Goal: Task Accomplishment & Management: Complete application form

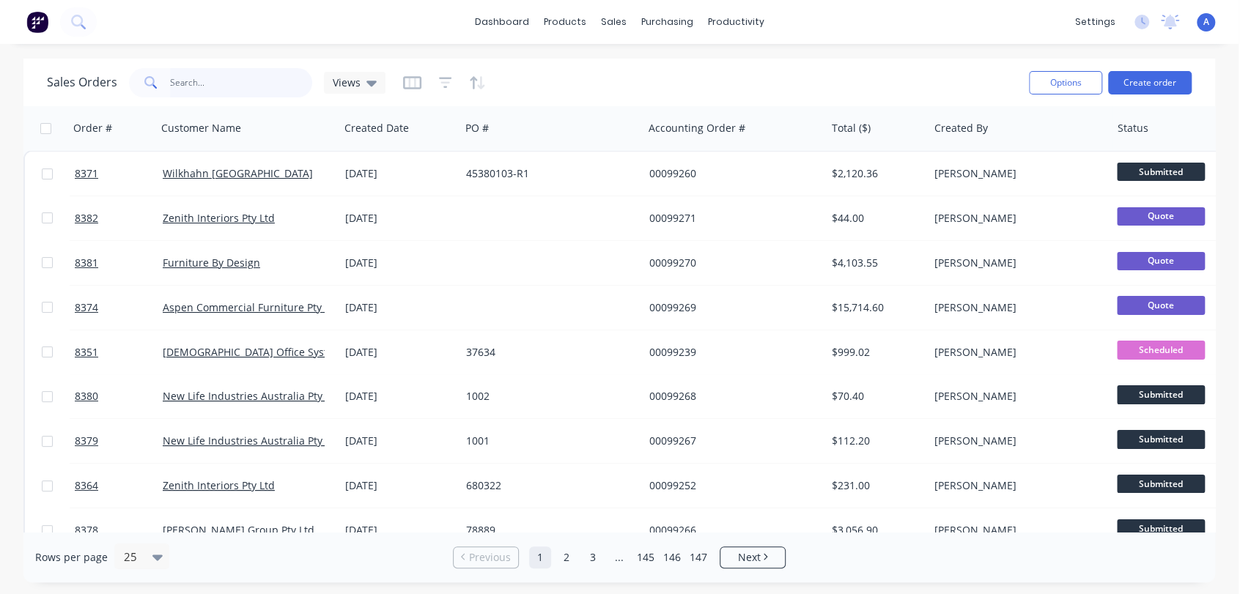
click at [217, 78] on input "text" at bounding box center [241, 82] width 143 height 29
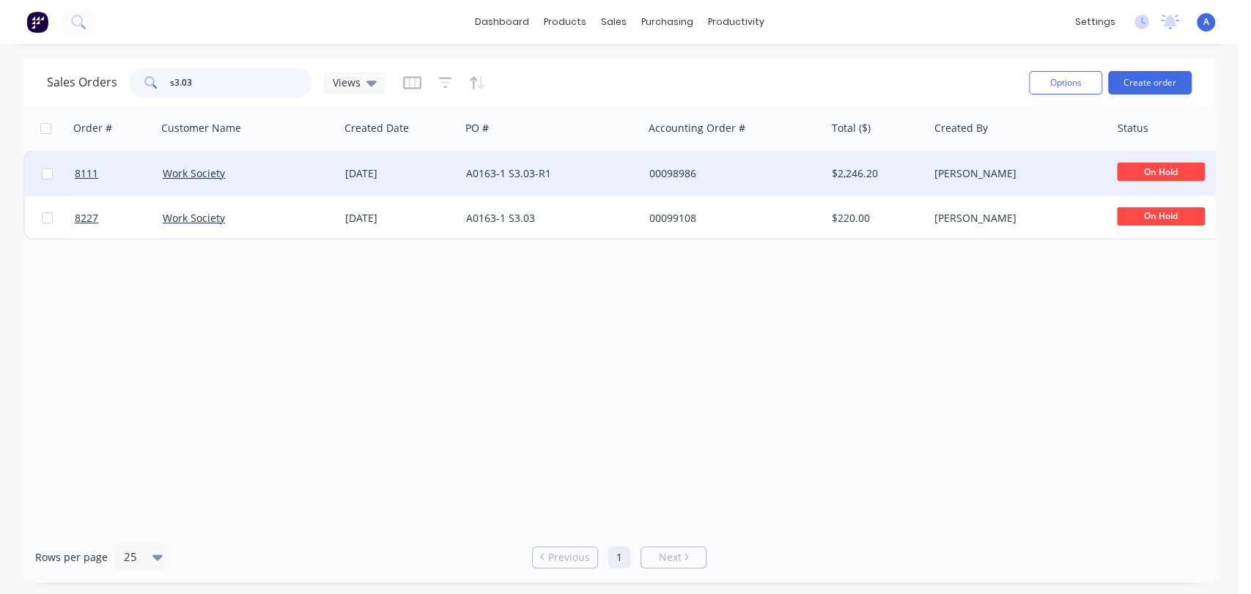
type input "s3.03"
click at [550, 167] on div "A0163-1 S3.03-R1" at bounding box center [547, 173] width 163 height 15
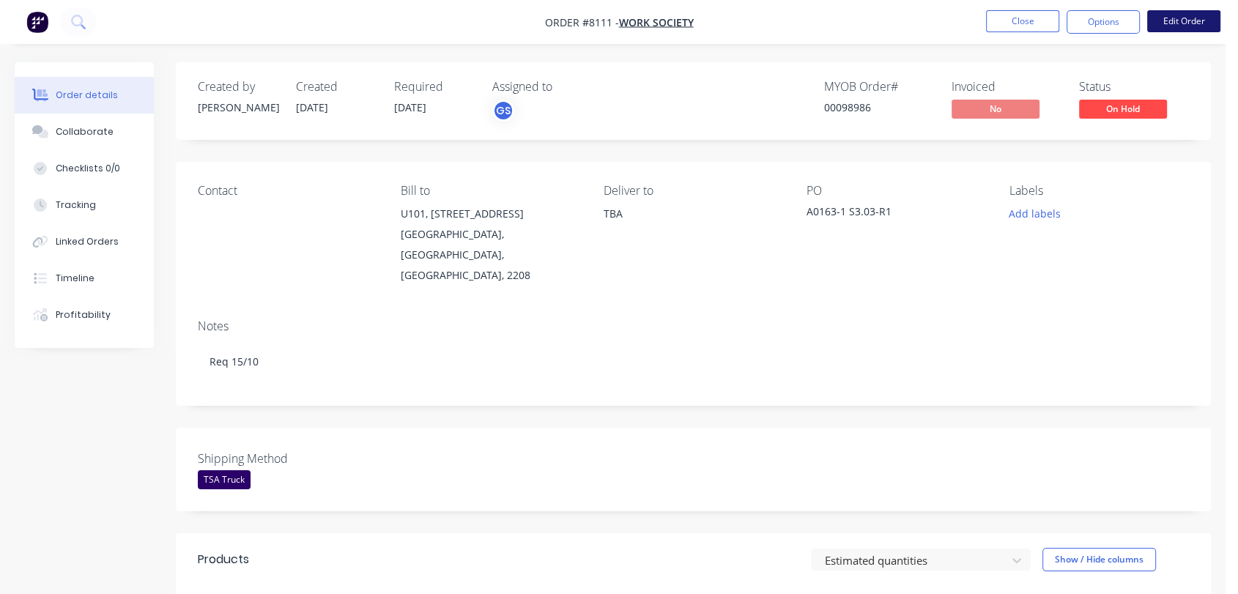
click at [1181, 18] on button "Edit Order" at bounding box center [1183, 21] width 73 height 22
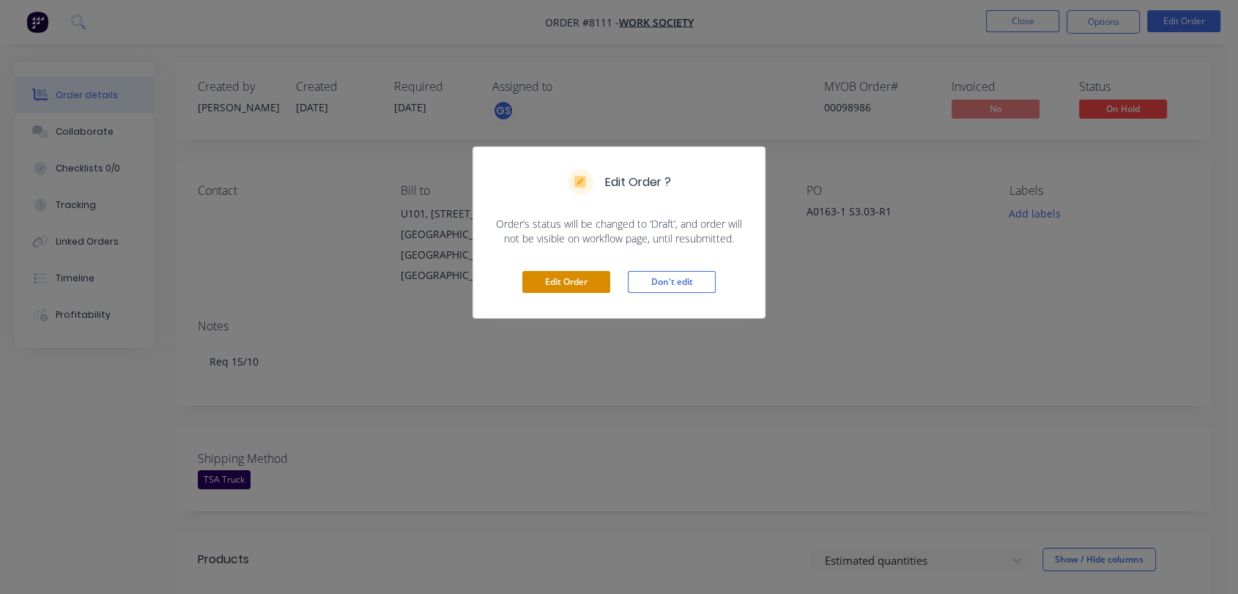
click at [573, 281] on button "Edit Order" at bounding box center [566, 282] width 88 height 22
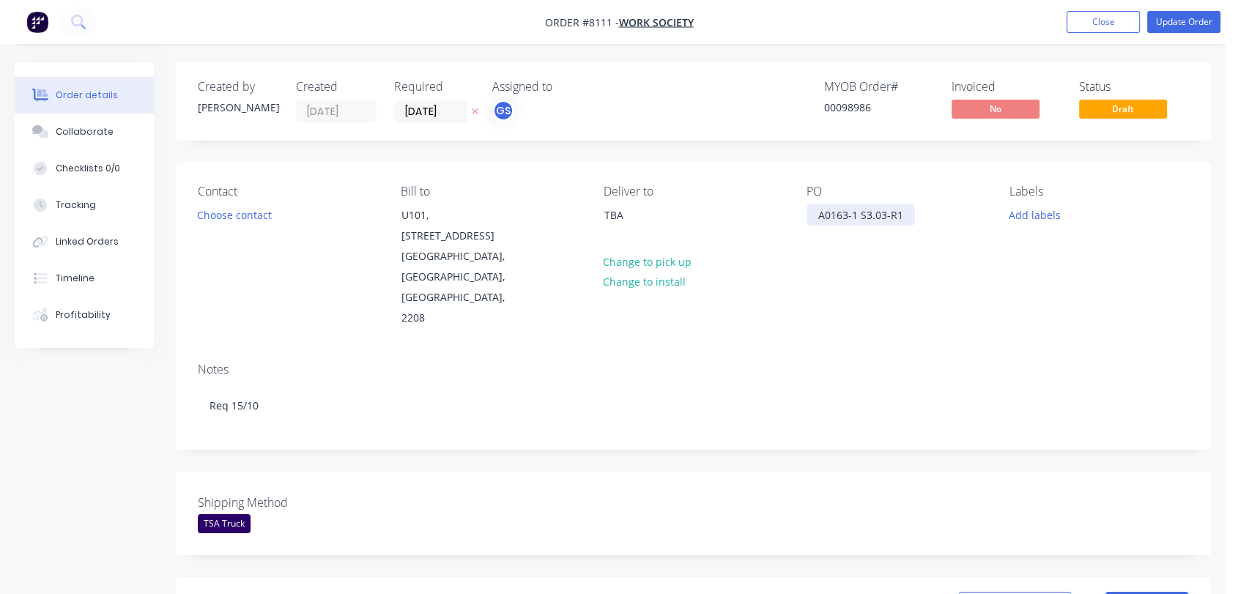
click at [903, 215] on div "A0163-1 S3.03-R1" at bounding box center [861, 214] width 108 height 21
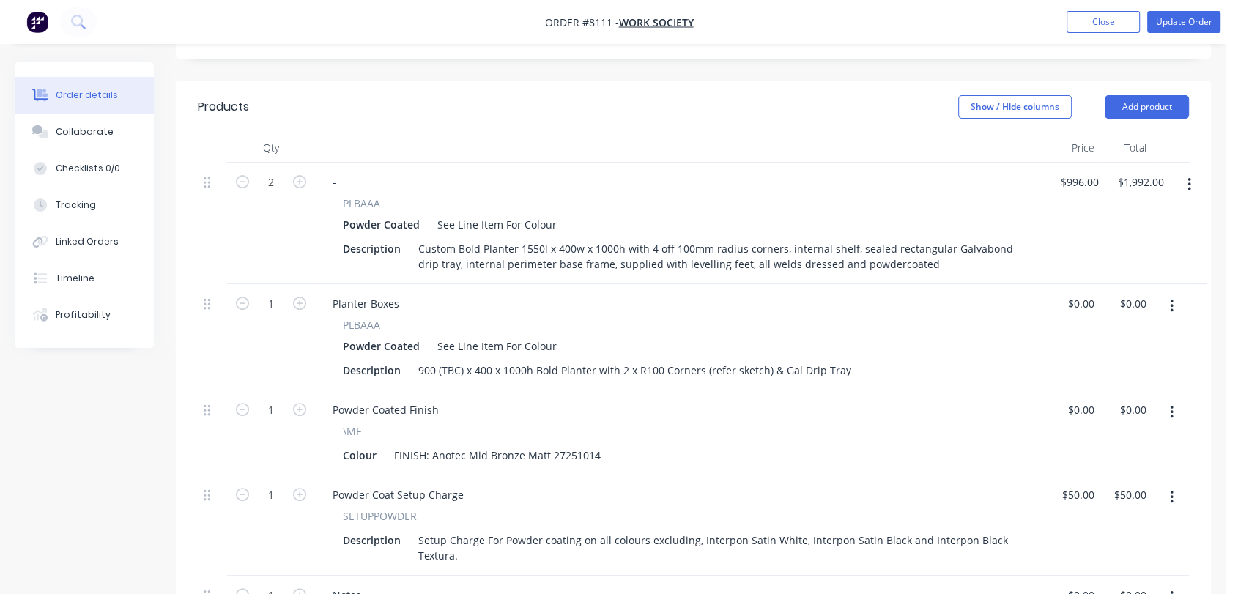
scroll to position [488, 0]
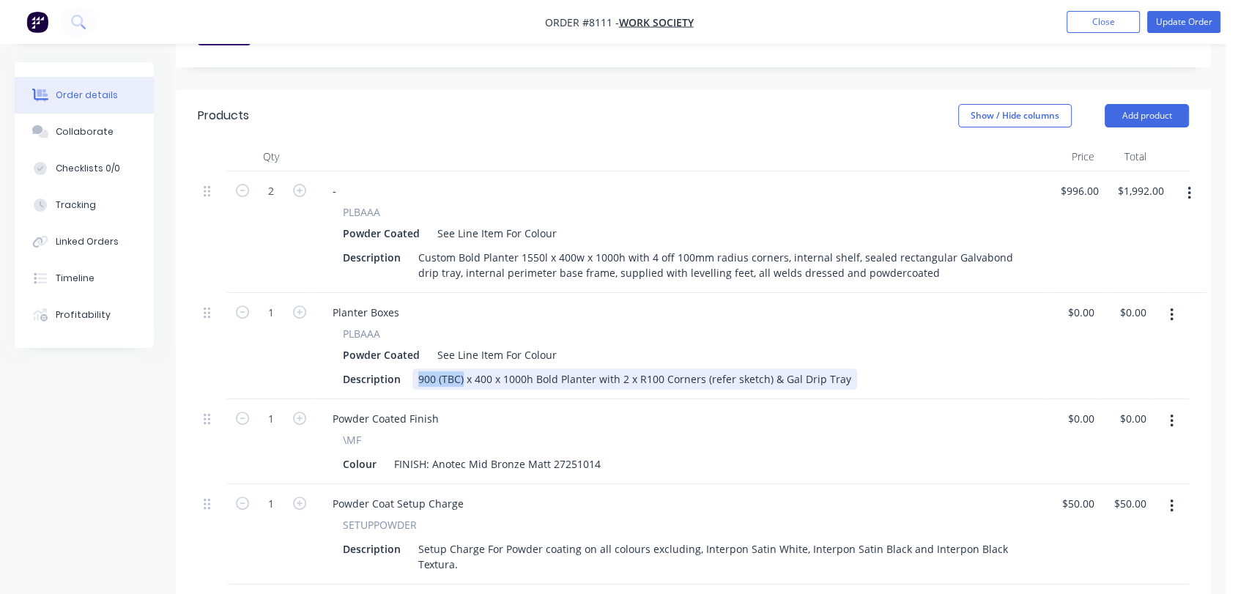
drag, startPoint x: 462, startPoint y: 315, endPoint x: 416, endPoint y: 318, distance: 46.3
click at [416, 369] on div "900 (TBC) x 400 x 1000h Bold Planter with 2 x R100 Corners (refer sketch) & Gal…" at bounding box center [635, 379] width 445 height 21
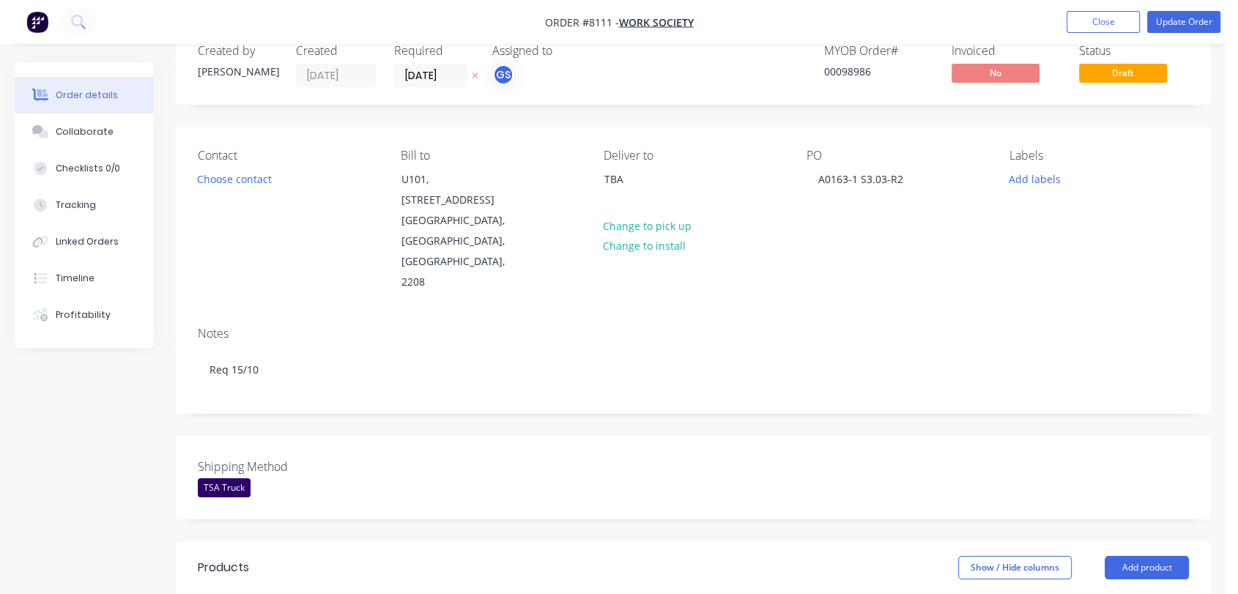
scroll to position [0, 0]
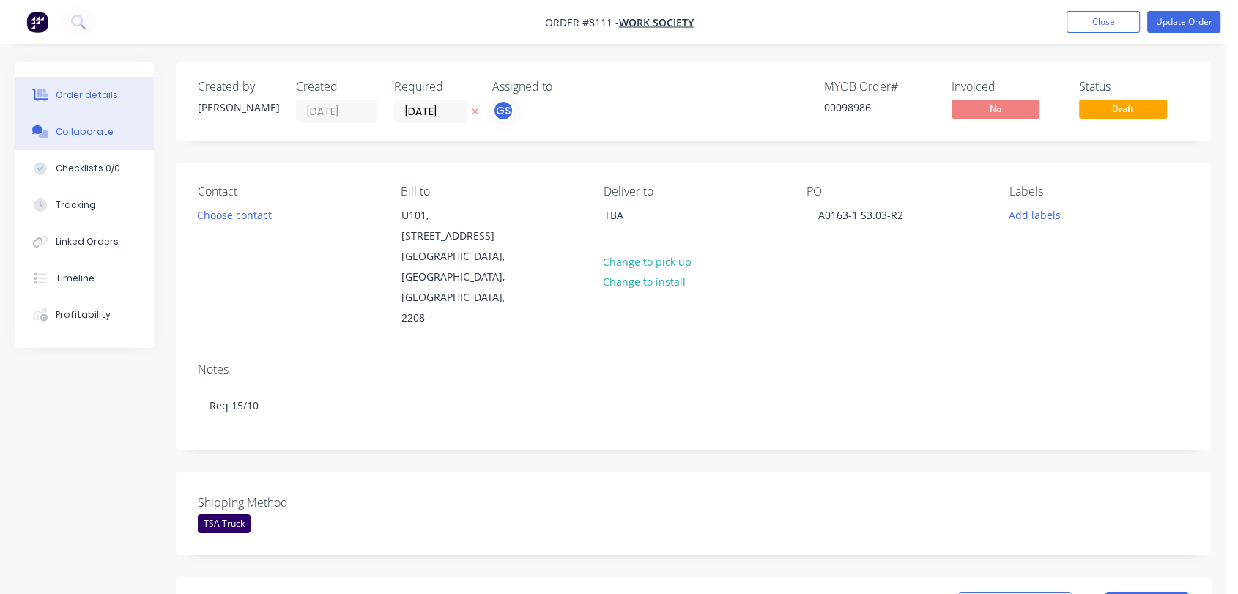
click at [74, 131] on div "Collaborate" at bounding box center [85, 131] width 58 height 13
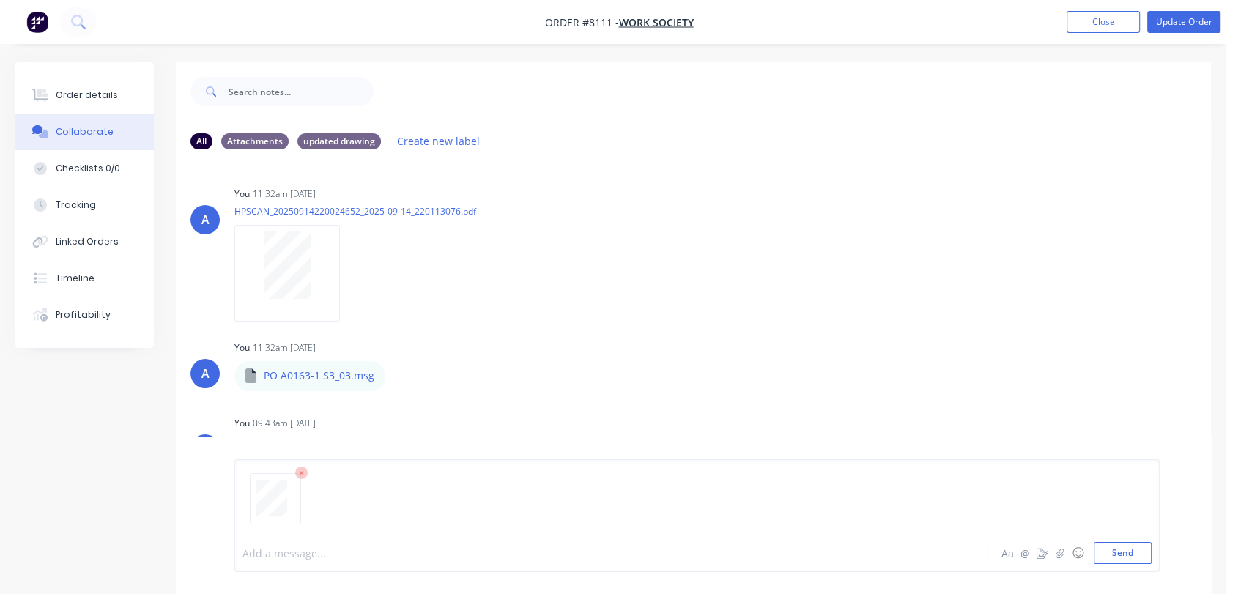
click at [284, 547] on div at bounding box center [583, 553] width 681 height 15
click at [1127, 550] on button "Send" at bounding box center [1123, 553] width 58 height 22
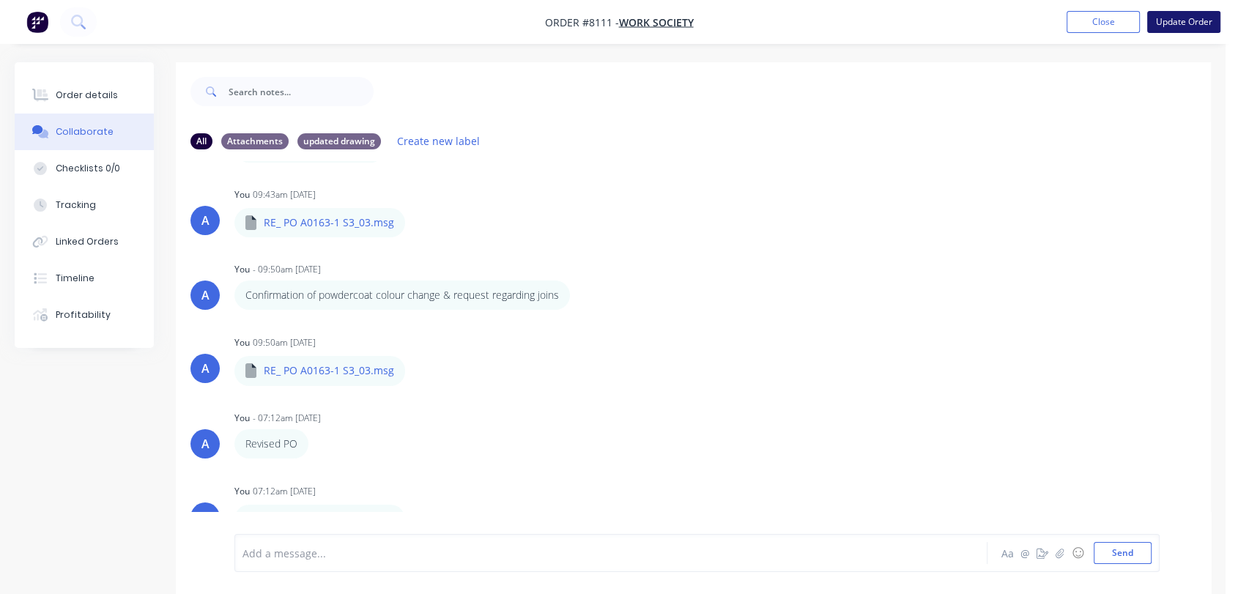
click at [1192, 19] on button "Update Order" at bounding box center [1183, 22] width 73 height 22
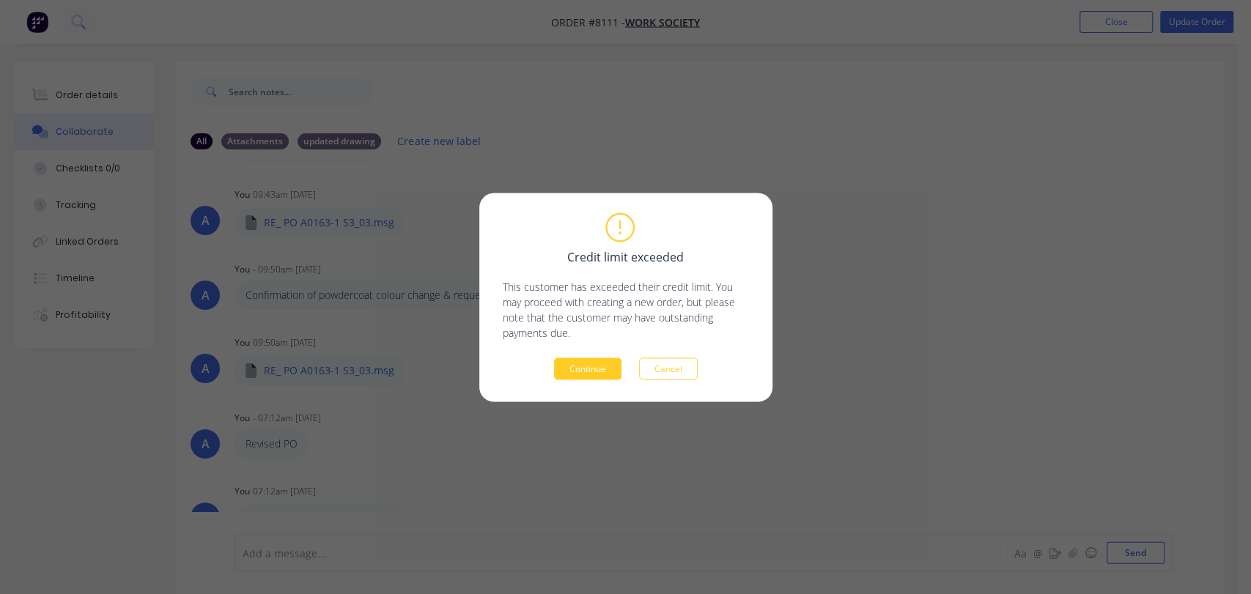
click at [594, 361] on button "Continue" at bounding box center [587, 369] width 67 height 22
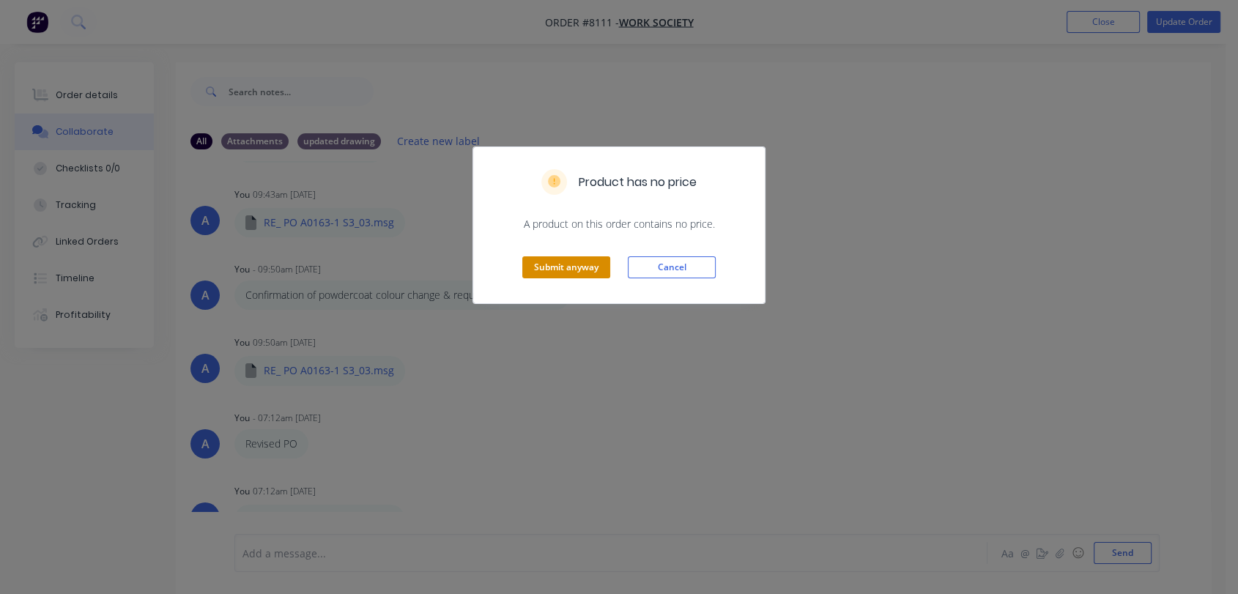
click at [564, 267] on button "Submit anyway" at bounding box center [566, 267] width 88 height 22
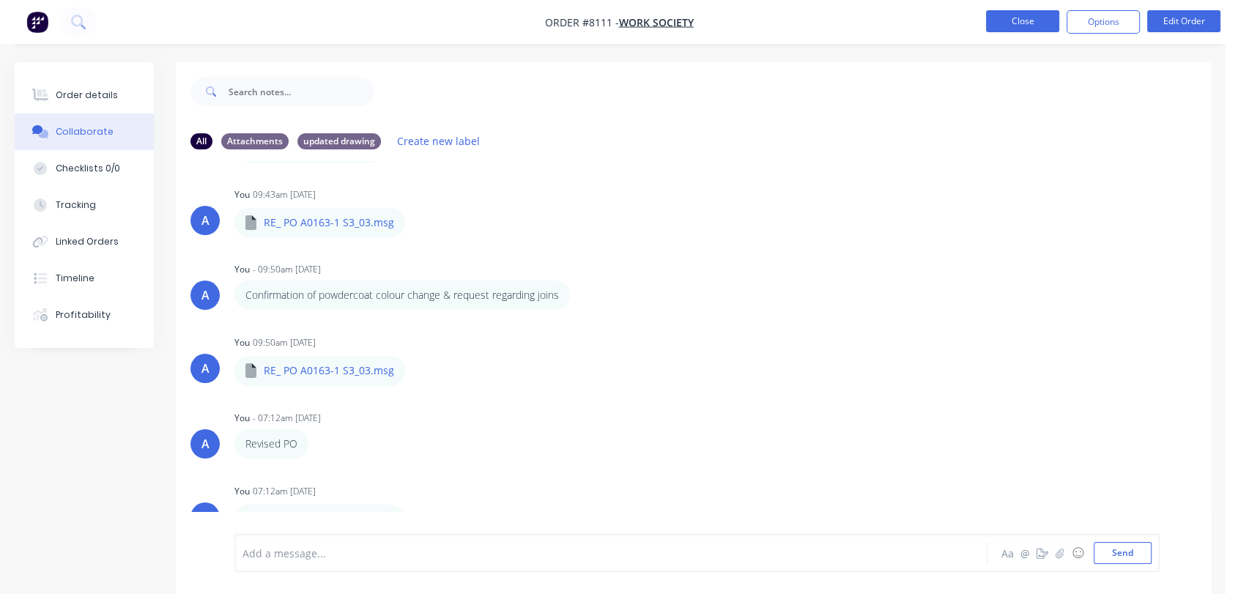
click at [1026, 11] on button "Close" at bounding box center [1022, 21] width 73 height 22
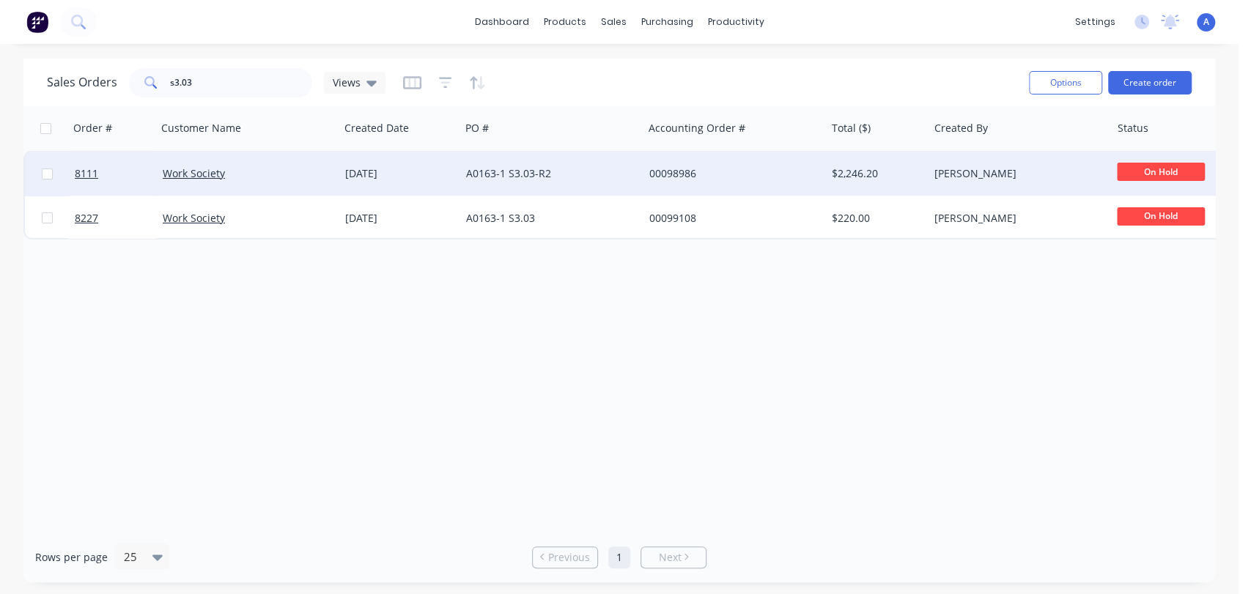
click at [1143, 164] on span "On Hold" at bounding box center [1161, 172] width 88 height 18
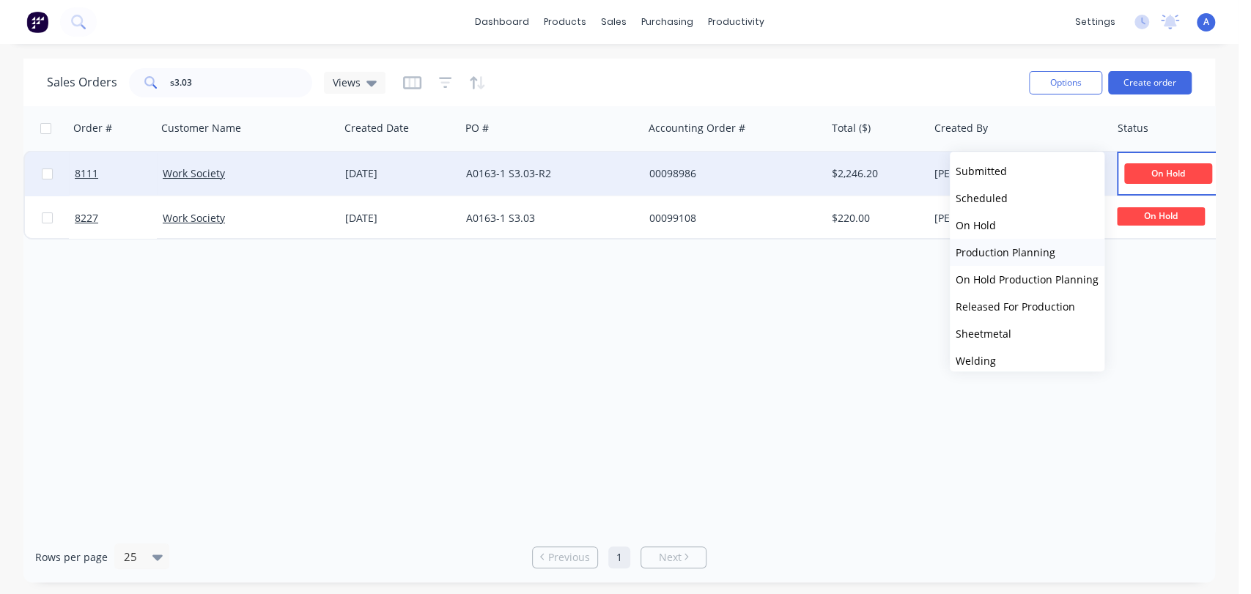
click at [991, 251] on span "Production Planning" at bounding box center [1006, 252] width 100 height 14
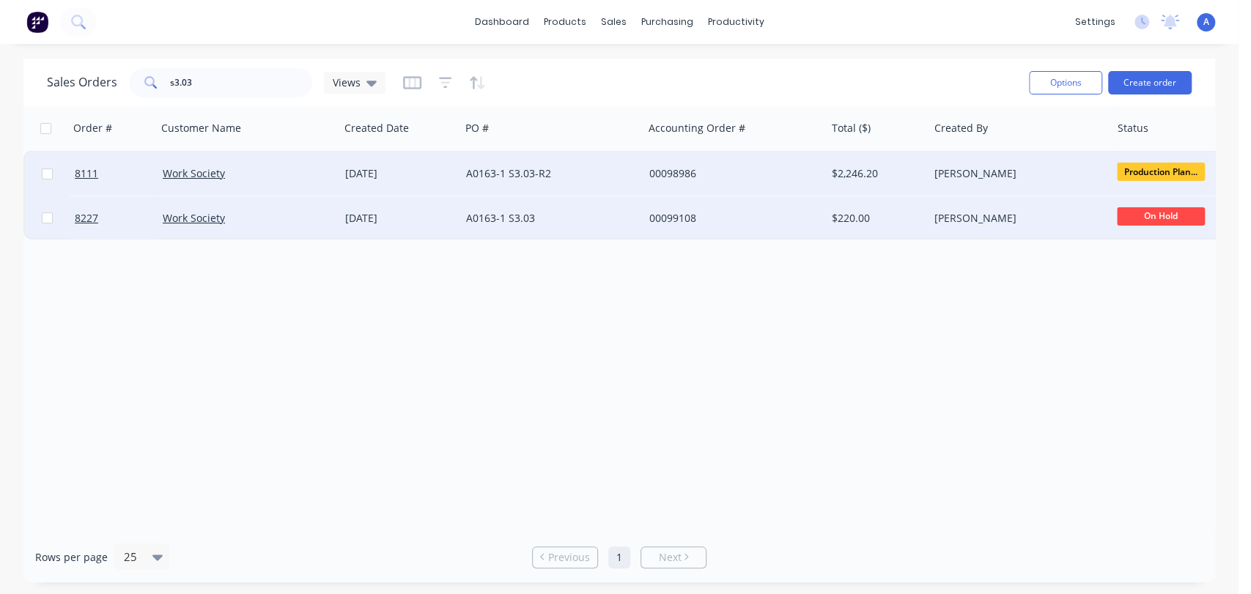
click at [496, 216] on div "A0163-1 S3.03" at bounding box center [547, 218] width 163 height 15
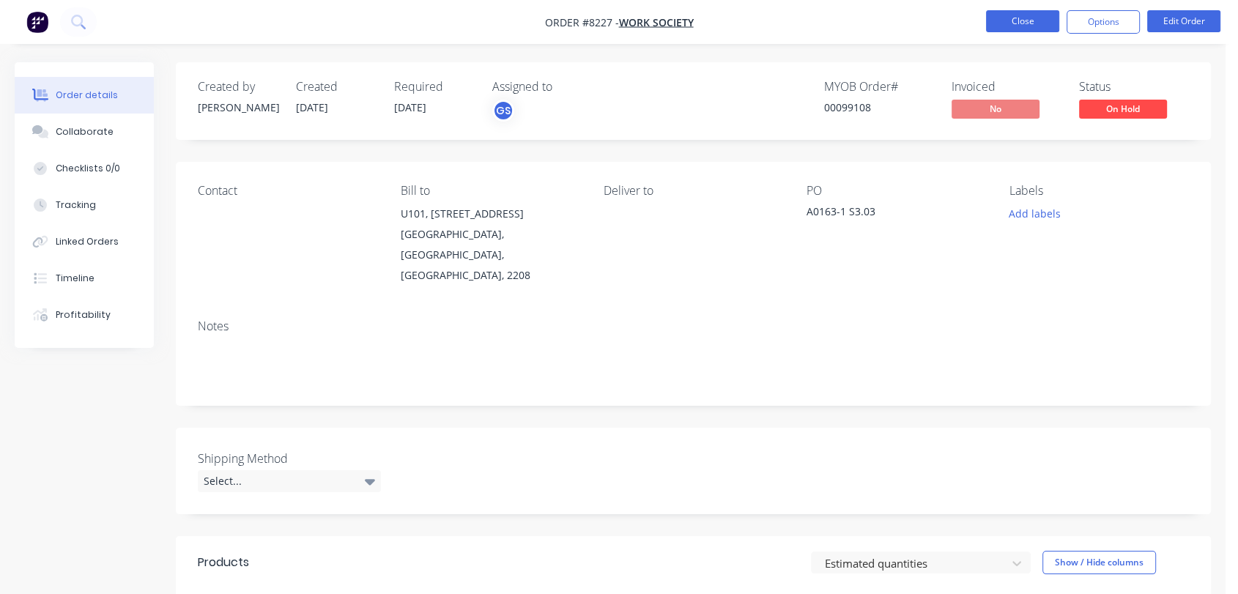
click at [1030, 14] on button "Close" at bounding box center [1022, 21] width 73 height 22
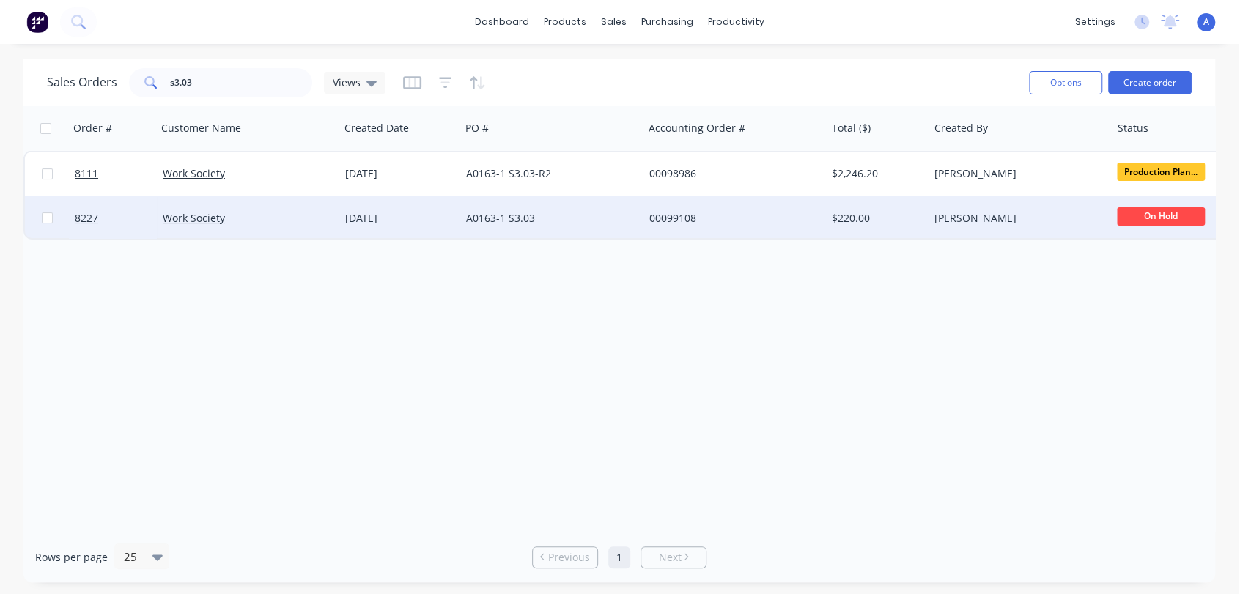
click at [586, 211] on div "A0163-1 S3.03" at bounding box center [547, 218] width 163 height 15
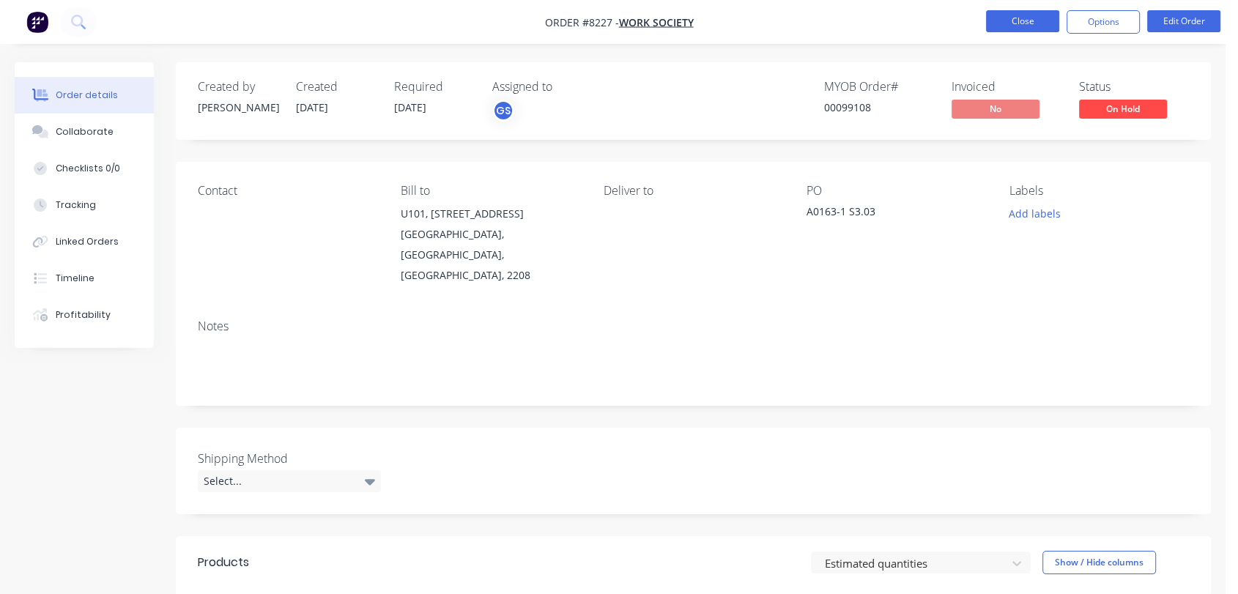
click at [1003, 18] on button "Close" at bounding box center [1022, 21] width 73 height 22
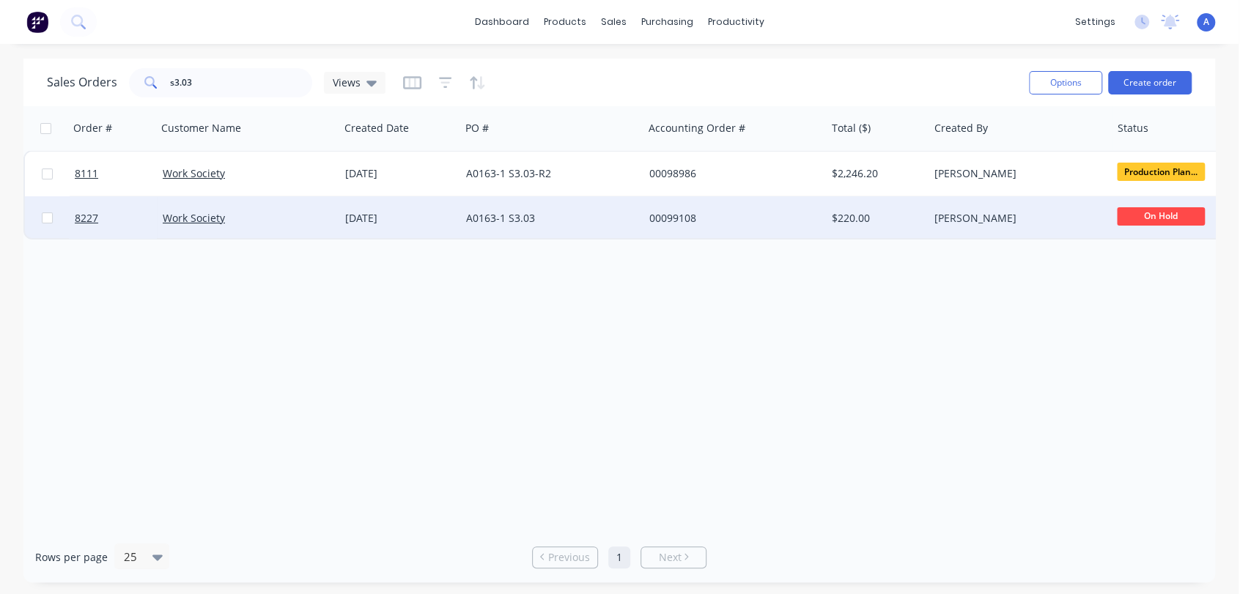
click at [1152, 215] on span "On Hold" at bounding box center [1161, 216] width 88 height 18
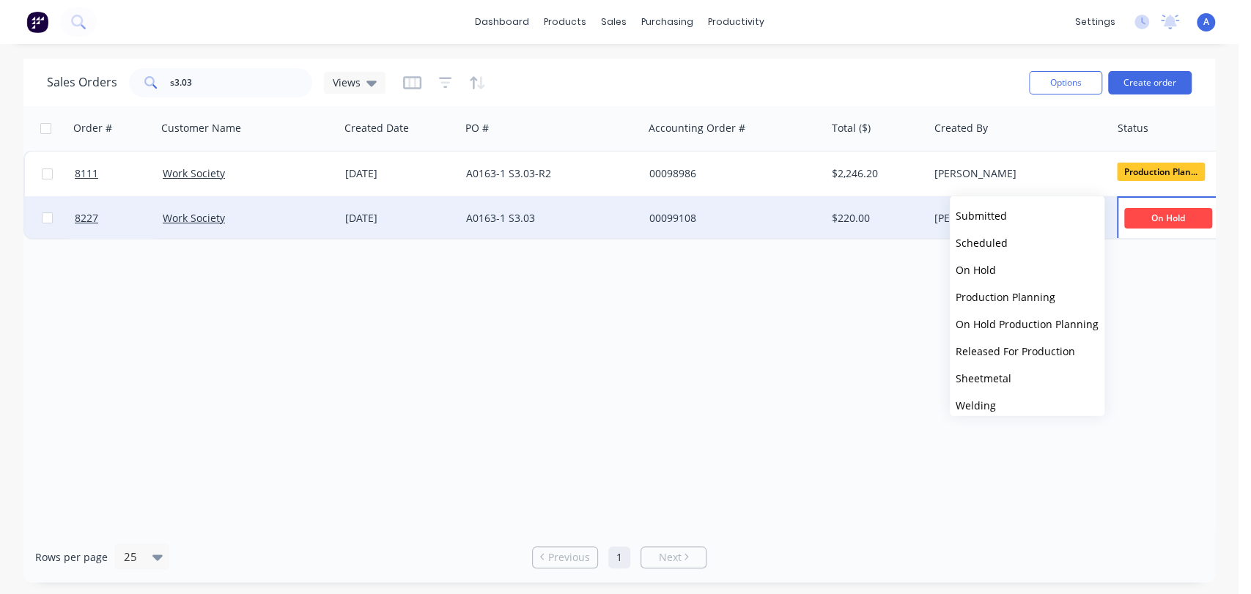
click at [1005, 295] on span "Production Planning" at bounding box center [1006, 297] width 100 height 14
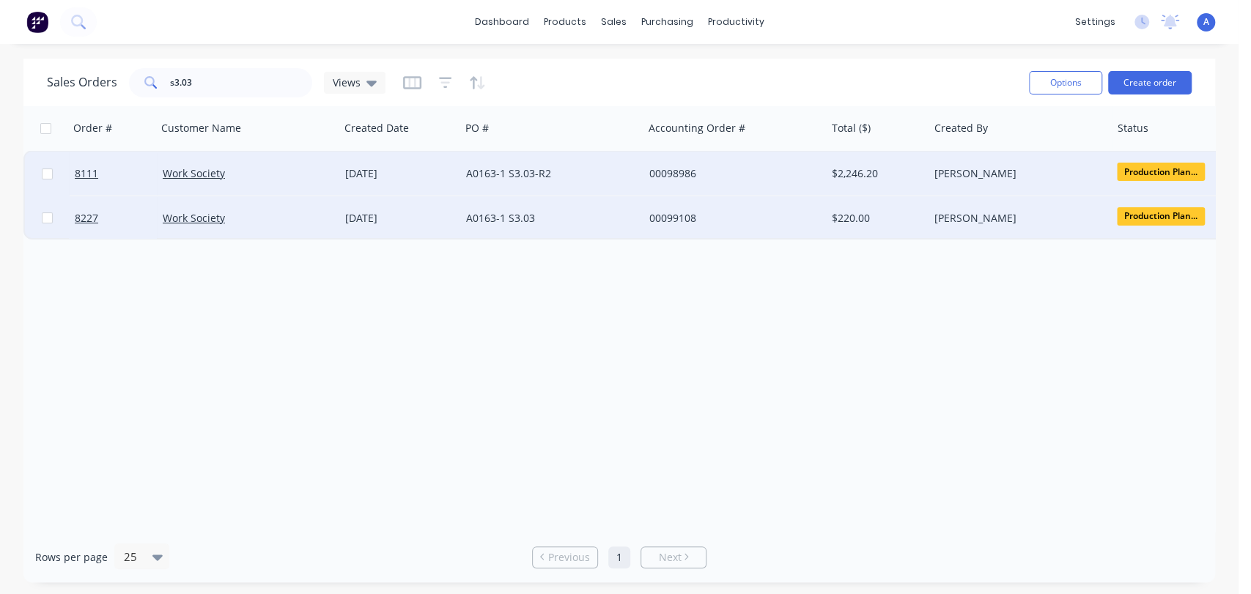
click at [537, 172] on div "A0163-1 S3.03-R2" at bounding box center [547, 173] width 163 height 15
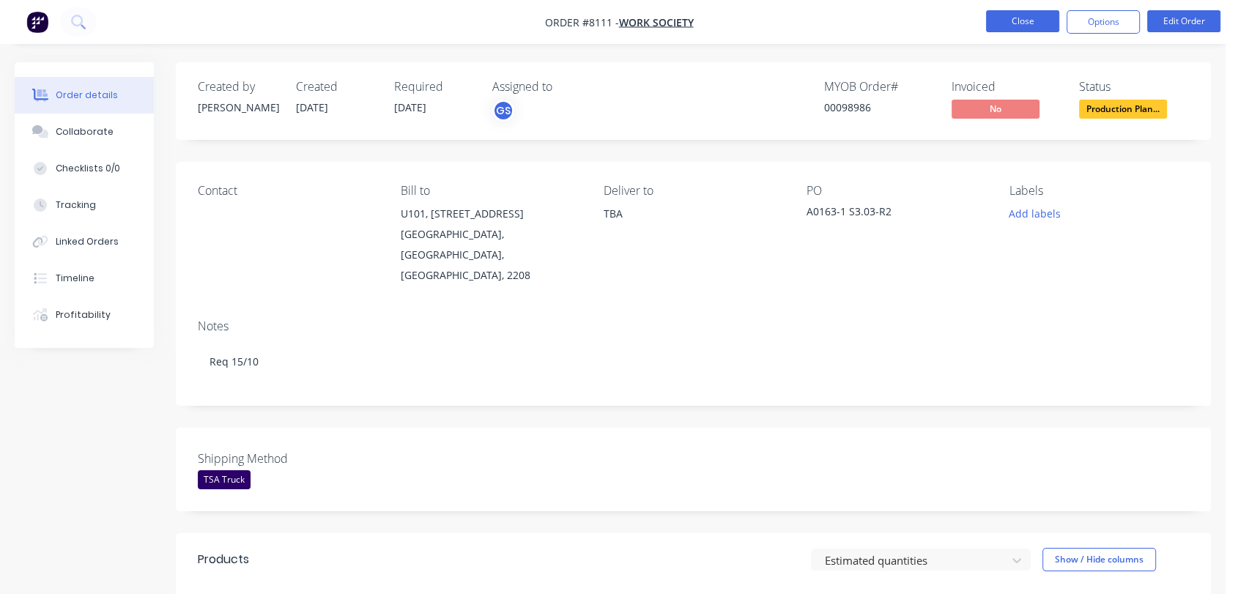
click at [1004, 17] on button "Close" at bounding box center [1022, 21] width 73 height 22
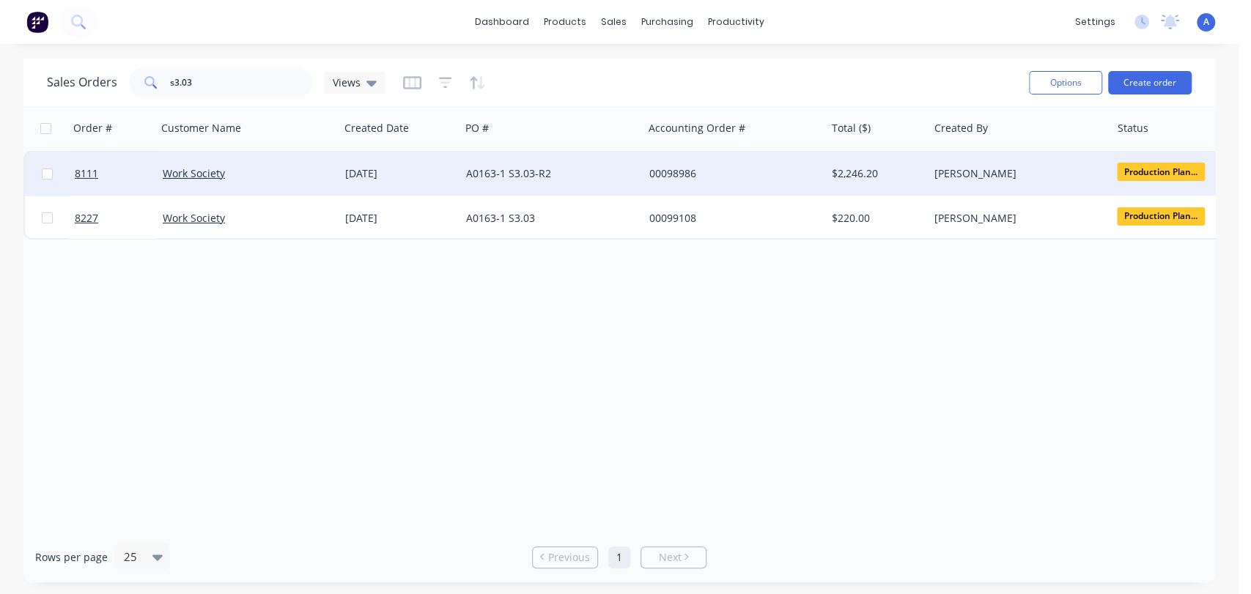
click at [571, 166] on div "A0163-1 S3.03-R2" at bounding box center [547, 173] width 163 height 15
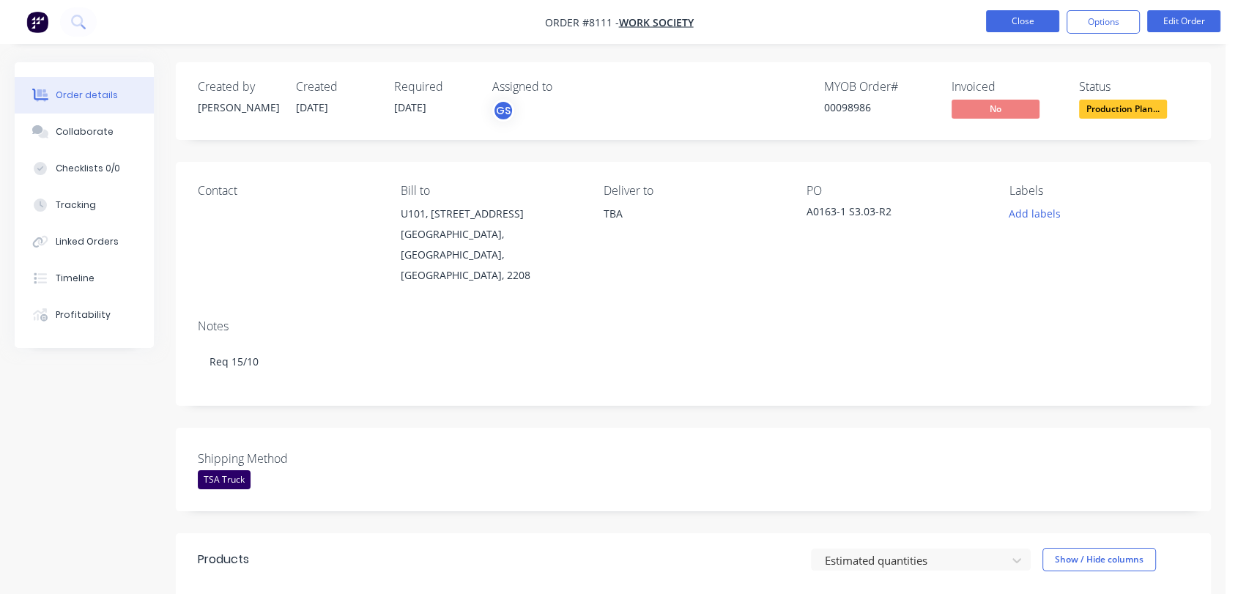
click at [1022, 19] on button "Close" at bounding box center [1022, 21] width 73 height 22
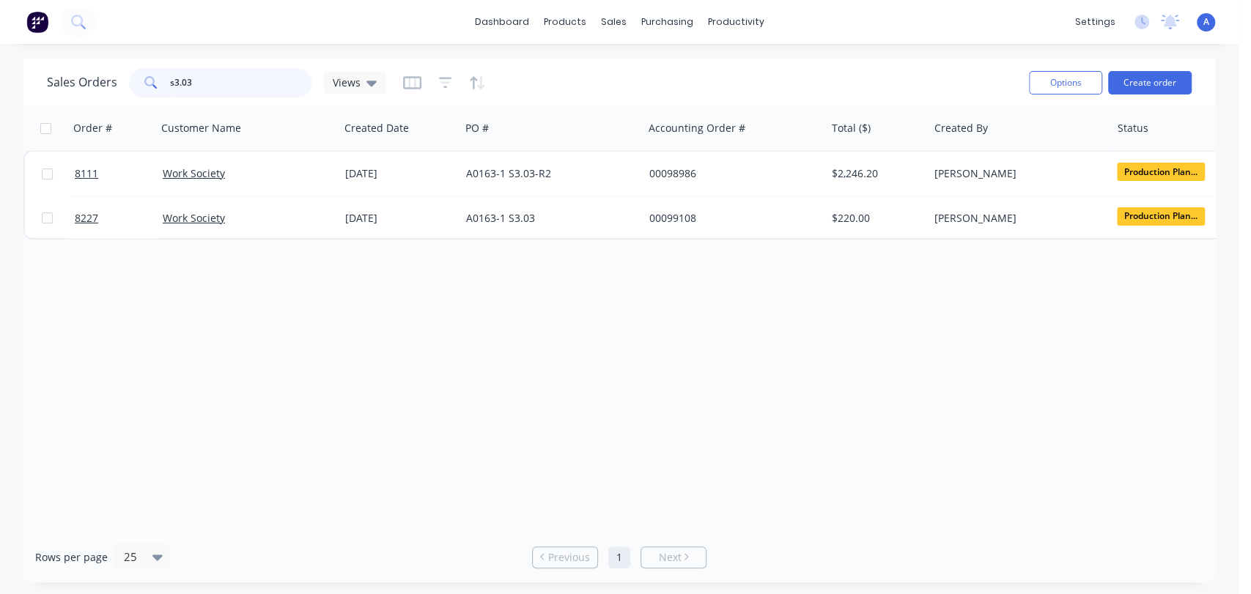
drag, startPoint x: 215, startPoint y: 84, endPoint x: 144, endPoint y: 89, distance: 70.6
click at [144, 89] on div "s3.03" at bounding box center [220, 82] width 183 height 29
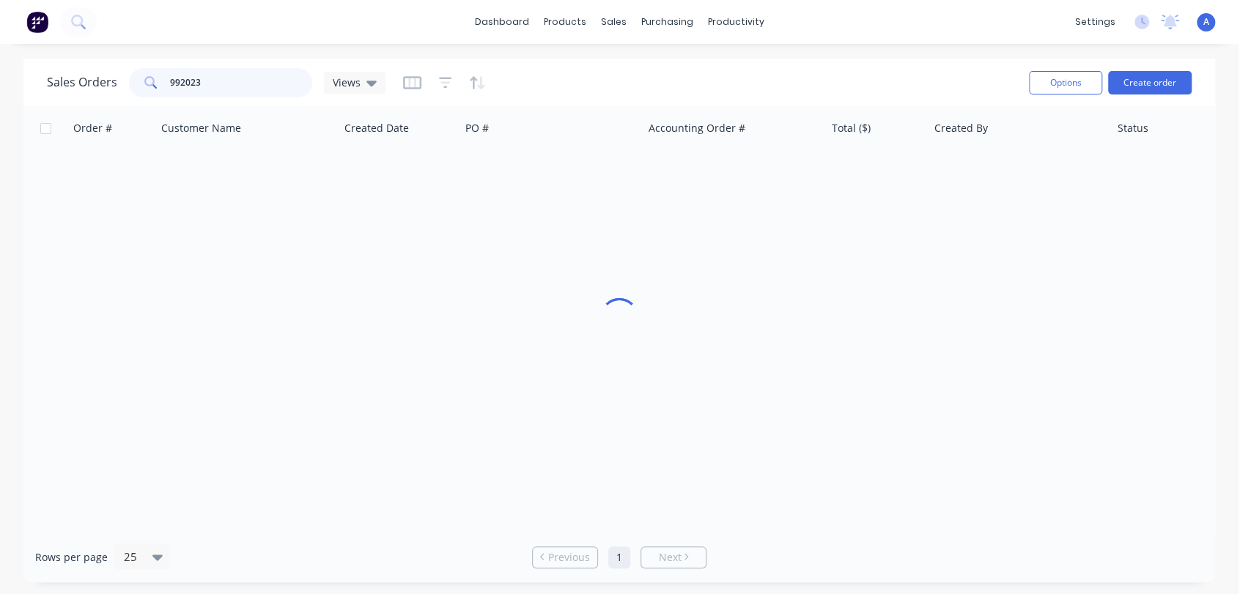
click at [219, 84] on input "992023" at bounding box center [241, 82] width 143 height 29
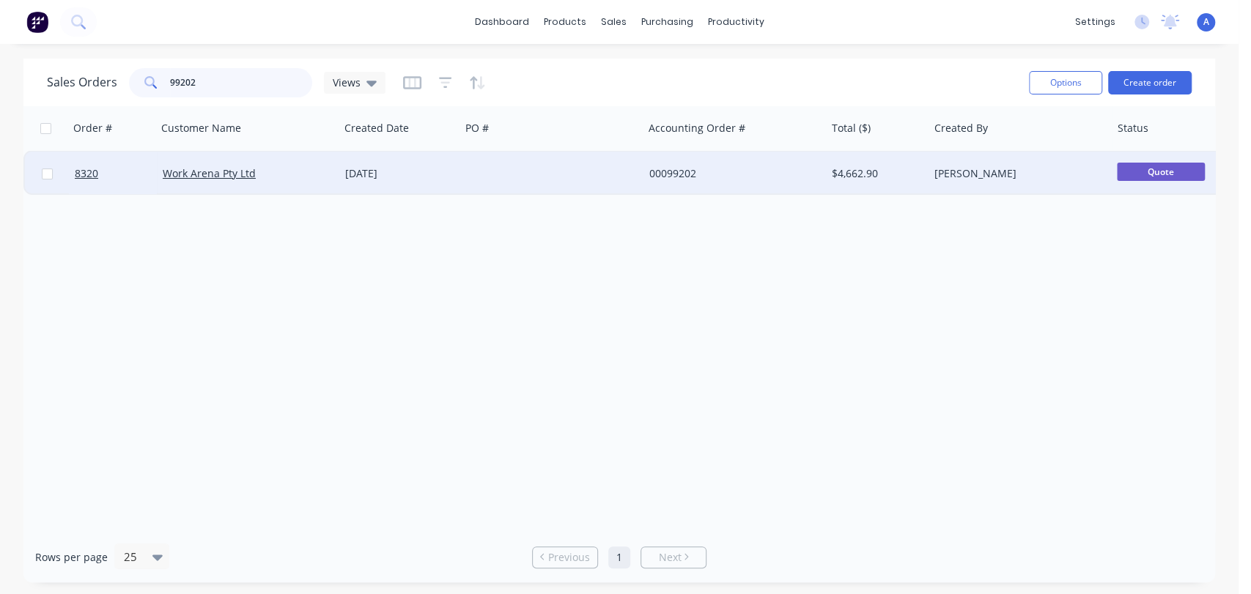
type input "99202"
click at [620, 167] on div at bounding box center [551, 174] width 182 height 44
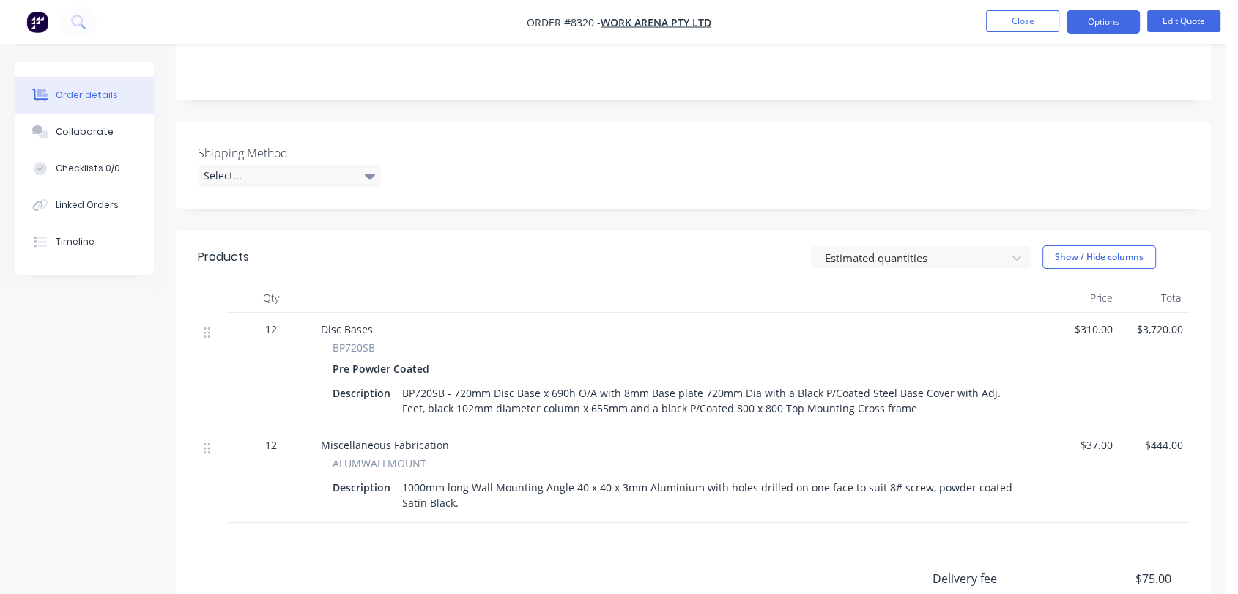
scroll to position [475, 0]
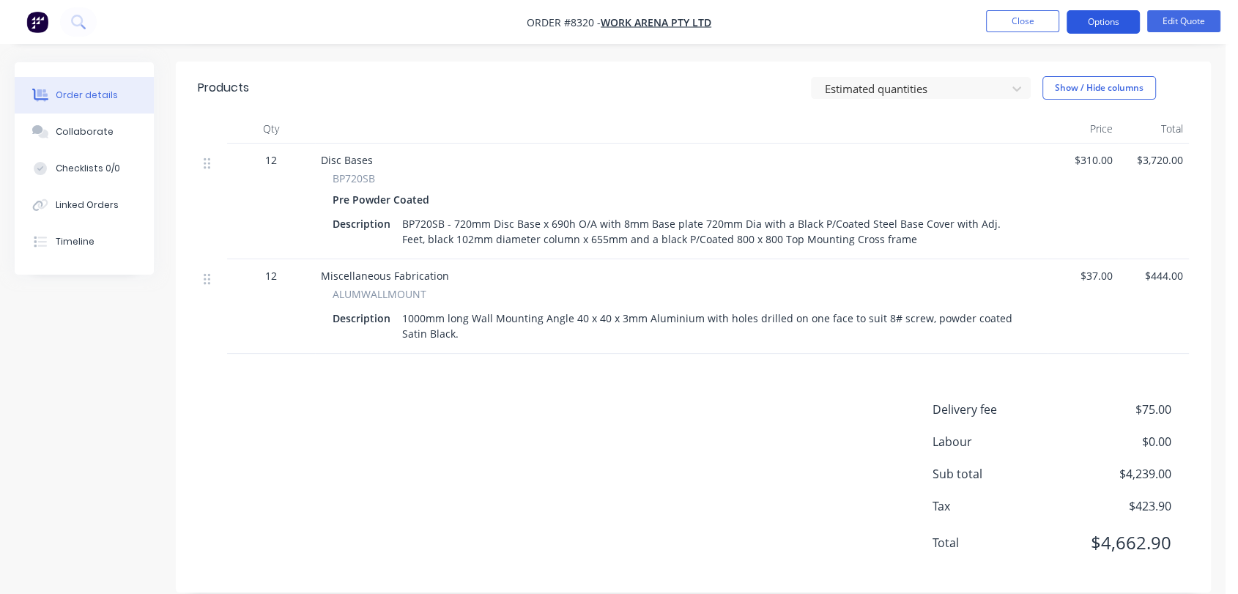
click at [1095, 12] on button "Options" at bounding box center [1103, 21] width 73 height 23
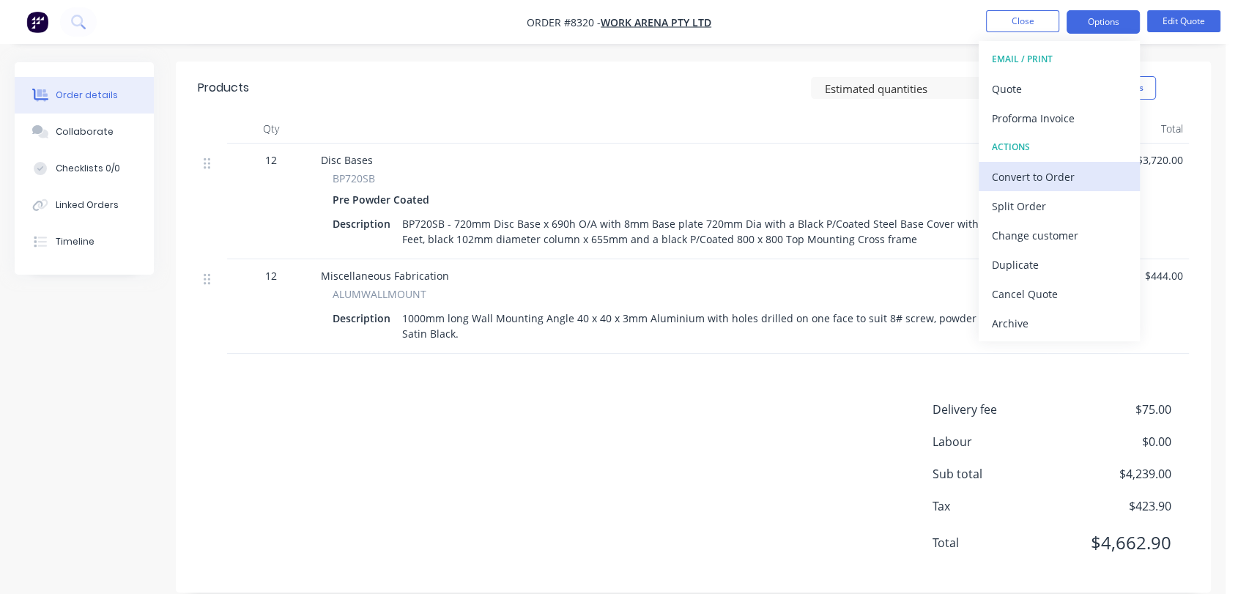
click at [1072, 171] on div "Convert to Order" at bounding box center [1059, 176] width 135 height 21
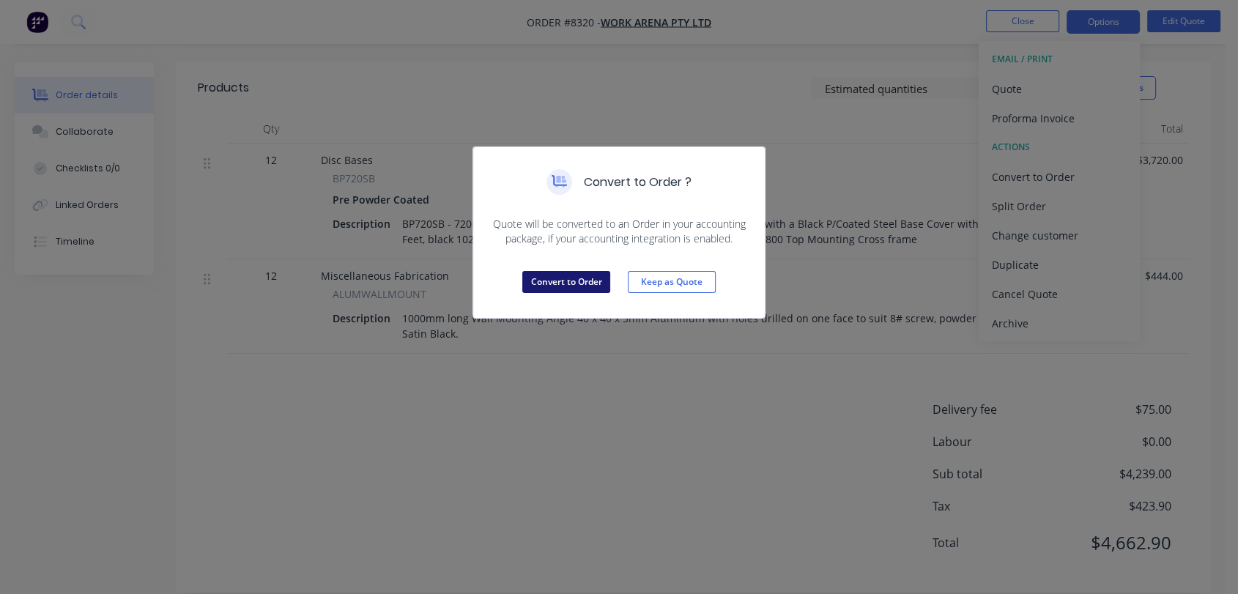
click at [589, 283] on button "Convert to Order" at bounding box center [566, 282] width 88 height 22
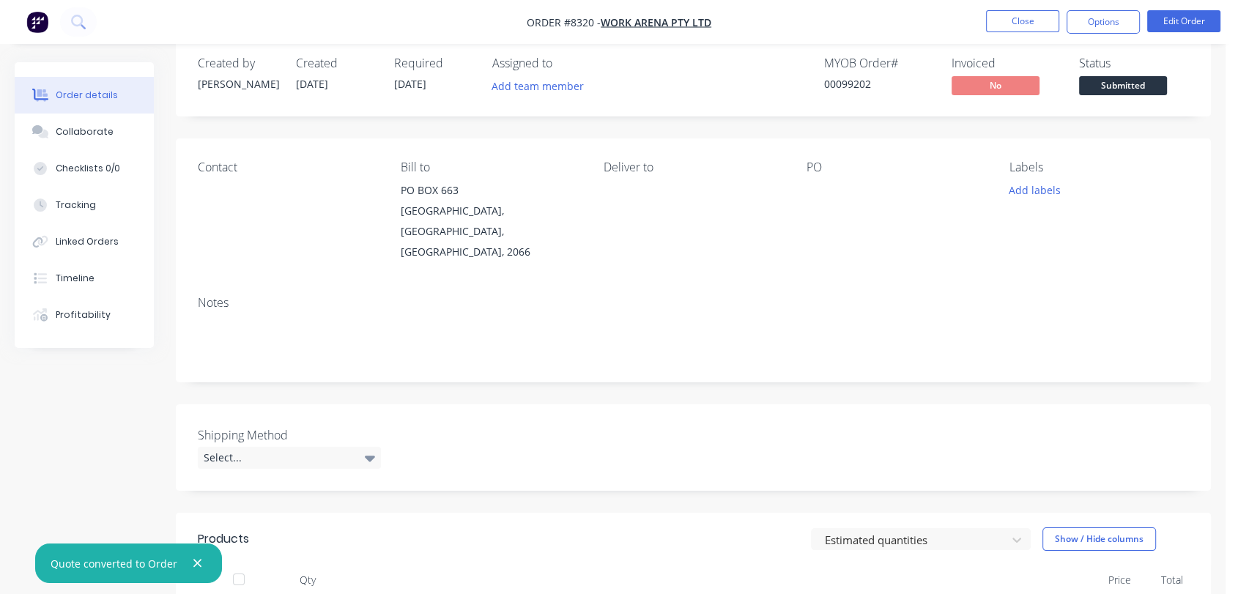
scroll to position [0, 0]
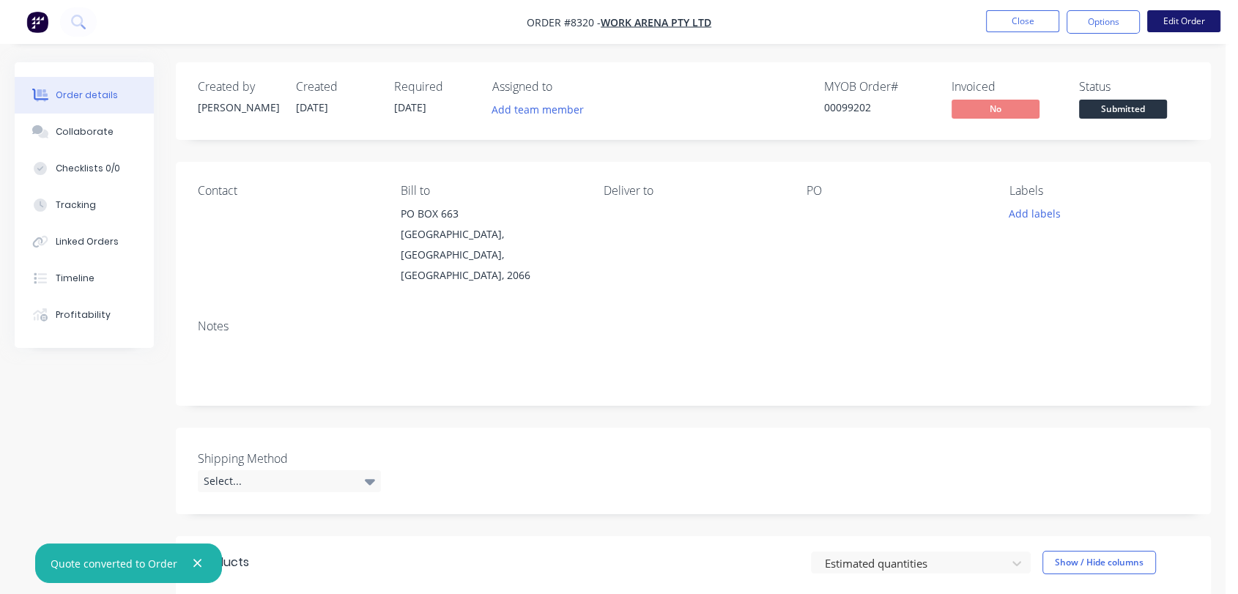
click at [1194, 21] on button "Edit Order" at bounding box center [1183, 21] width 73 height 22
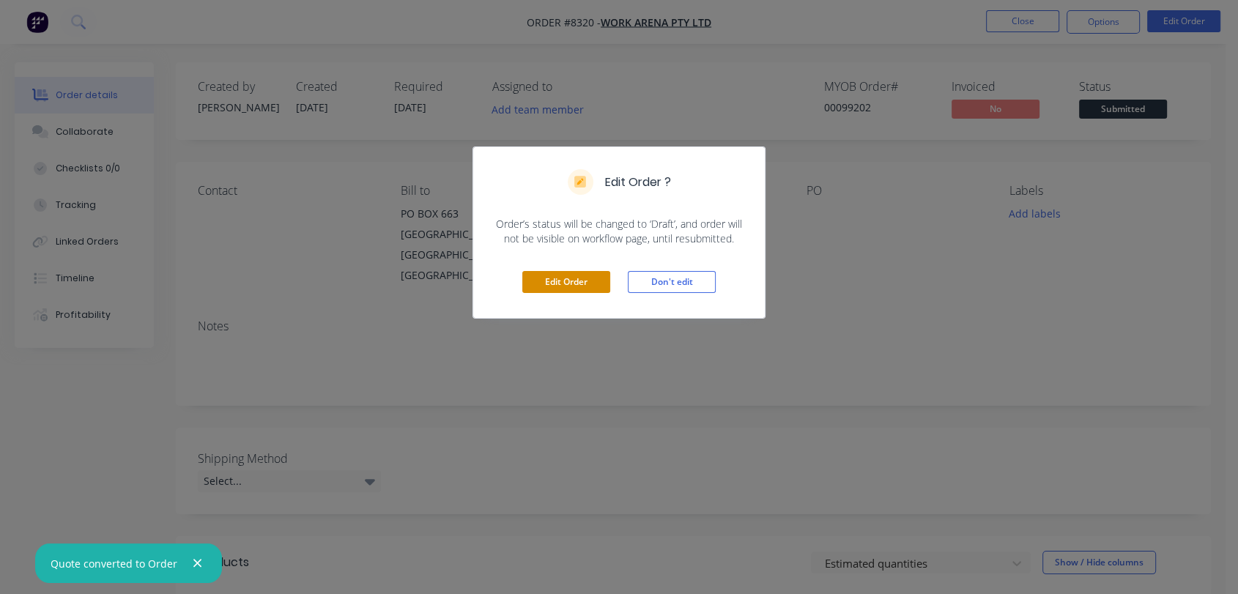
click at [570, 272] on button "Edit Order" at bounding box center [566, 282] width 88 height 22
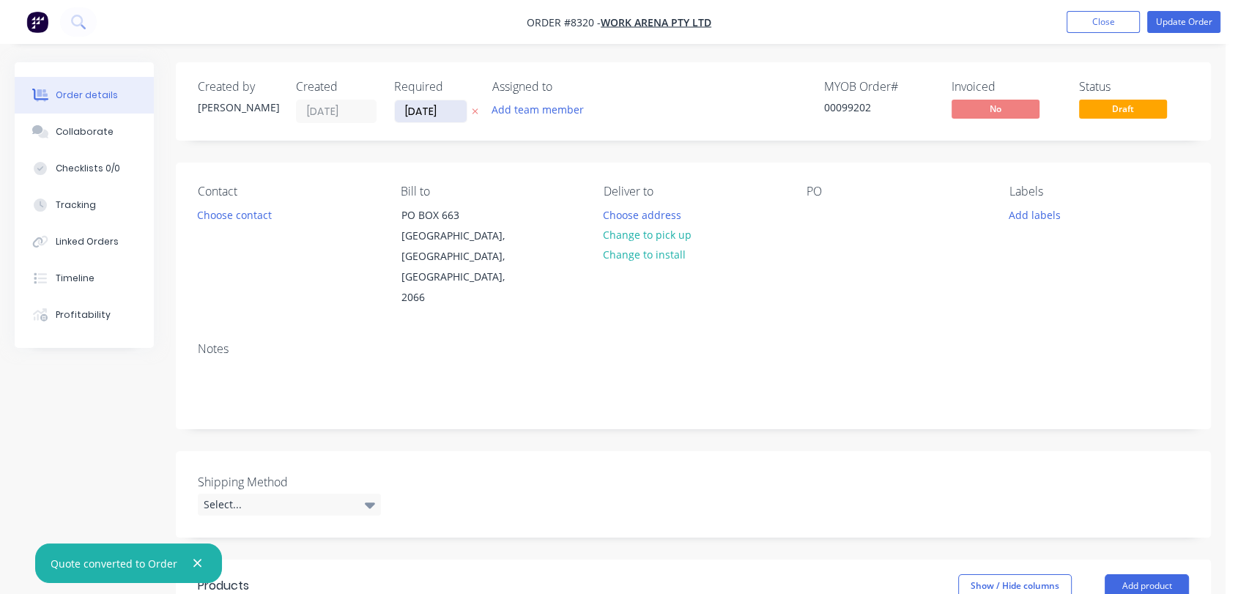
click at [454, 113] on input "[DATE]" at bounding box center [431, 111] width 72 height 22
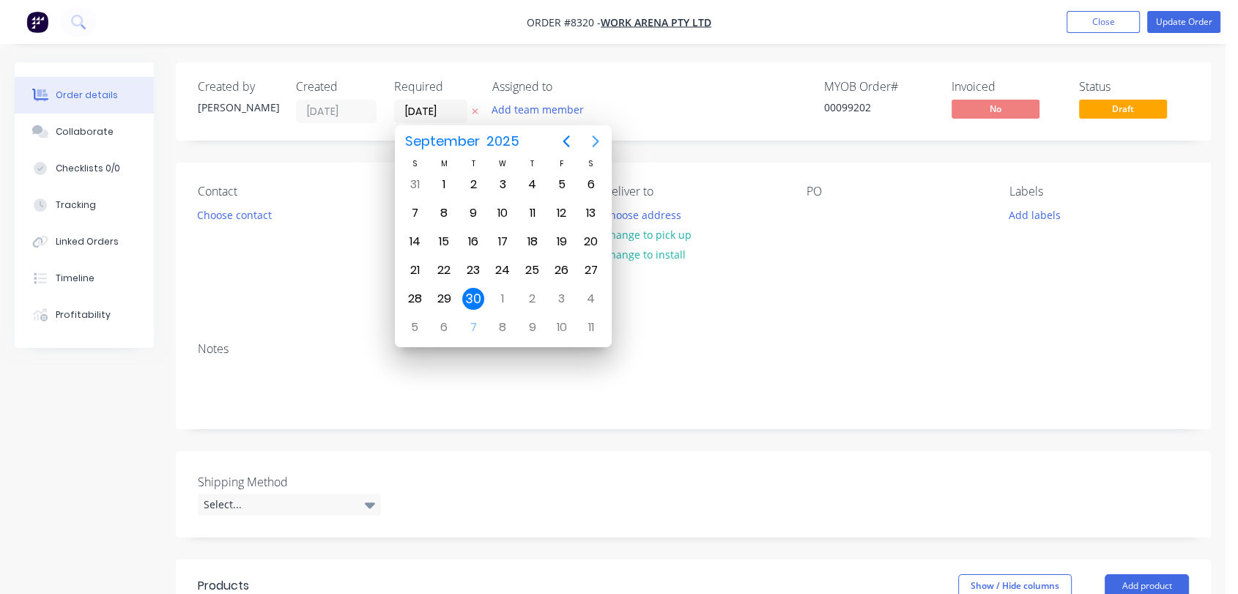
click at [596, 141] on icon "Next page" at bounding box center [595, 142] width 7 height 12
click at [500, 294] on div "31" at bounding box center [503, 299] width 22 height 22
type input "[DATE]"
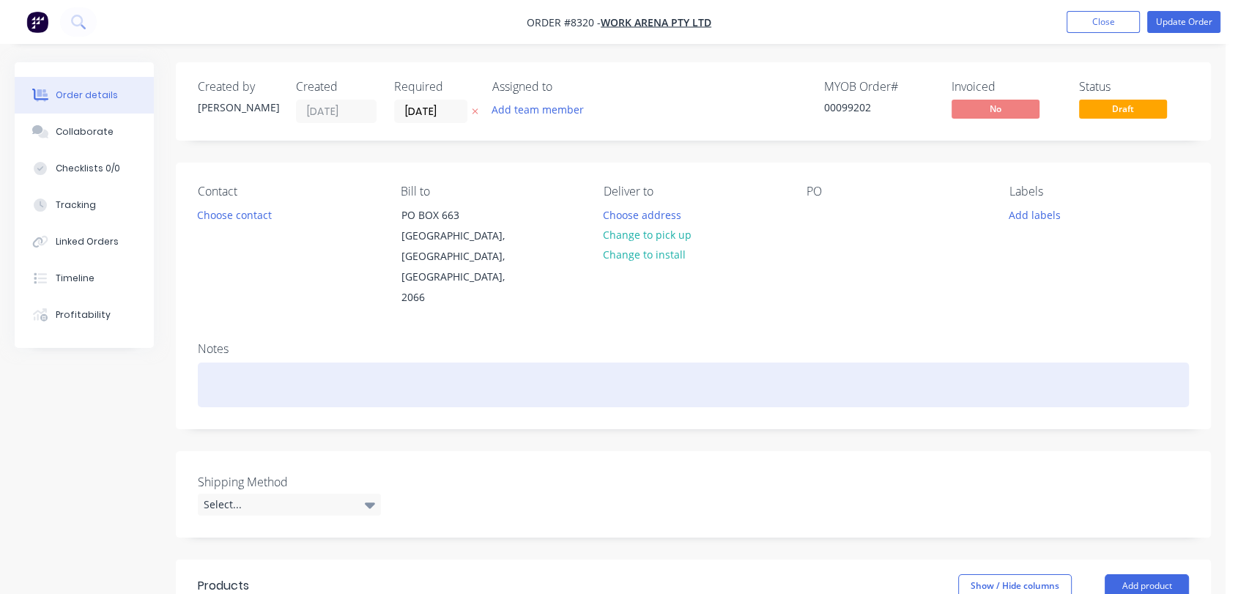
click at [253, 363] on div at bounding box center [693, 385] width 991 height 45
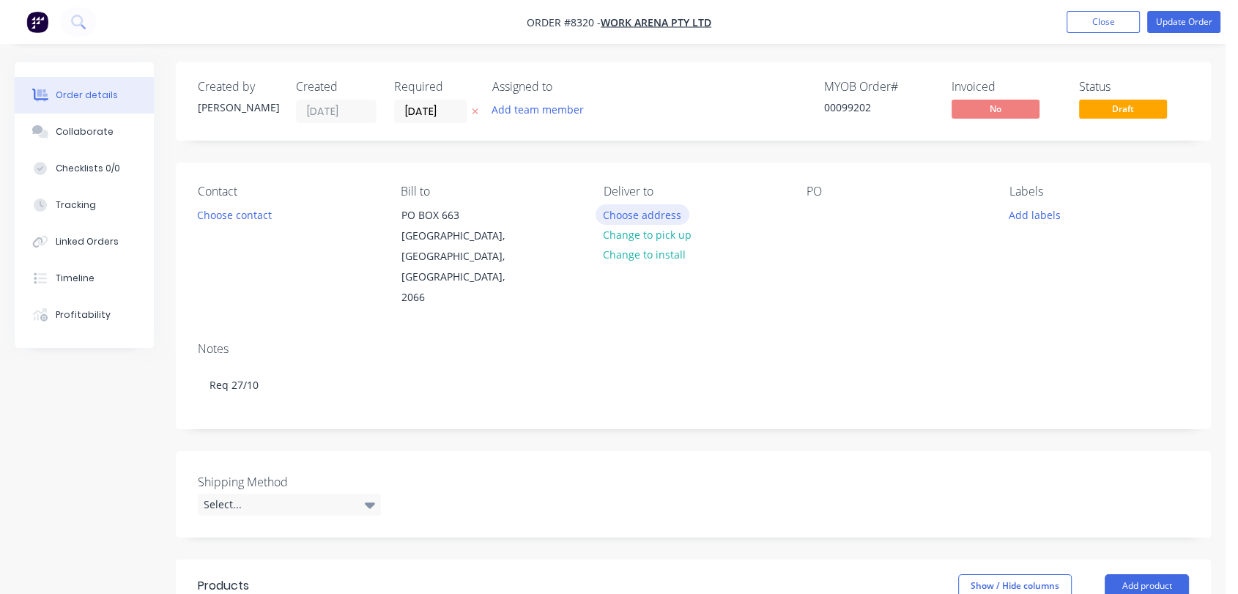
click at [632, 218] on button "Choose address" at bounding box center [643, 214] width 94 height 20
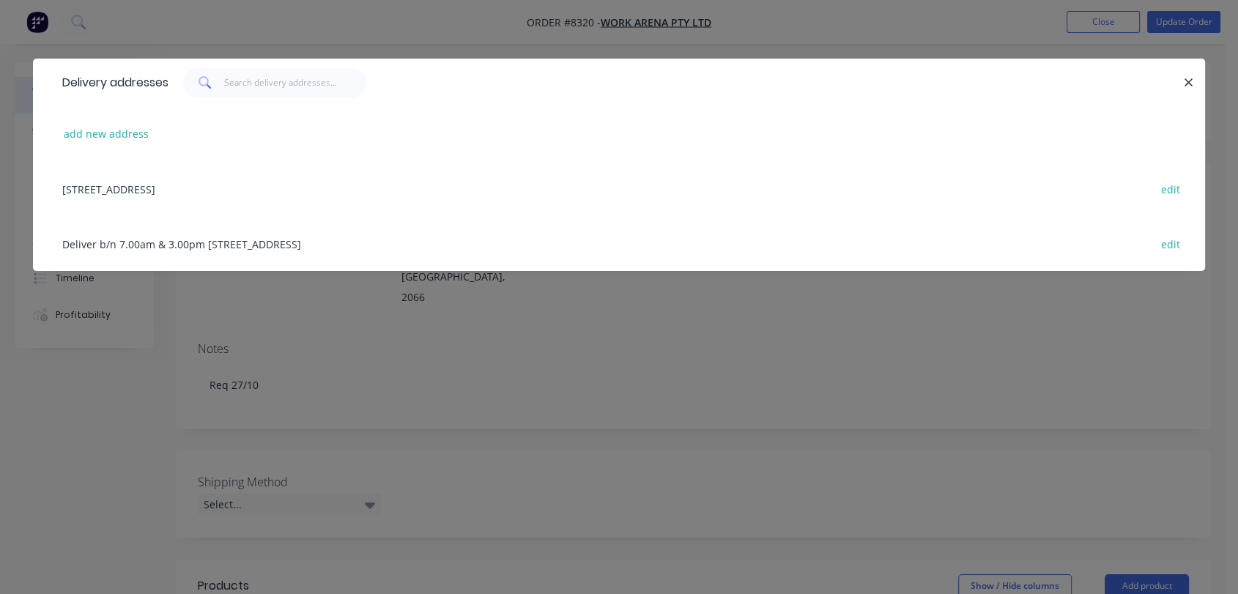
click at [278, 240] on div "Deliver b/n 7.00am & 3.00pm [STREET_ADDRESS] edit" at bounding box center [619, 243] width 1128 height 55
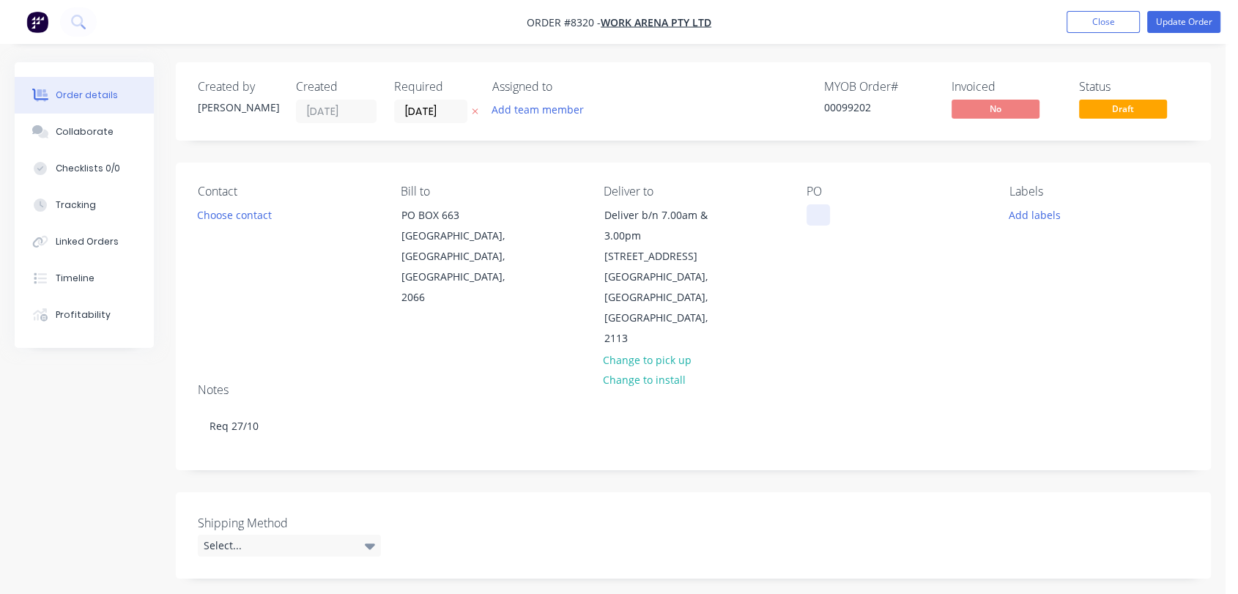
drag, startPoint x: 832, startPoint y: 212, endPoint x: 824, endPoint y: 210, distance: 8.4
click at [831, 212] on div "PO" at bounding box center [897, 267] width 180 height 165
click at [816, 210] on div at bounding box center [818, 214] width 23 height 21
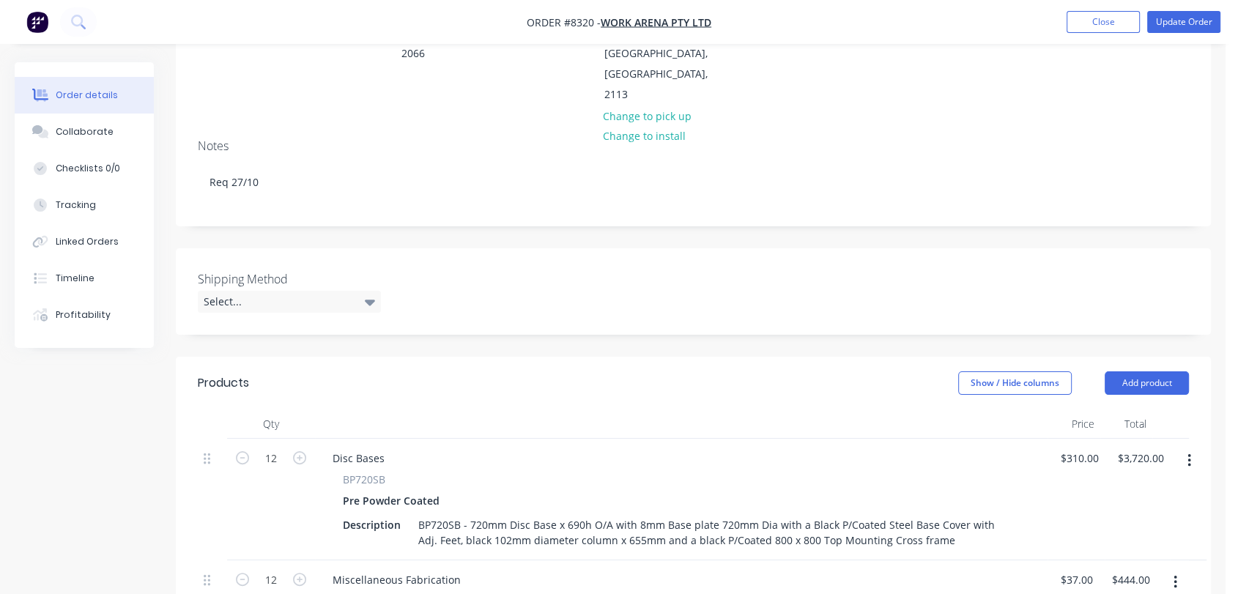
scroll to position [325, 0]
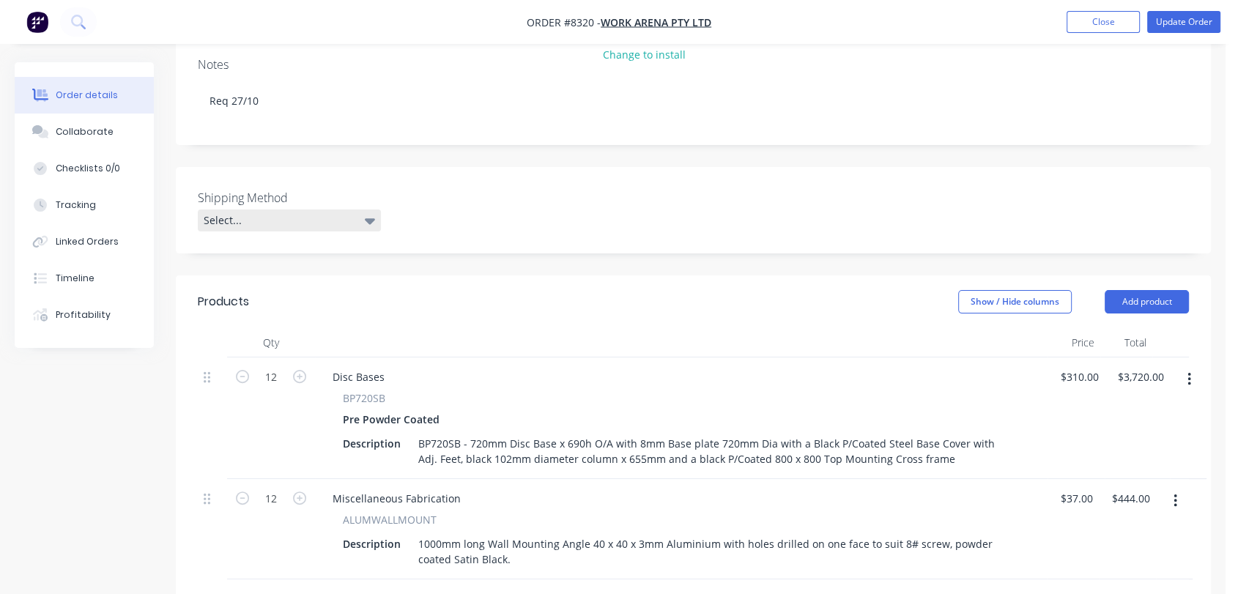
click at [376, 210] on div "Select..." at bounding box center [289, 221] width 183 height 22
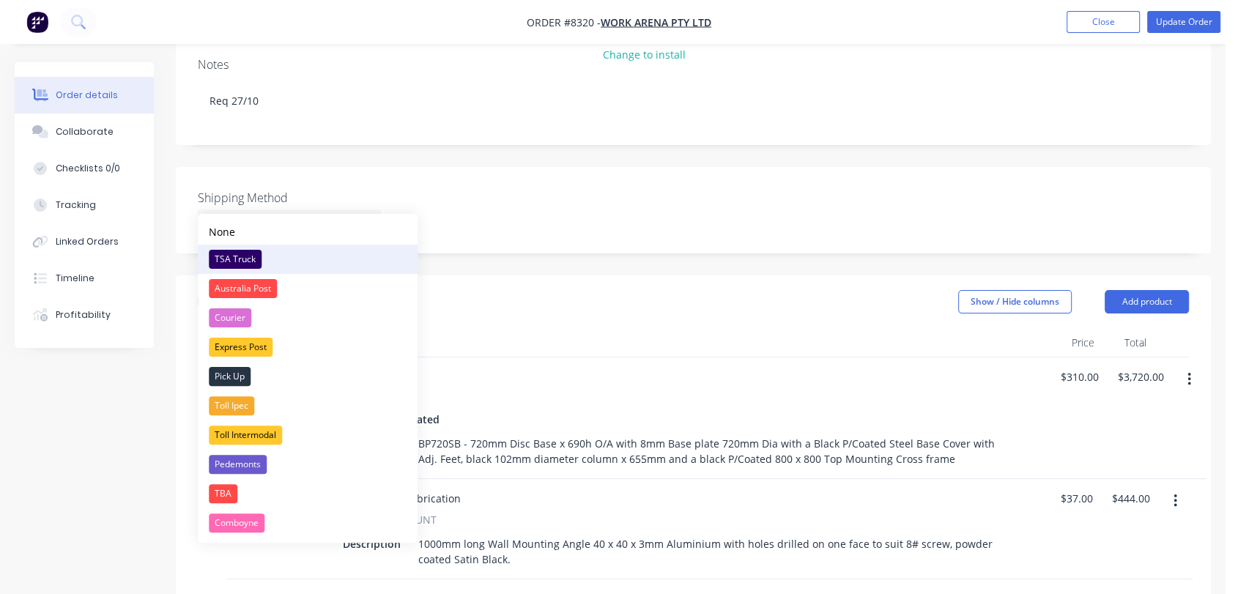
click at [238, 254] on div "TSA Truck" at bounding box center [235, 259] width 53 height 19
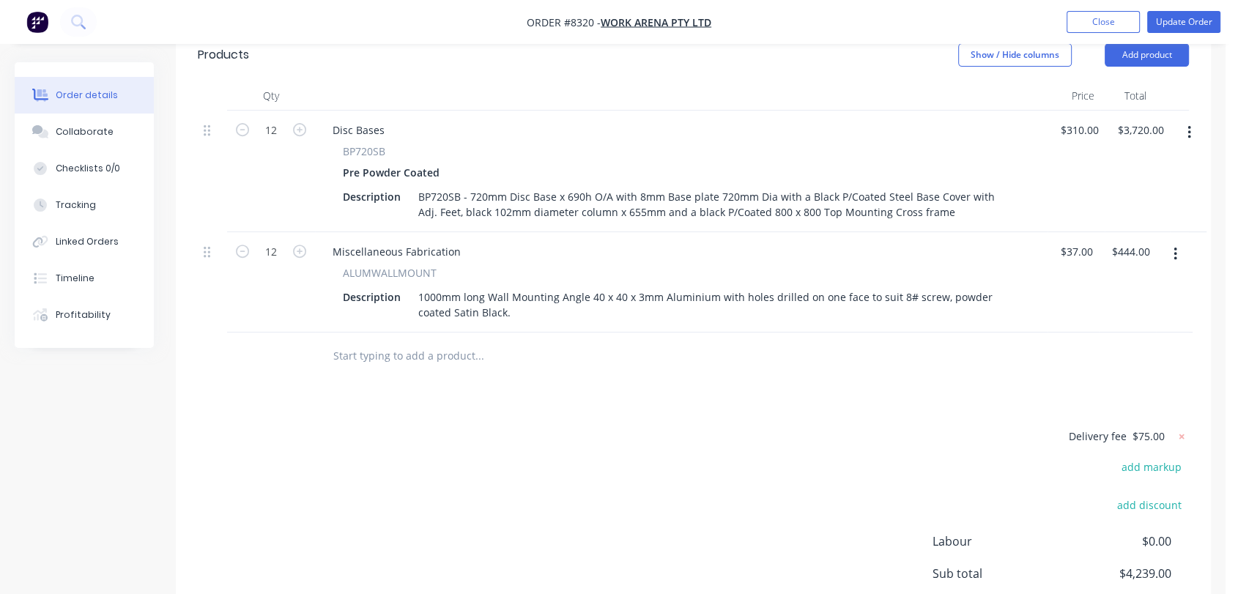
scroll to position [488, 0]
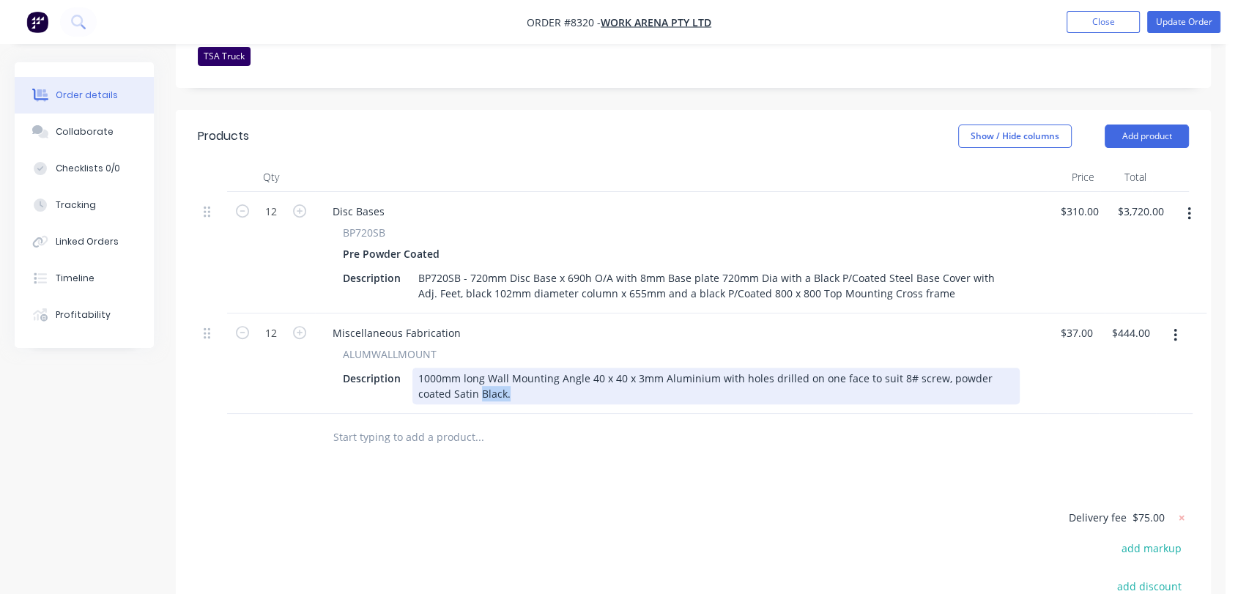
drag, startPoint x: 473, startPoint y: 371, endPoint x: 446, endPoint y: 373, distance: 27.9
click at [446, 373] on div "1000mm long Wall Mounting Angle 40 x 40 x 3mm Aluminium with holes drilled on o…" at bounding box center [716, 386] width 607 height 37
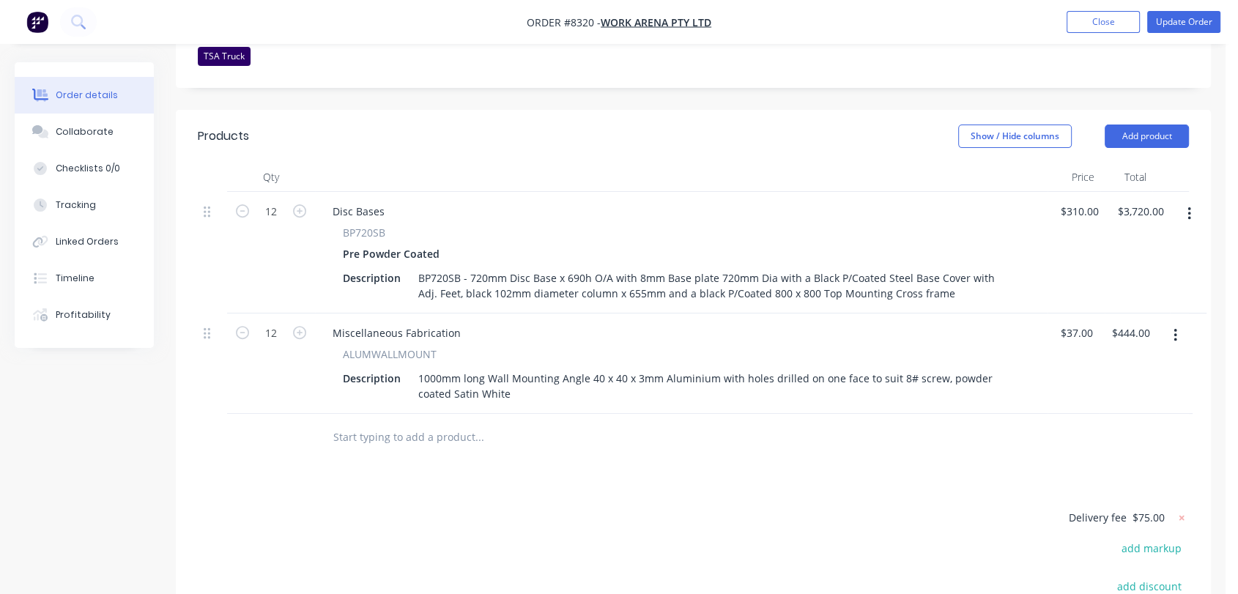
click at [410, 423] on input "text" at bounding box center [479, 437] width 293 height 29
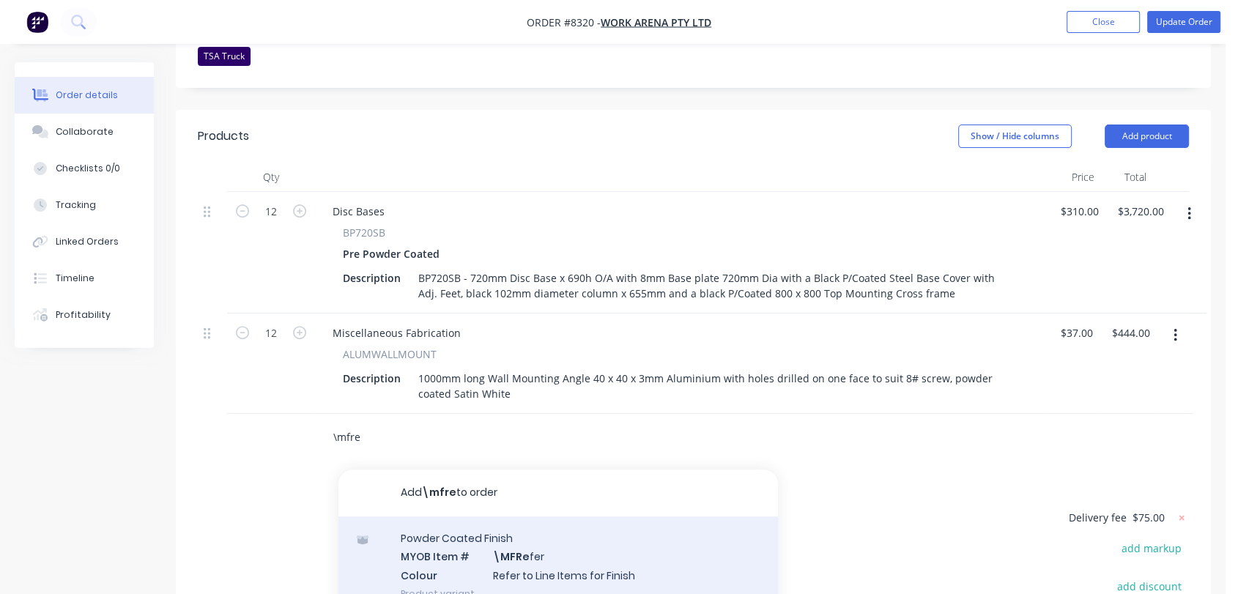
type input "\mfre"
click at [489, 542] on div "Powder Coated Finish MYOB Item # \MFRe fer Colour Refer to Line Items for Finis…" at bounding box center [559, 566] width 440 height 99
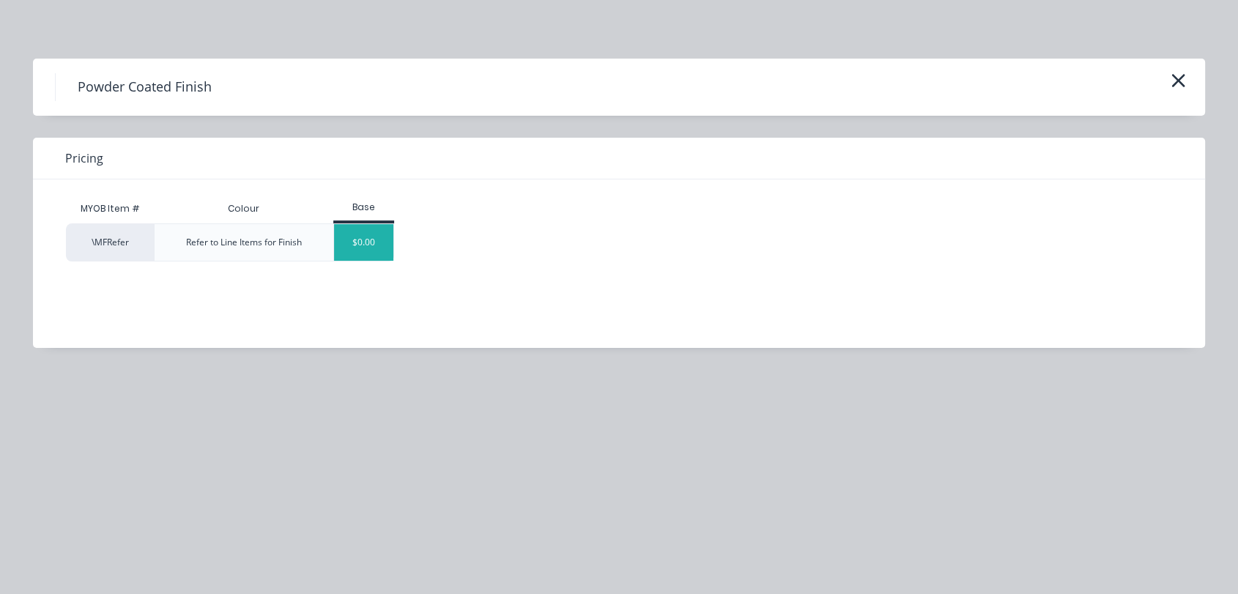
click at [347, 237] on div "$0.00" at bounding box center [363, 242] width 59 height 37
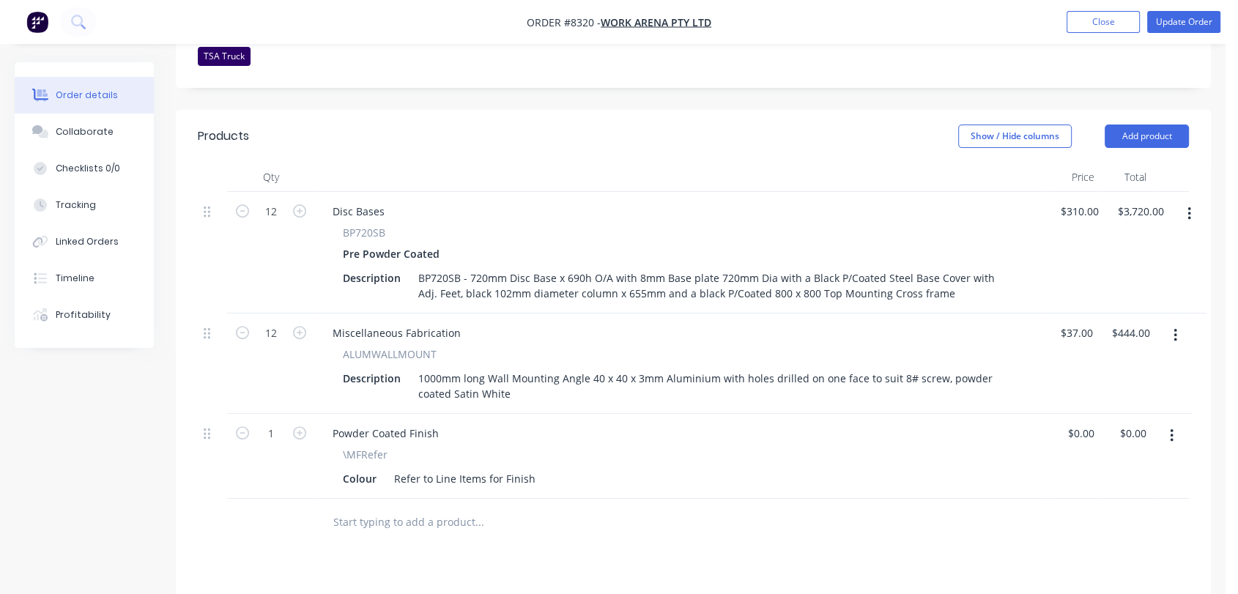
click at [412, 508] on input "text" at bounding box center [479, 522] width 293 height 29
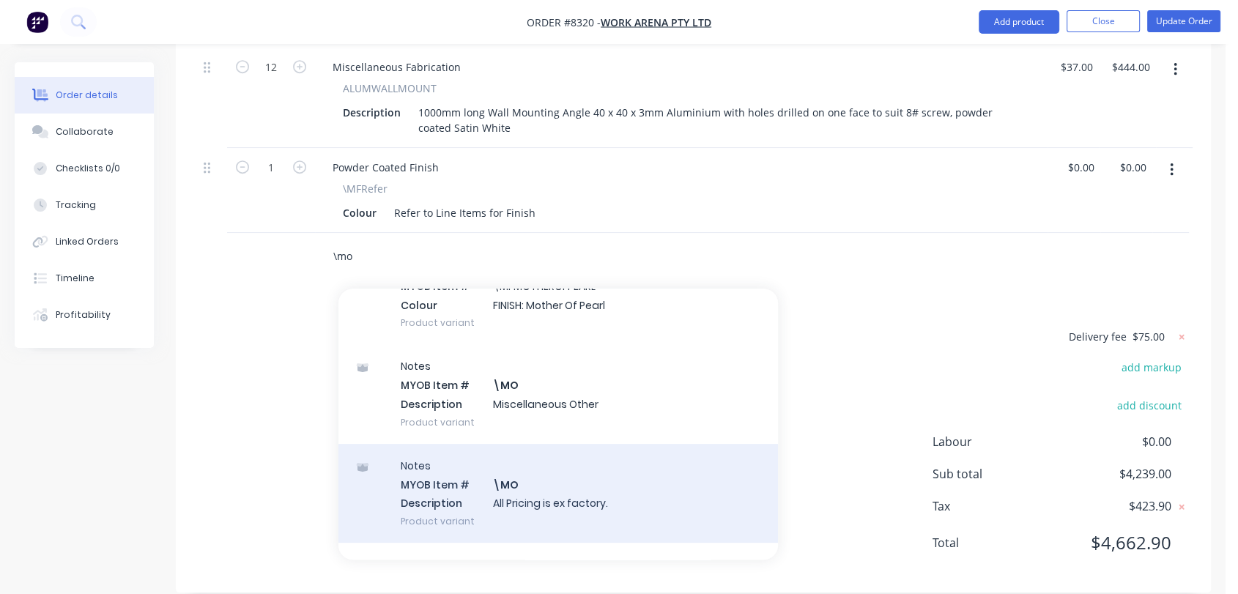
scroll to position [163, 0]
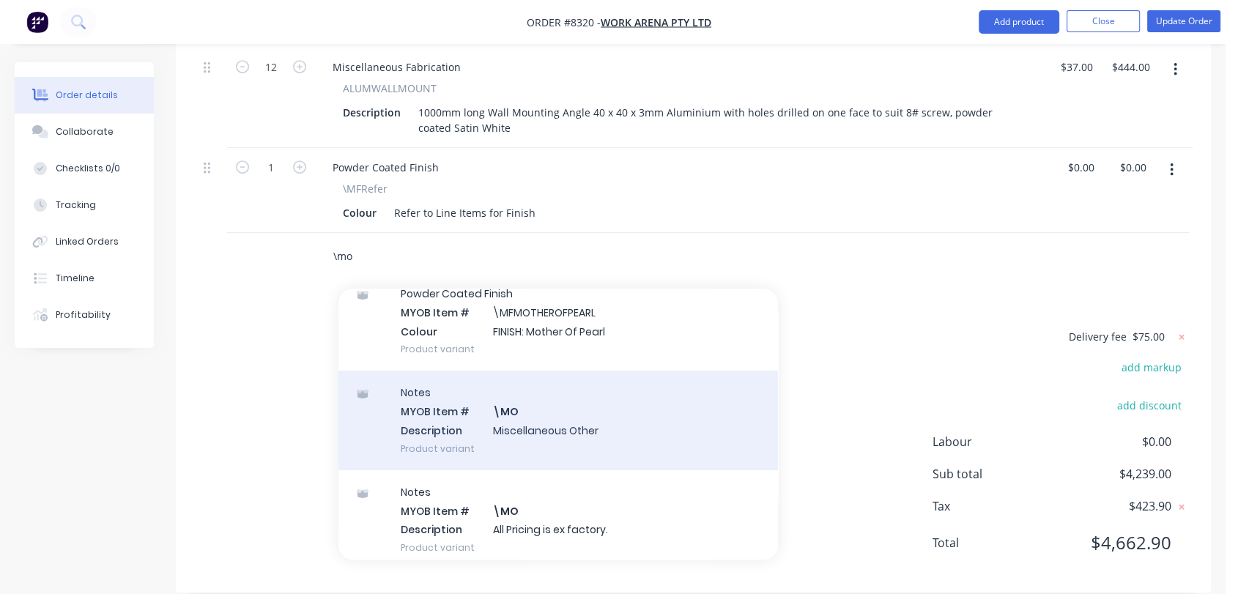
type input "\mo"
click at [551, 394] on div "Notes MYOB Item # \MO Description Miscellaneous Other Product variant" at bounding box center [559, 420] width 440 height 99
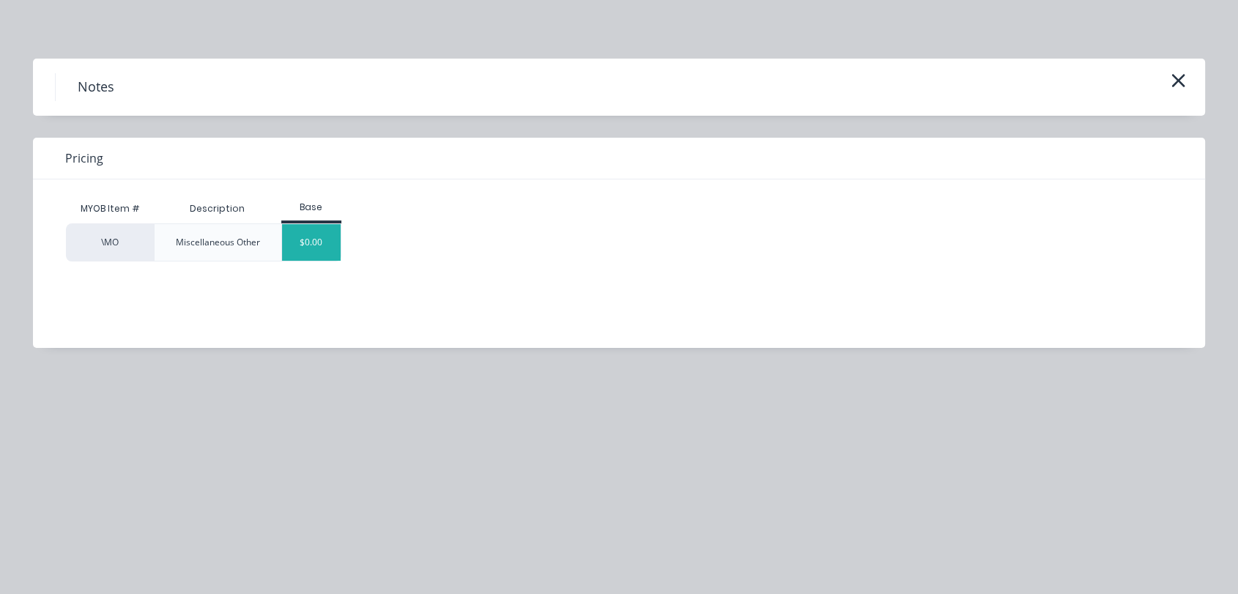
click at [317, 232] on div "$0.00" at bounding box center [311, 242] width 59 height 37
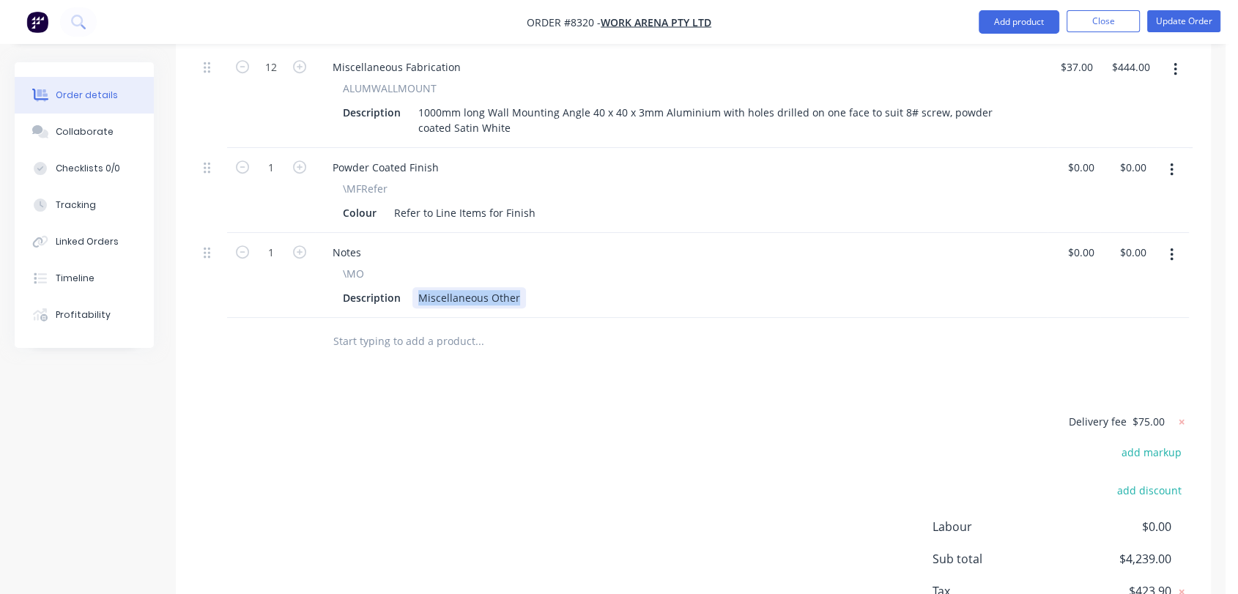
drag, startPoint x: 517, startPoint y: 270, endPoint x: 410, endPoint y: 262, distance: 108.1
click at [410, 266] on div "\MO Description Miscellaneous Other" at bounding box center [681, 287] width 721 height 42
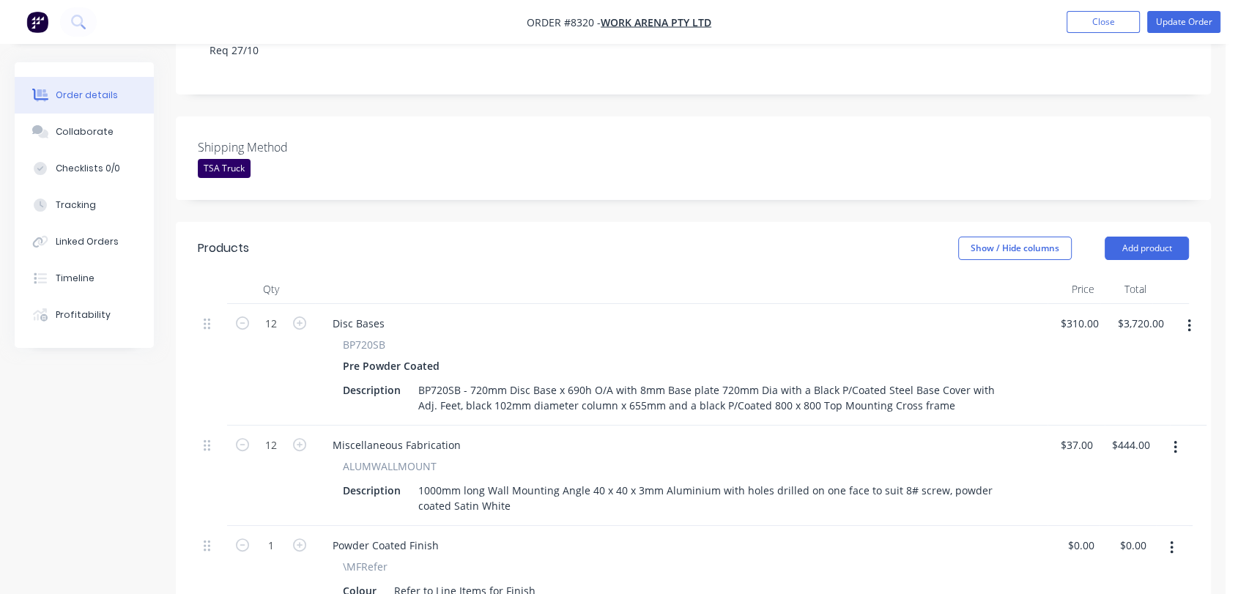
scroll to position [350, 0]
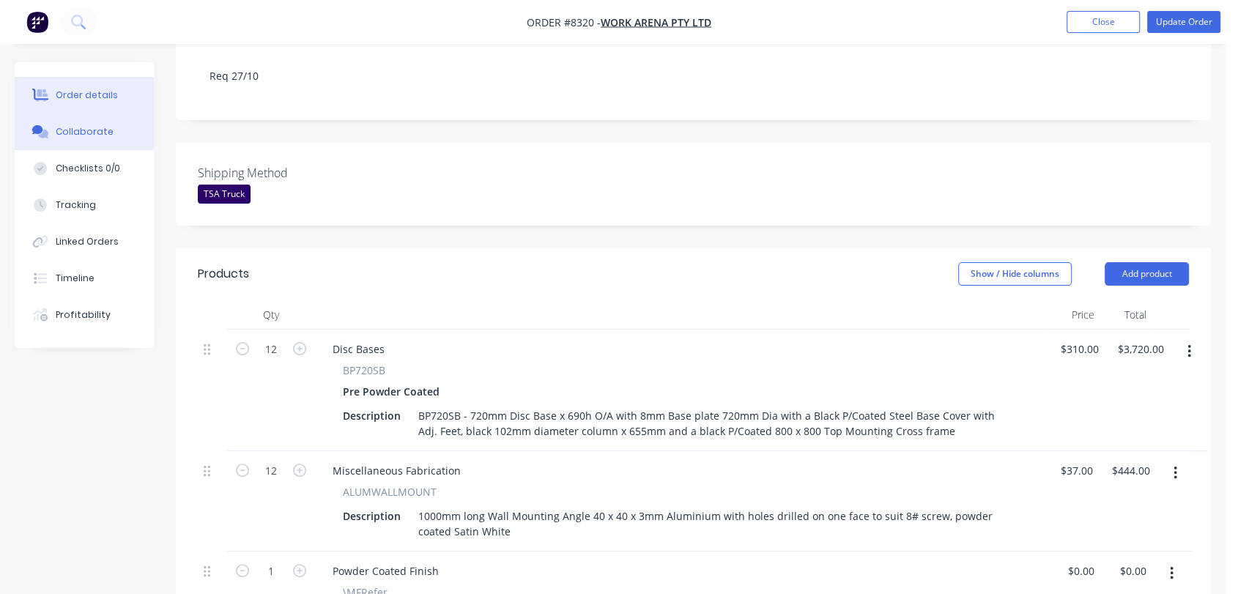
type input "$0.00"
click at [97, 131] on div "Collaborate" at bounding box center [85, 131] width 58 height 13
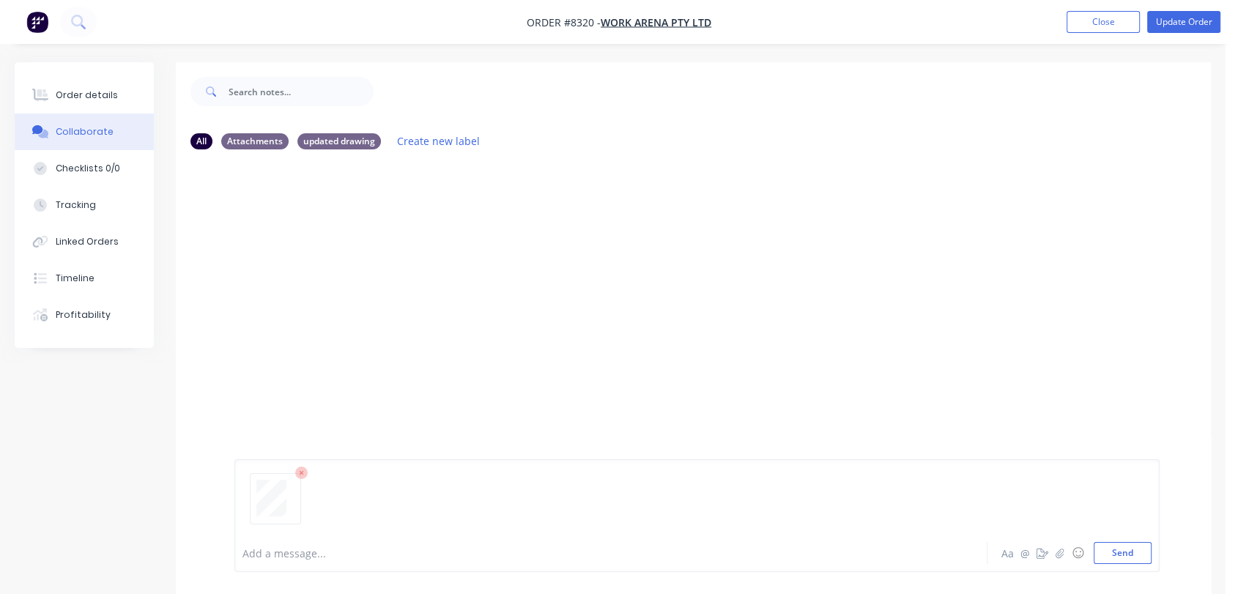
drag, startPoint x: 1125, startPoint y: 551, endPoint x: 1050, endPoint y: 479, distance: 103.6
click at [1124, 551] on button "Send" at bounding box center [1123, 553] width 58 height 22
click at [127, 95] on button "Order details" at bounding box center [84, 95] width 139 height 37
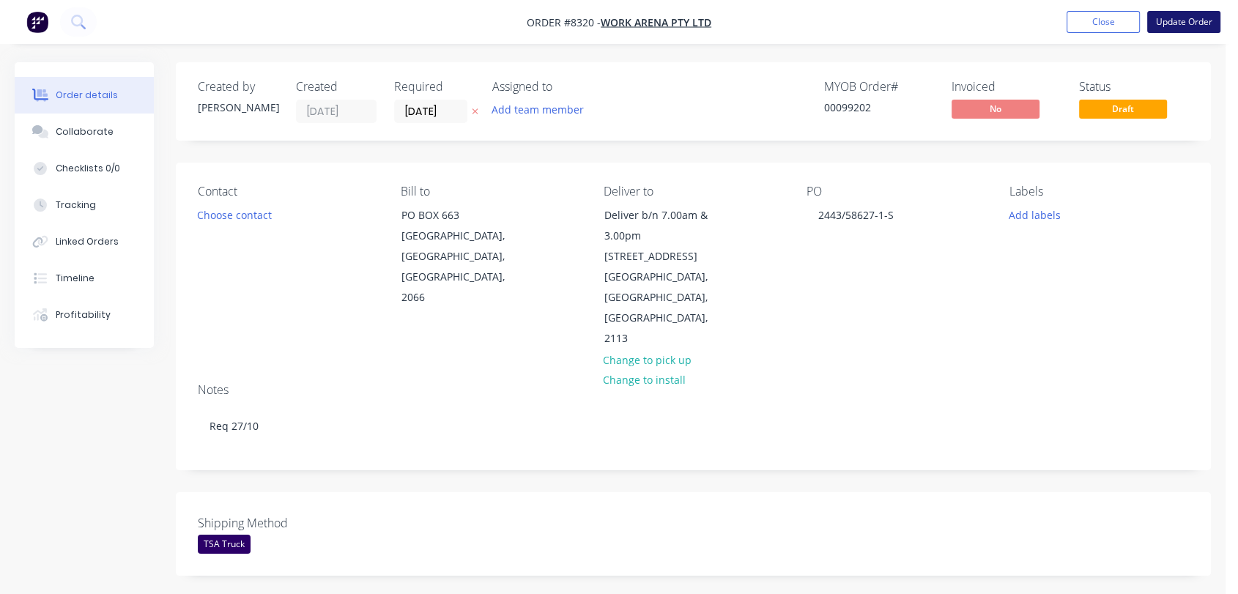
click at [1183, 14] on button "Update Order" at bounding box center [1183, 22] width 73 height 22
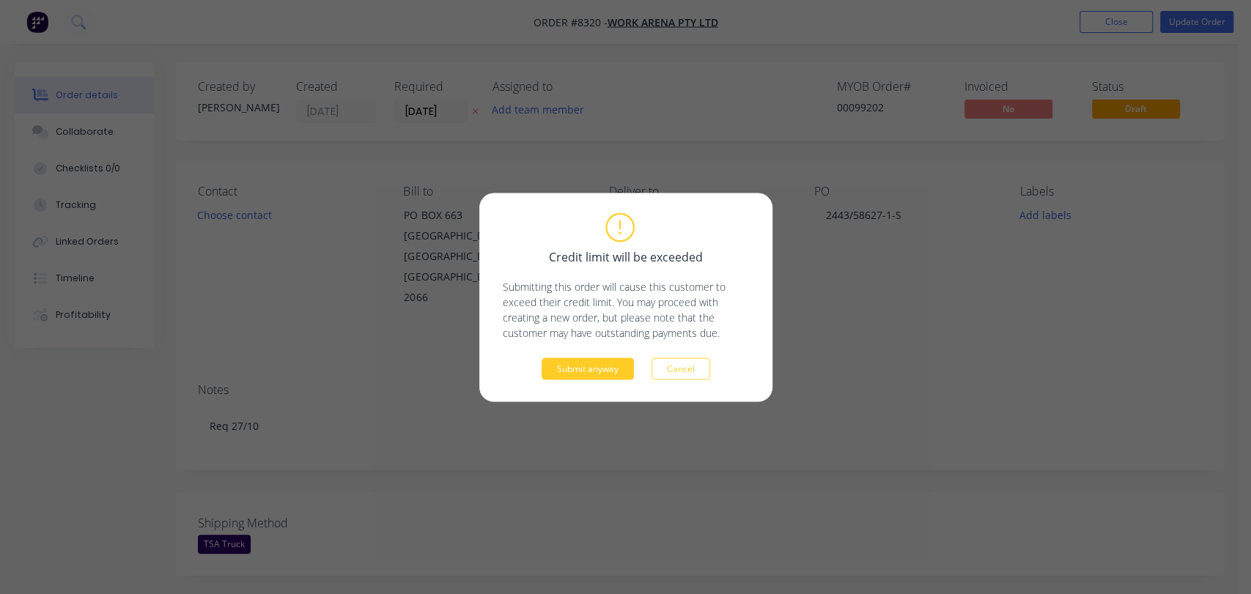
click at [560, 367] on button "Submit anyway" at bounding box center [588, 369] width 92 height 22
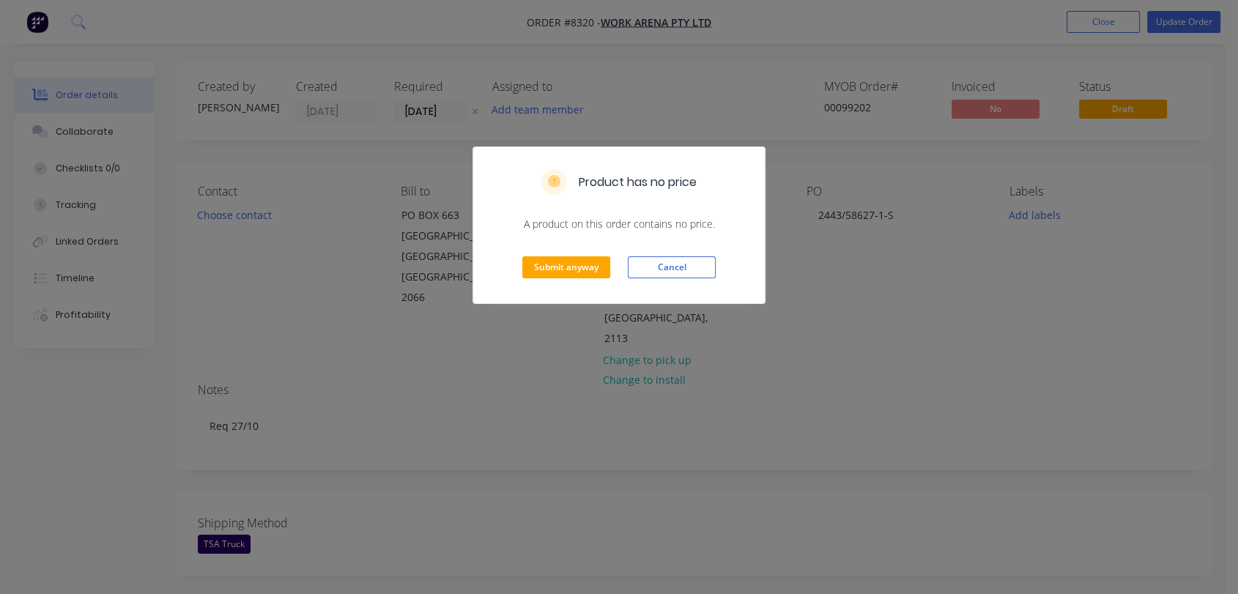
click at [567, 279] on div "Submit anyway Cancel" at bounding box center [619, 268] width 292 height 72
click at [559, 272] on button "Submit anyway" at bounding box center [566, 267] width 88 height 22
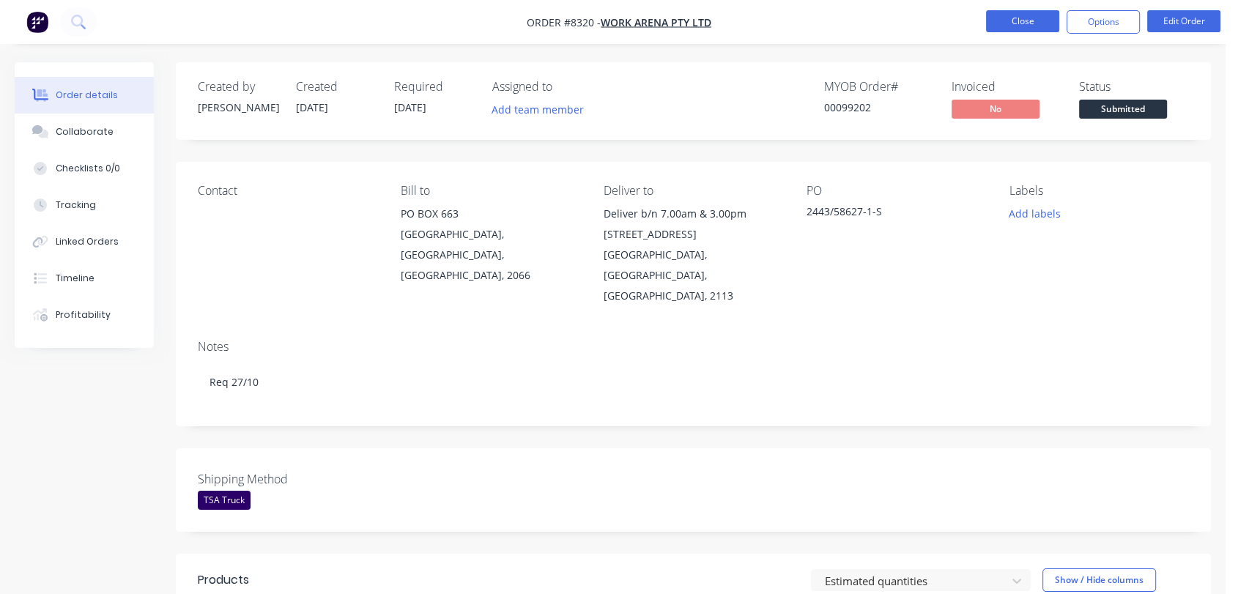
click at [1026, 16] on button "Close" at bounding box center [1022, 21] width 73 height 22
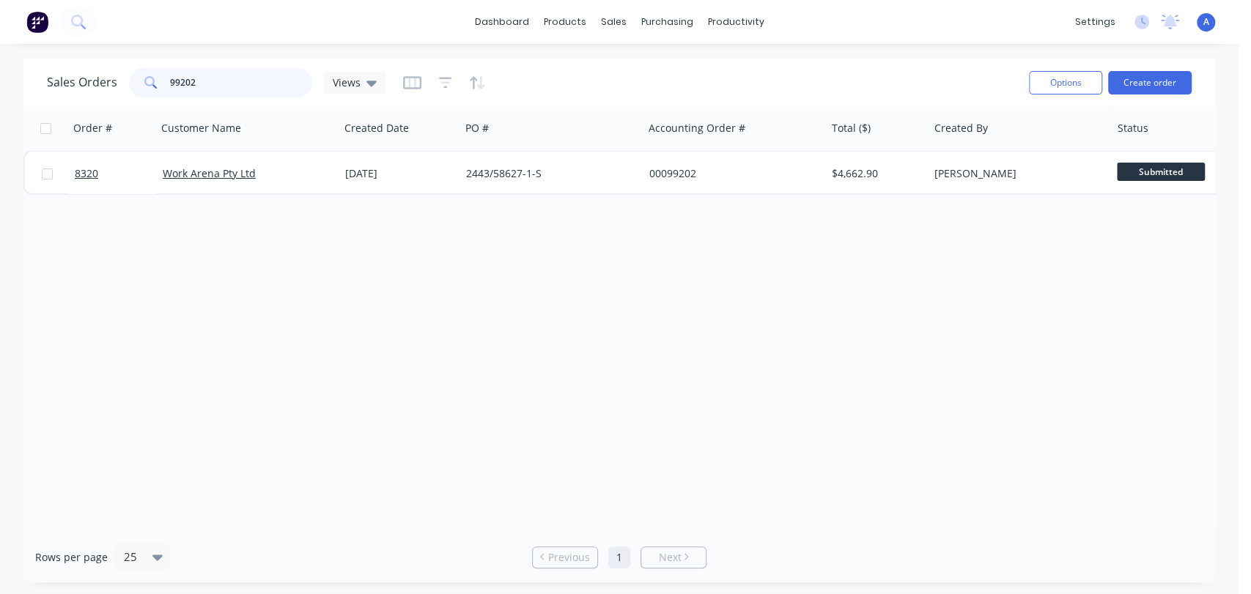
drag, startPoint x: 205, startPoint y: 84, endPoint x: 137, endPoint y: 83, distance: 68.2
click at [137, 83] on div "99202" at bounding box center [220, 82] width 183 height 29
type input "95432"
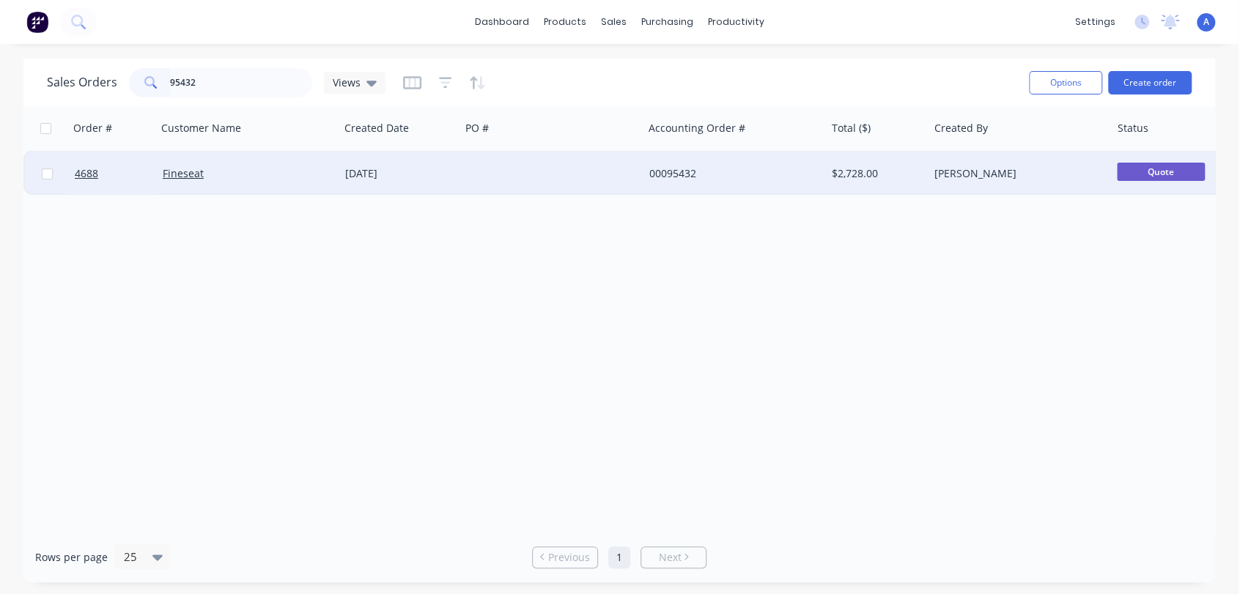
click at [547, 167] on div at bounding box center [551, 174] width 182 height 44
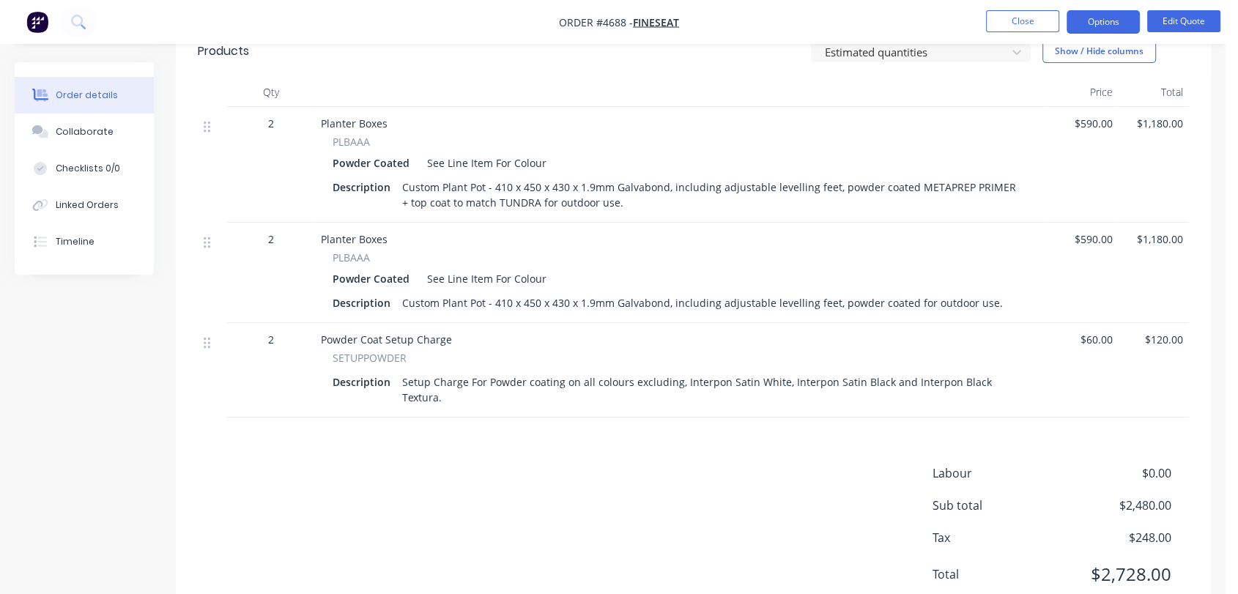
scroll to position [487, 0]
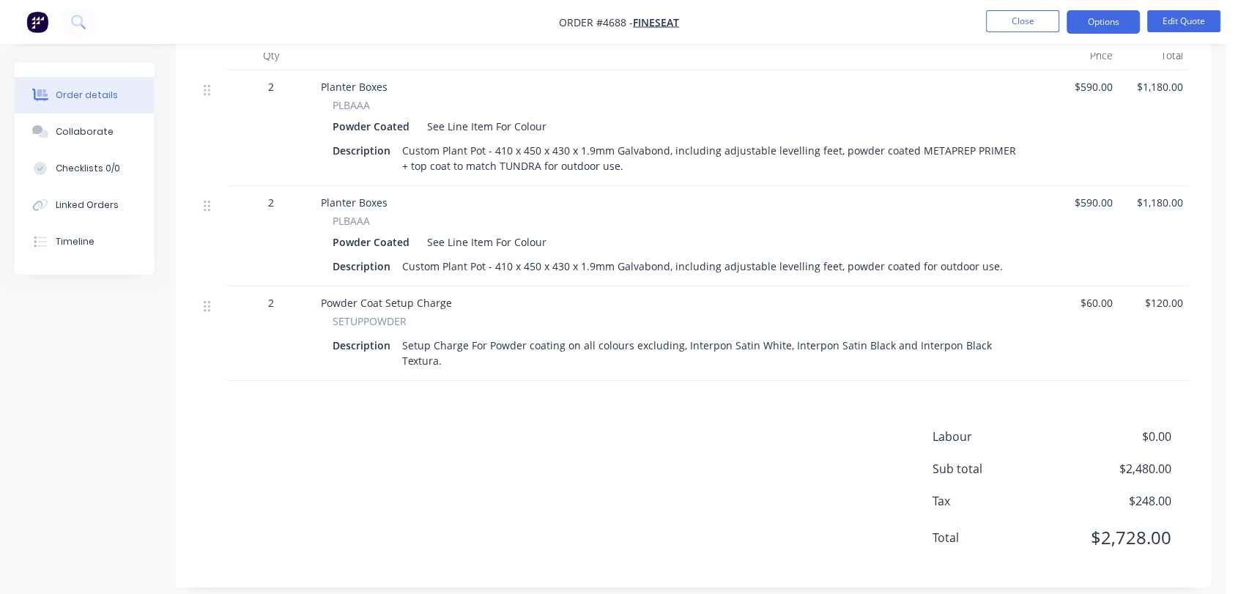
drag, startPoint x: 909, startPoint y: 148, endPoint x: 972, endPoint y: 175, distance: 69.3
click at [972, 175] on div "Custom Plant Pot - 410 x 450 x 430 x 1.9mm Galvabond, including adjustable leve…" at bounding box center [713, 158] width 634 height 37
copy div "METAPREP PRIMER + top coat to match TUNDRA for outdoor use."
drag, startPoint x: 908, startPoint y: 262, endPoint x: 993, endPoint y: 267, distance: 85.2
click at [993, 267] on div "Description Custom Plant Pot - 410 x 450 x 430 x 1.9mm Galvabond, including adj…" at bounding box center [682, 266] width 698 height 21
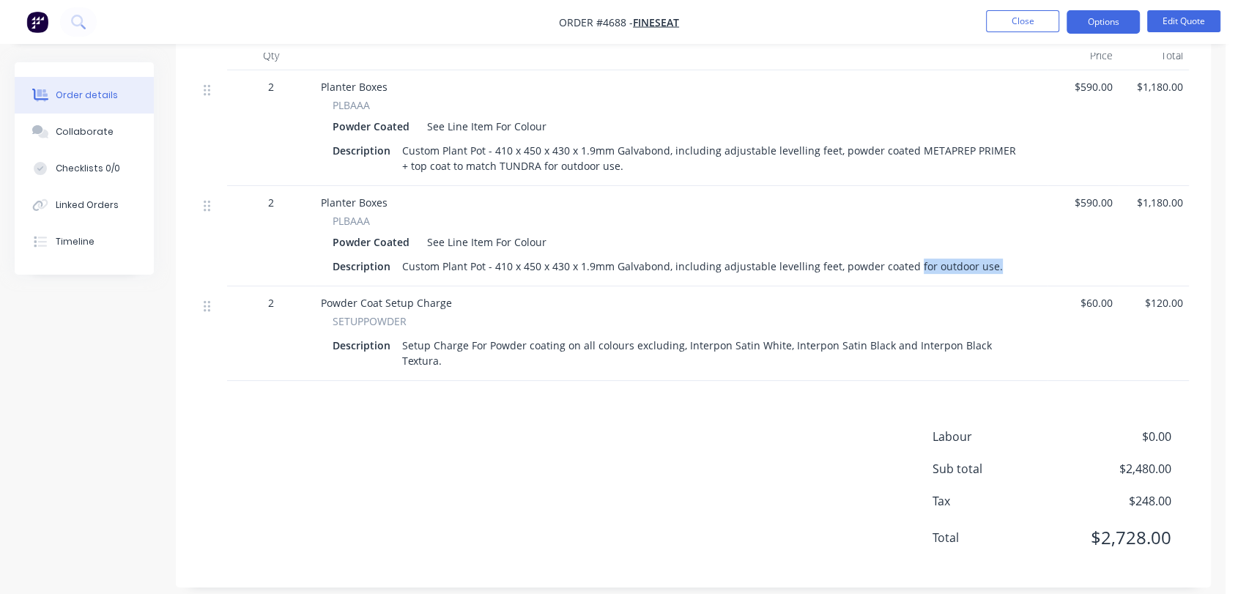
click at [931, 270] on div "Custom Plant Pot - 410 x 450 x 430 x 1.9mm Galvabond, including adjustable leve…" at bounding box center [702, 266] width 613 height 21
drag, startPoint x: 912, startPoint y: 265, endPoint x: 959, endPoint y: 278, distance: 48.7
click at [964, 278] on div "Planter Boxes PLBAAA Powder Coated See Line Item For Colour Description Custom …" at bounding box center [681, 236] width 733 height 100
drag, startPoint x: 907, startPoint y: 265, endPoint x: 1010, endPoint y: 280, distance: 104.4
click at [1010, 280] on div "Planter Boxes PLBAAA Powder Coated See Line Item For Colour Description Custom …" at bounding box center [681, 236] width 733 height 100
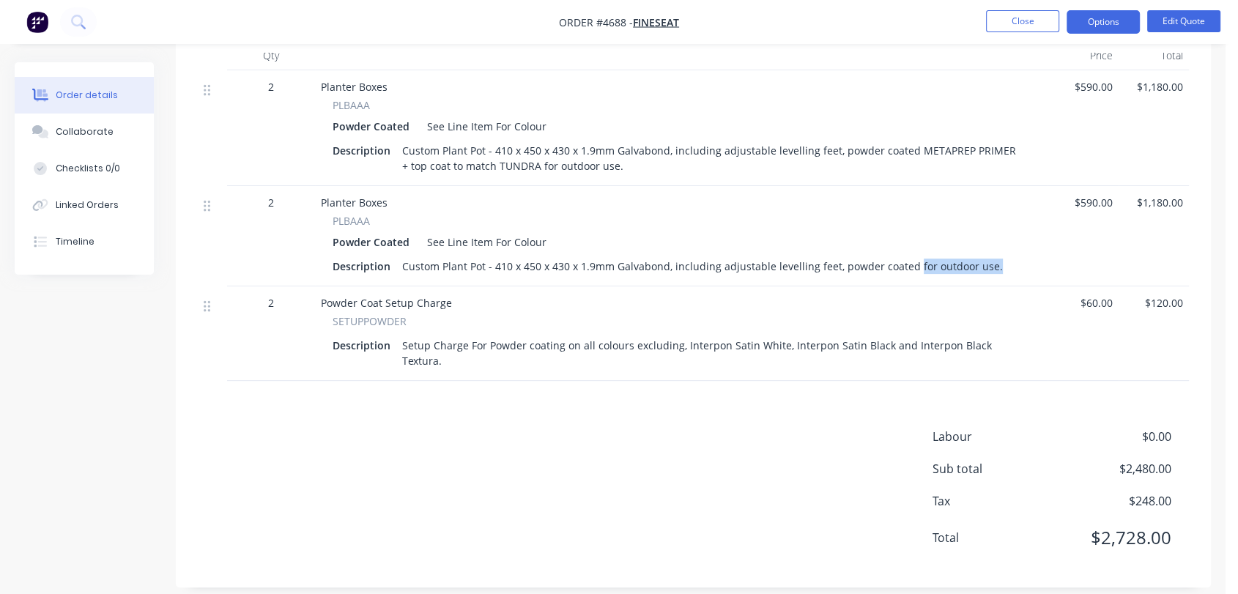
drag, startPoint x: 910, startPoint y: 148, endPoint x: 958, endPoint y: 166, distance: 51.7
click at [958, 166] on div "Custom Plant Pot - 410 x 450 x 430 x 1.9mm Galvabond, including adjustable leve…" at bounding box center [713, 158] width 634 height 37
copy div "METAPREP PRIMER + top coat to match TUNDRA for outdoor use."
drag, startPoint x: 907, startPoint y: 262, endPoint x: 998, endPoint y: 276, distance: 91.9
click at [998, 276] on div "Description Custom Plant Pot - 410 x 450 x 430 x 1.9mm Galvabond, including adj…" at bounding box center [682, 266] width 698 height 21
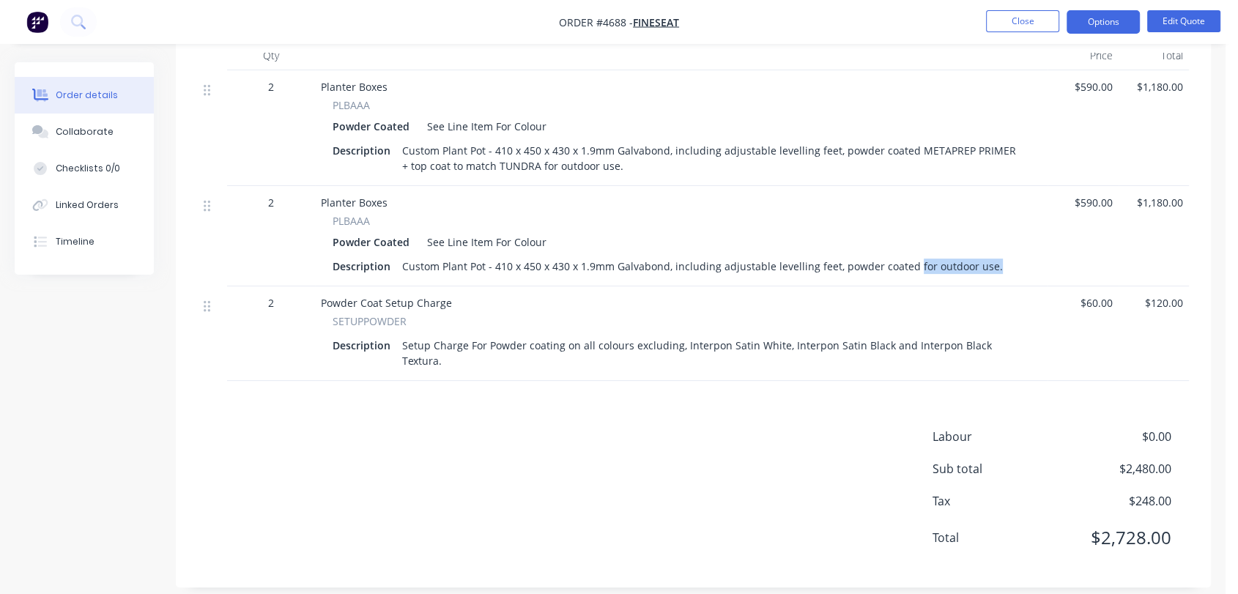
drag, startPoint x: 908, startPoint y: 151, endPoint x: 972, endPoint y: 166, distance: 66.1
click at [972, 166] on div "Custom Plant Pot - 410 x 450 x 430 x 1.9mm Galvabond, including adjustable leve…" at bounding box center [713, 158] width 634 height 37
copy div "METAPREP PRIMER + top coat to match TUNDRA for outdoor use."
drag, startPoint x: 952, startPoint y: 276, endPoint x: 910, endPoint y: 269, distance: 42.3
click at [950, 274] on div "Custom Plant Pot - 410 x 450 x 430 x 1.9mm Galvabond, including adjustable leve…" at bounding box center [702, 266] width 613 height 21
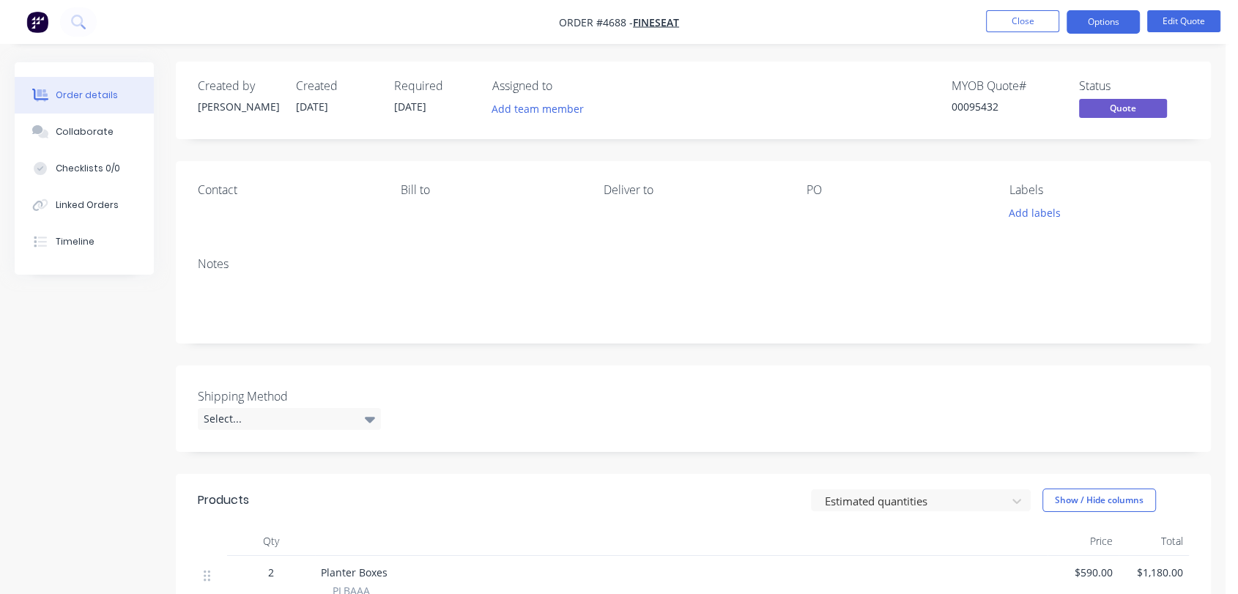
scroll to position [0, 0]
click at [1108, 16] on button "Options" at bounding box center [1103, 21] width 73 height 23
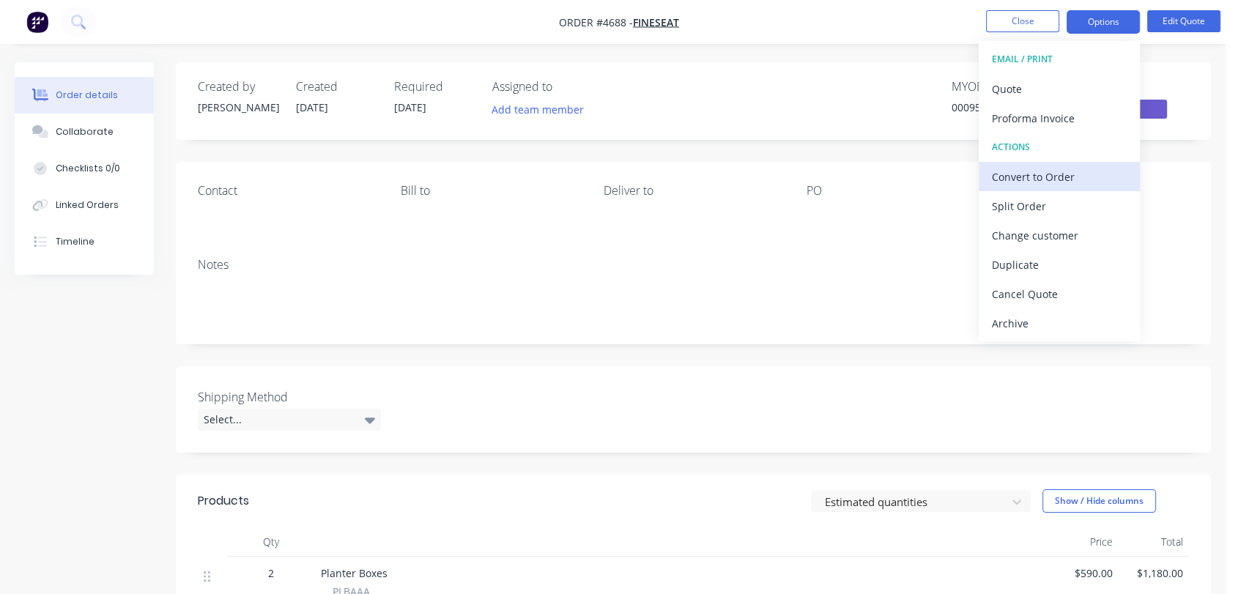
click at [1057, 167] on div "Convert to Order" at bounding box center [1059, 176] width 135 height 21
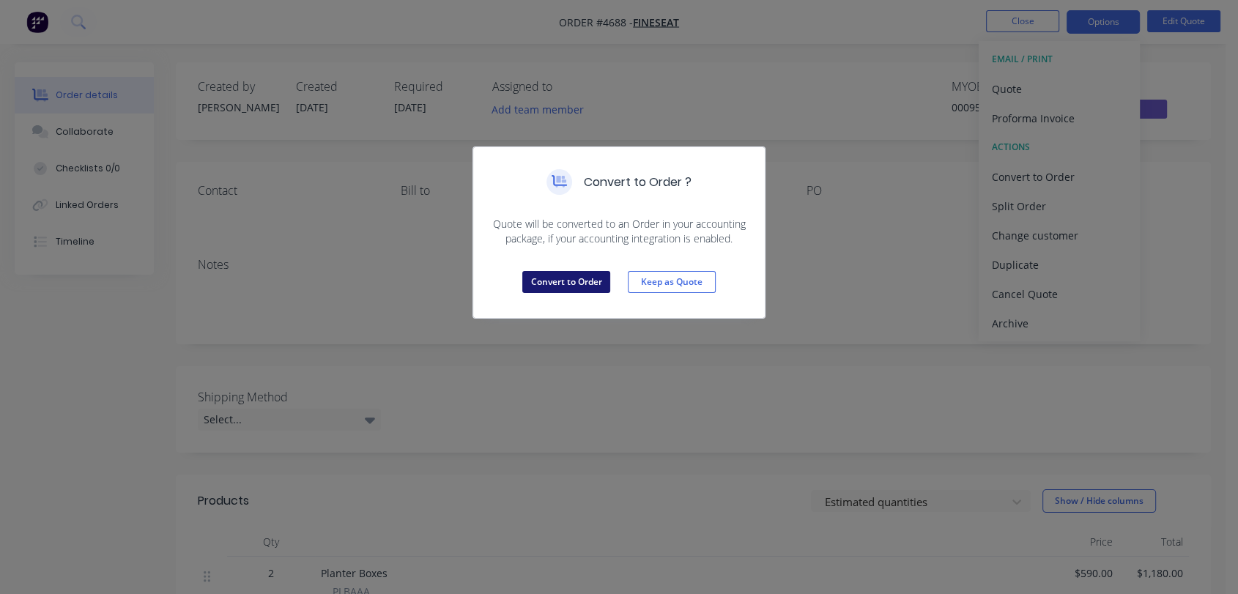
click at [539, 279] on button "Convert to Order" at bounding box center [566, 282] width 88 height 22
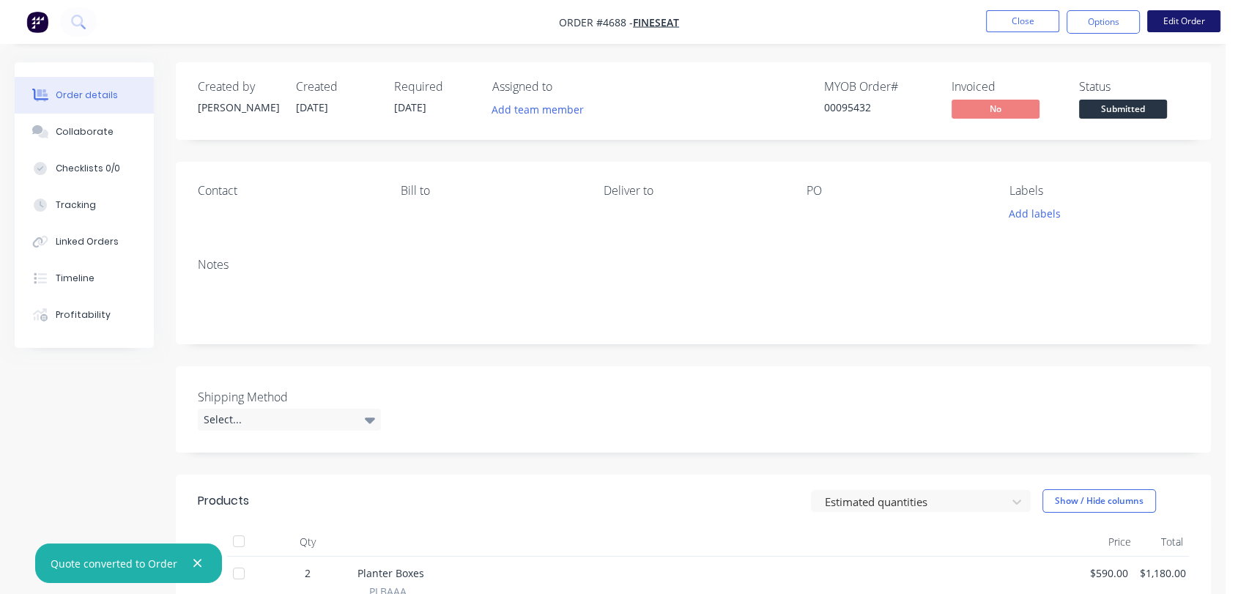
click at [1175, 15] on button "Edit Order" at bounding box center [1183, 21] width 73 height 22
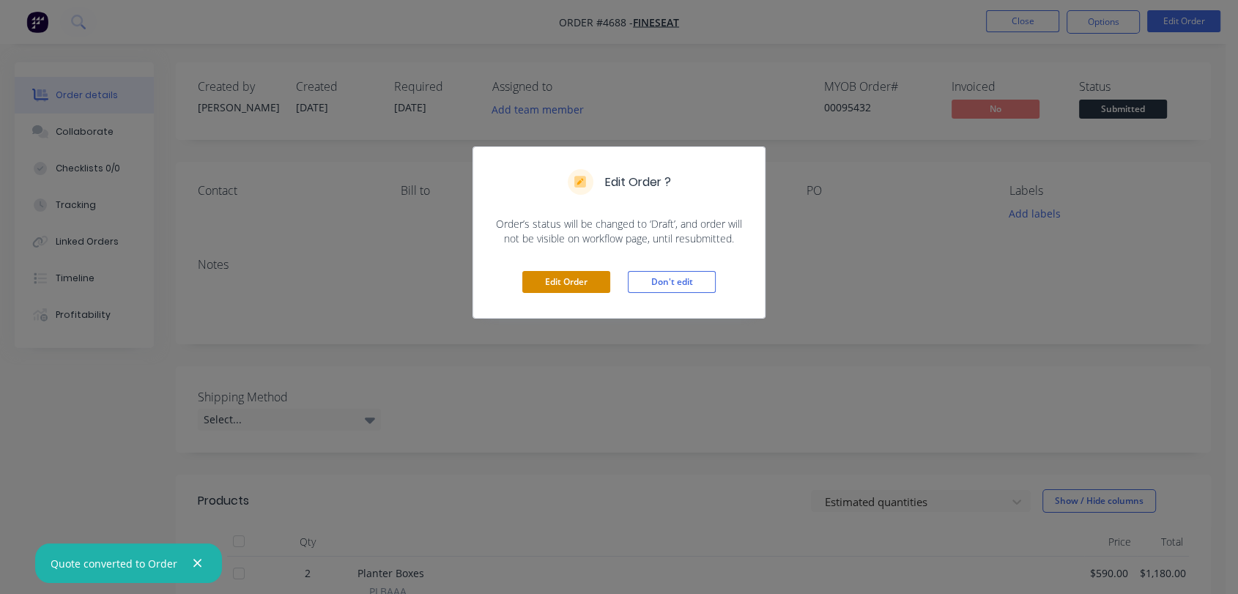
click at [566, 277] on button "Edit Order" at bounding box center [566, 282] width 88 height 22
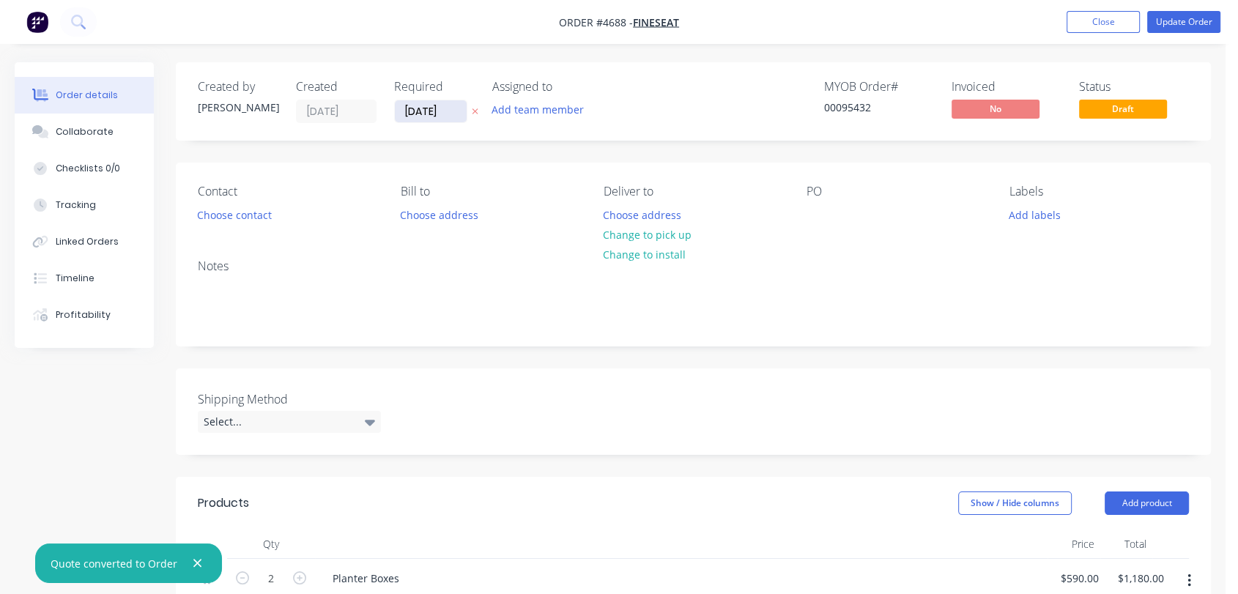
click at [457, 107] on input "[DATE]" at bounding box center [431, 111] width 72 height 22
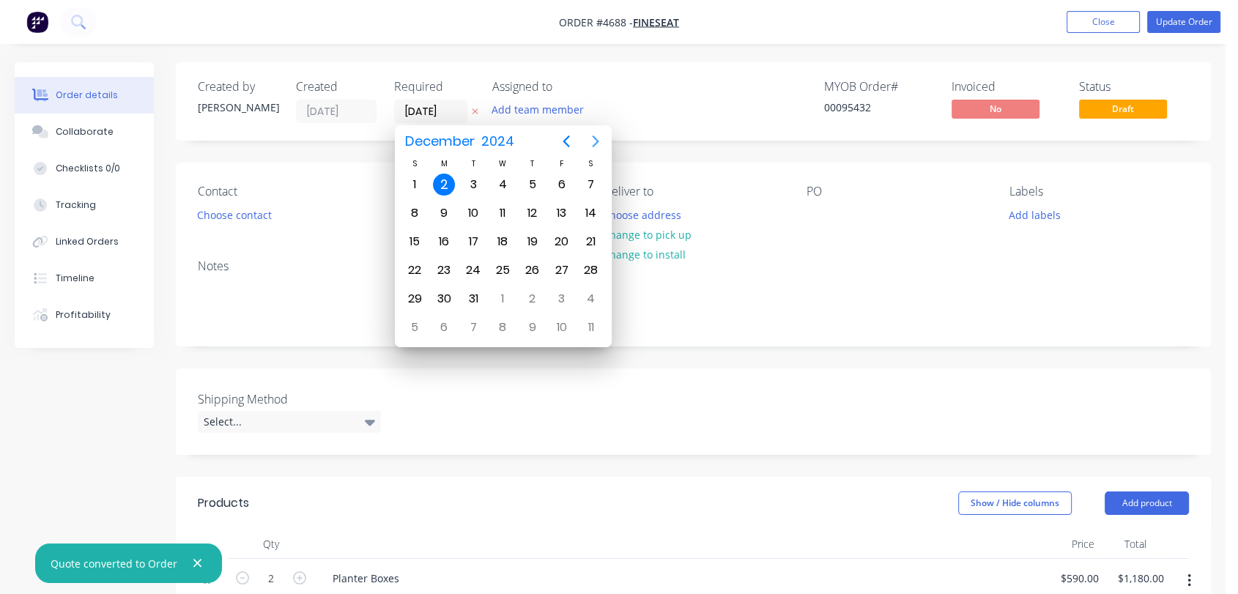
click at [590, 133] on icon "Next page" at bounding box center [596, 142] width 18 height 18
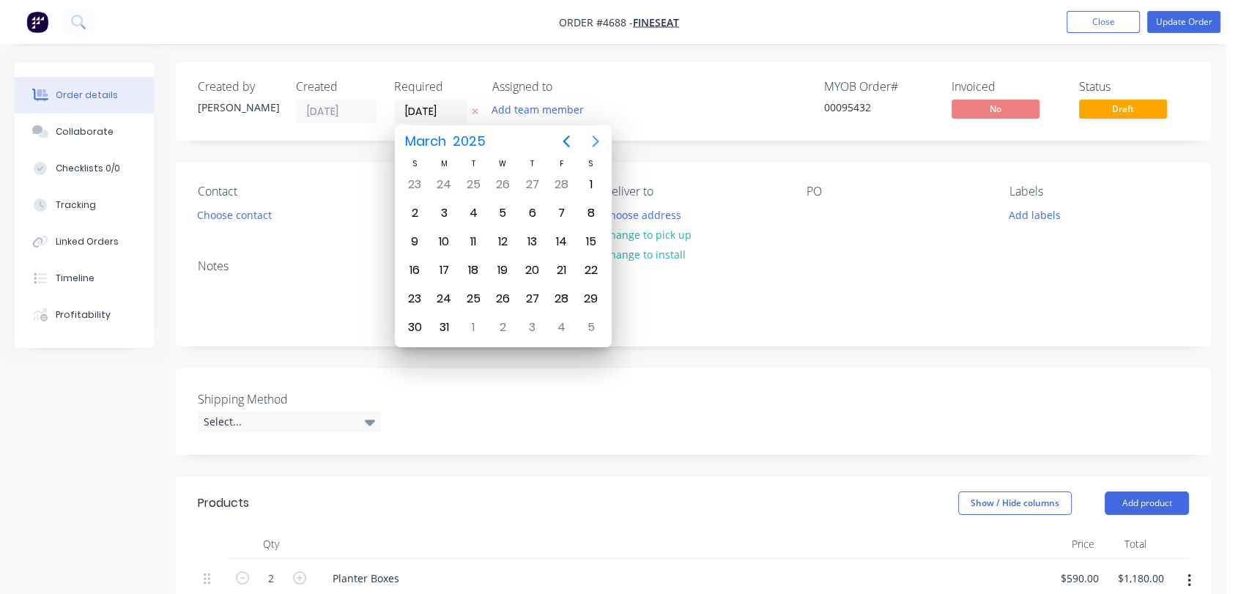
click at [590, 133] on icon "Next page" at bounding box center [596, 142] width 18 height 18
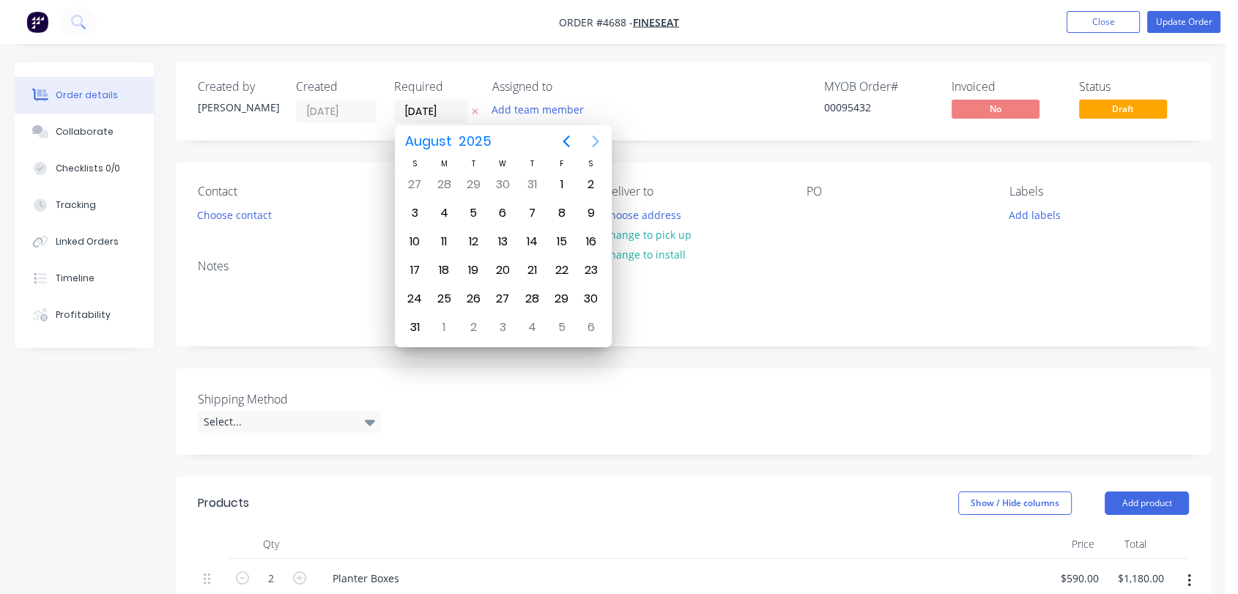
click at [590, 133] on icon "Next page" at bounding box center [596, 142] width 18 height 18
click at [503, 289] on div "31" at bounding box center [503, 299] width 22 height 22
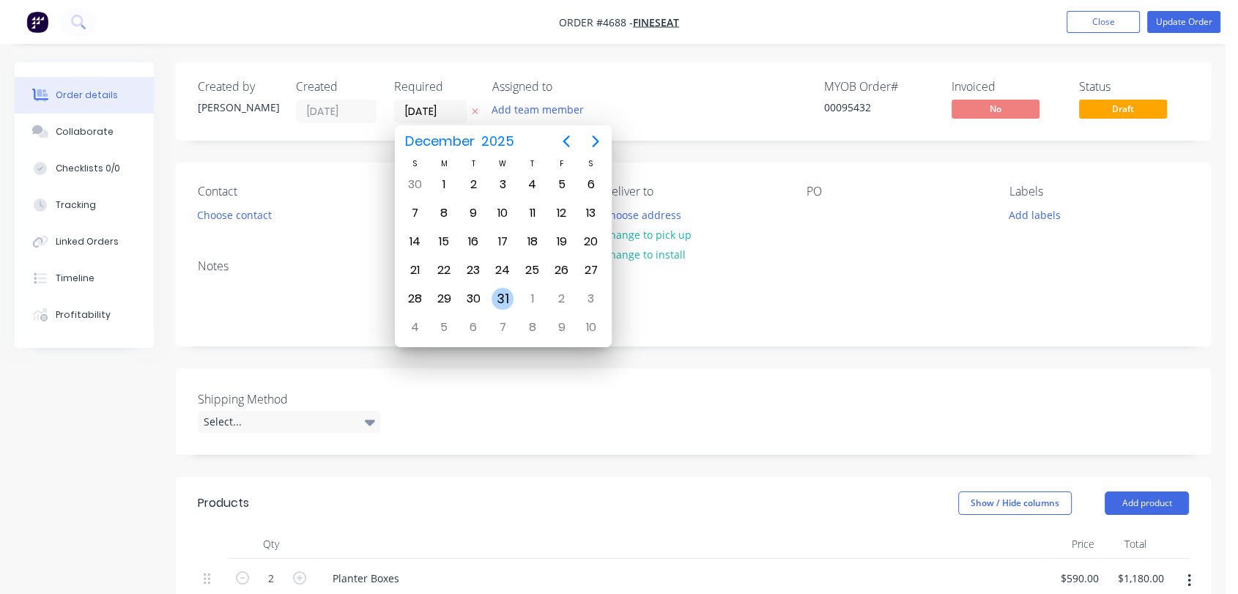
type input "[DATE]"
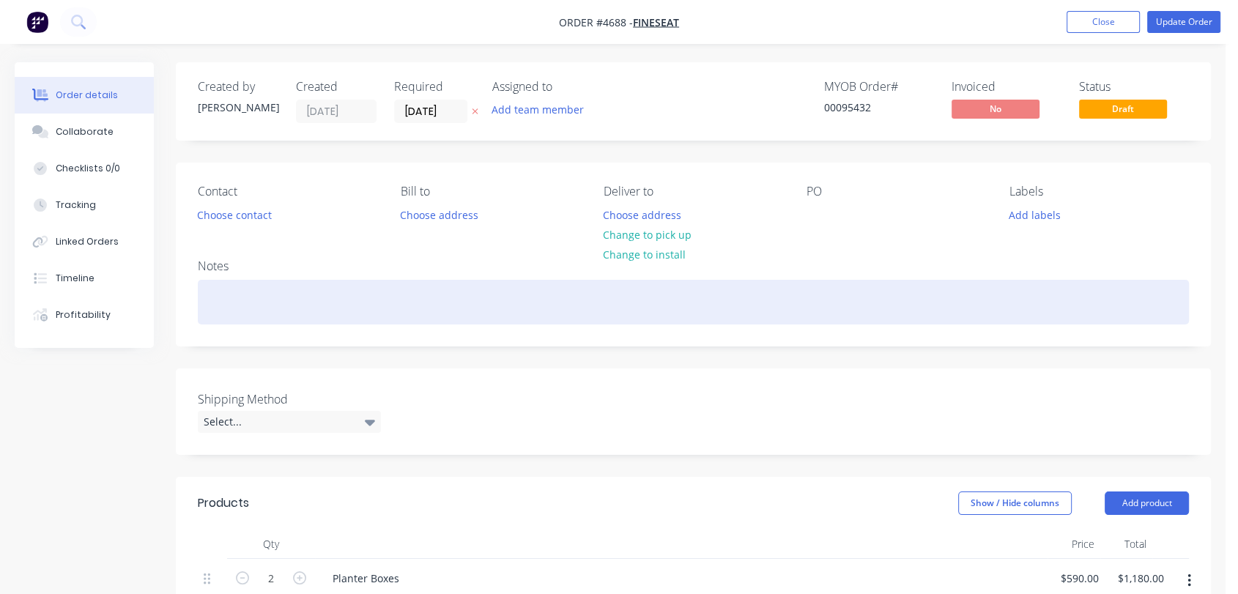
click at [217, 311] on div at bounding box center [693, 302] width 991 height 45
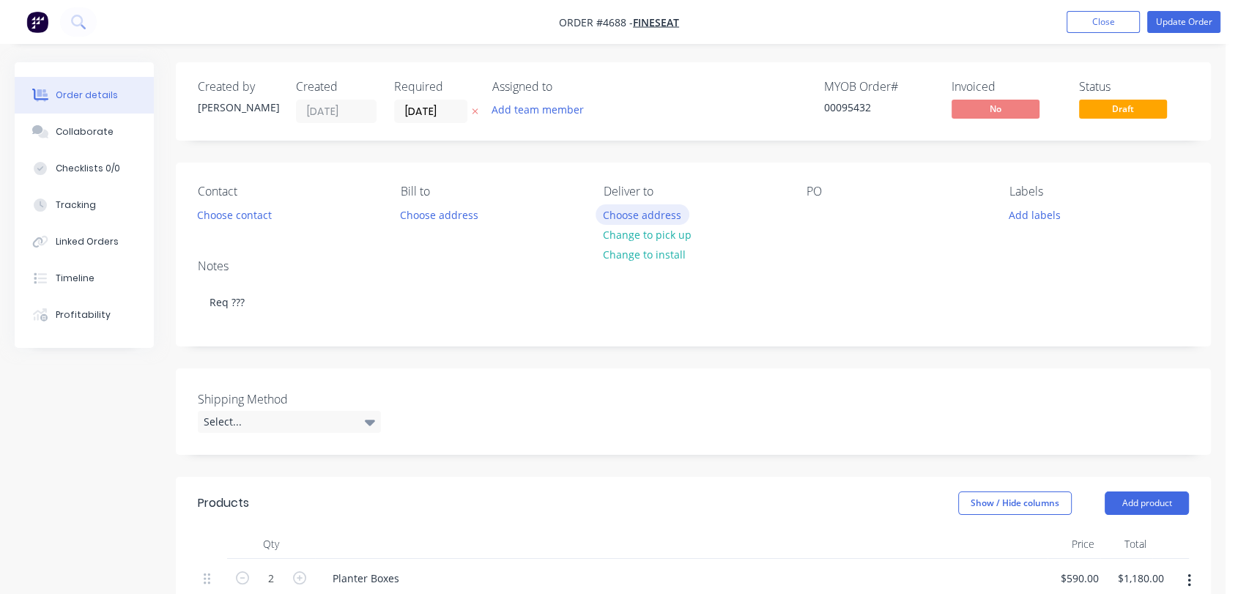
click at [614, 215] on button "Choose address" at bounding box center [643, 214] width 94 height 20
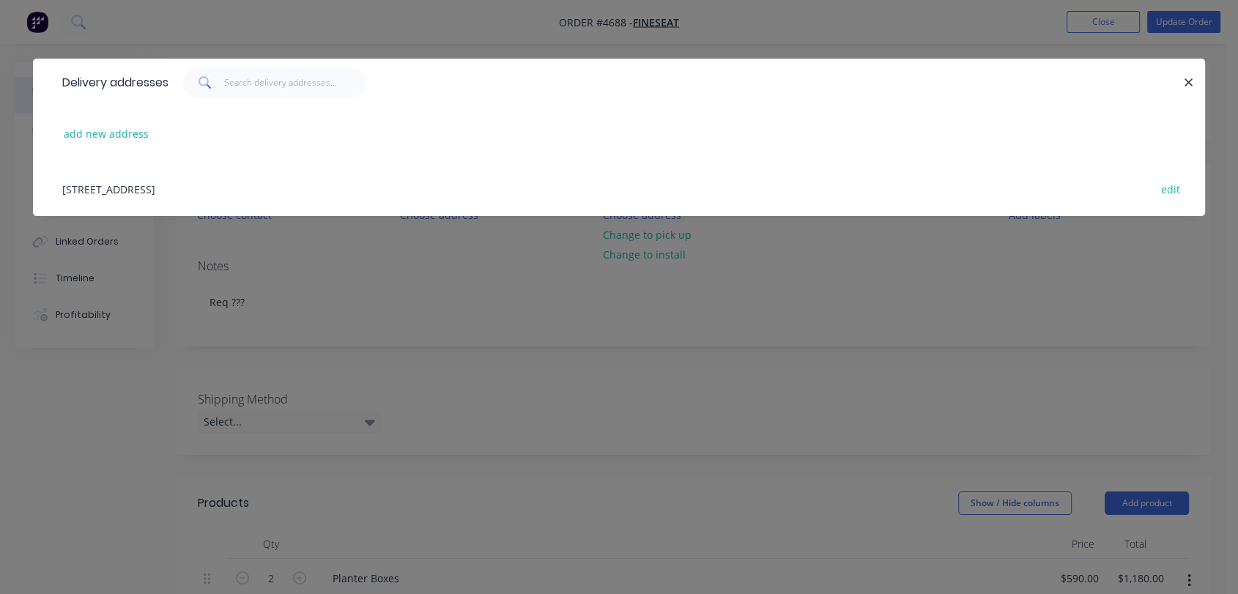
click at [143, 186] on div "[STREET_ADDRESS] edit" at bounding box center [619, 188] width 1128 height 55
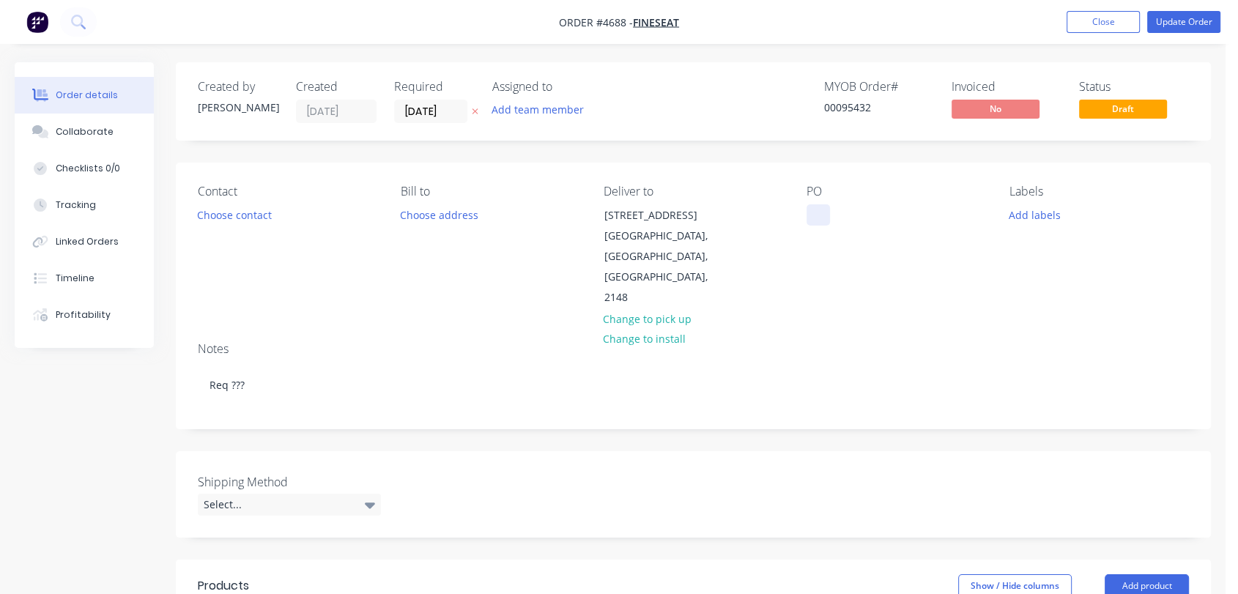
click at [822, 213] on div at bounding box center [818, 214] width 23 height 21
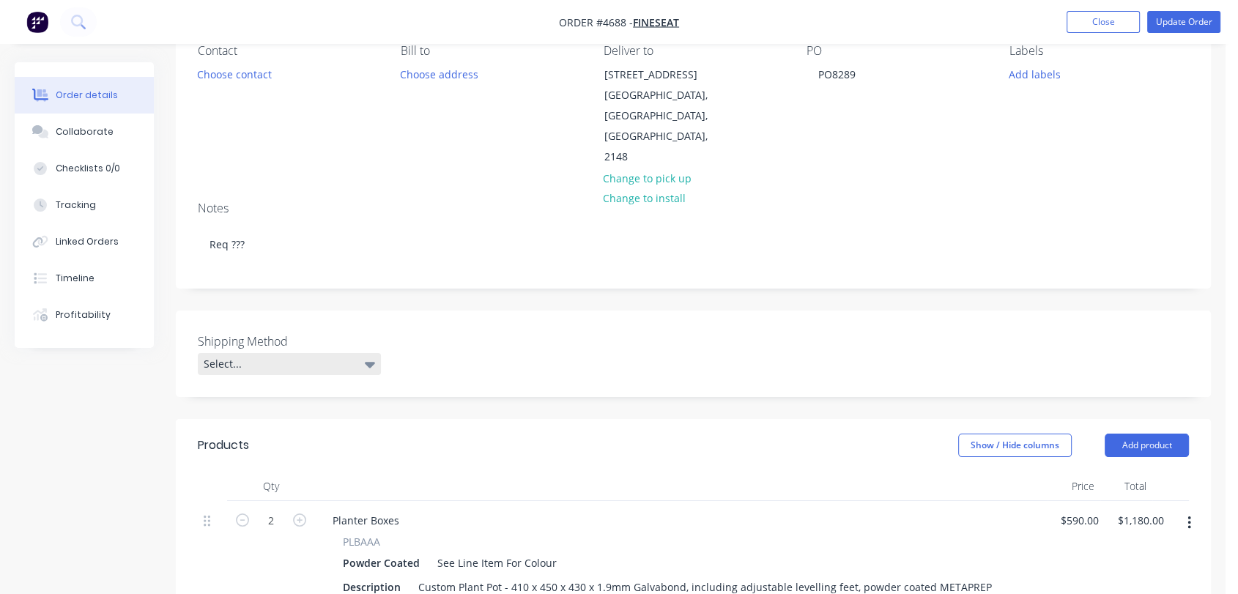
scroll to position [163, 0]
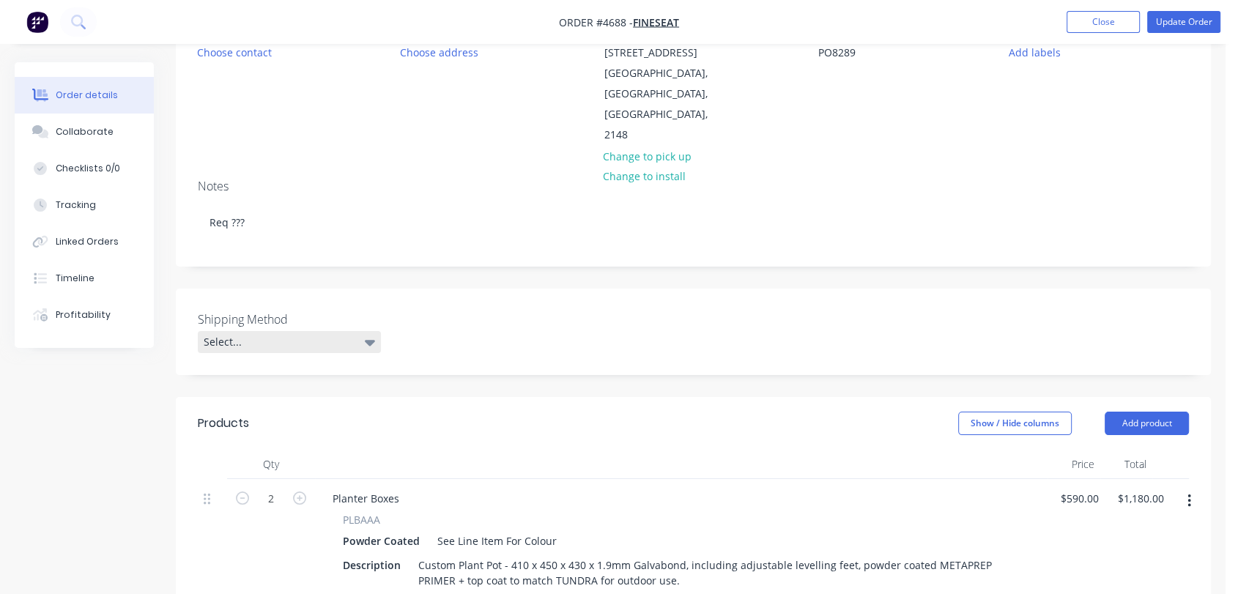
click at [288, 331] on div "Select..." at bounding box center [289, 342] width 183 height 22
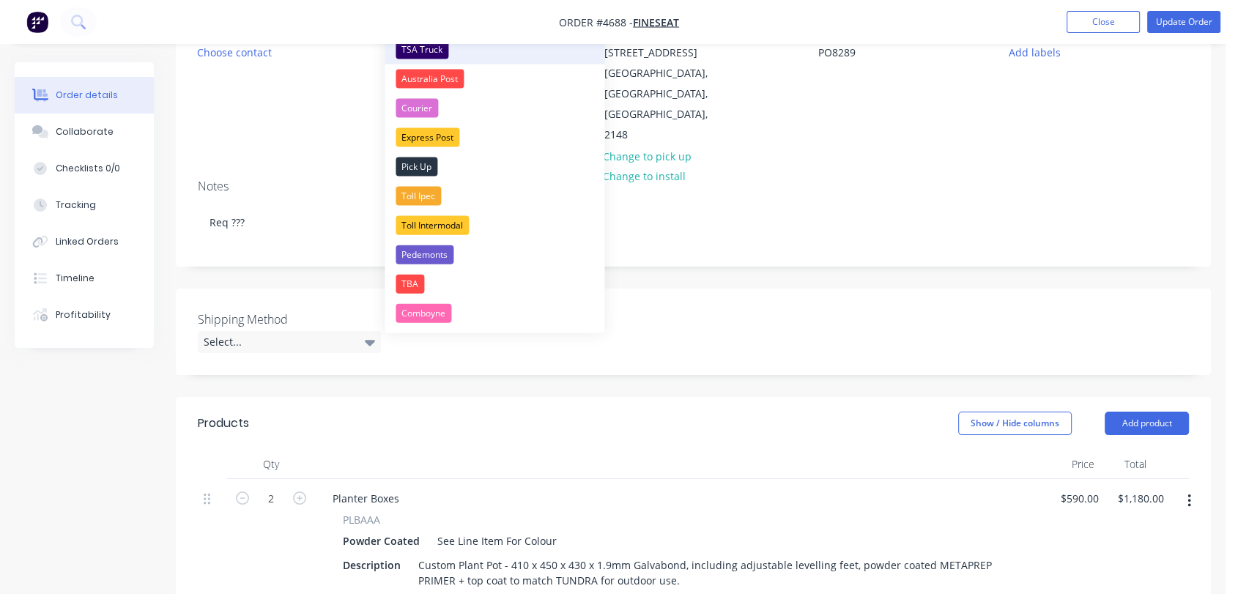
click at [433, 48] on div "TSA Truck" at bounding box center [422, 49] width 53 height 19
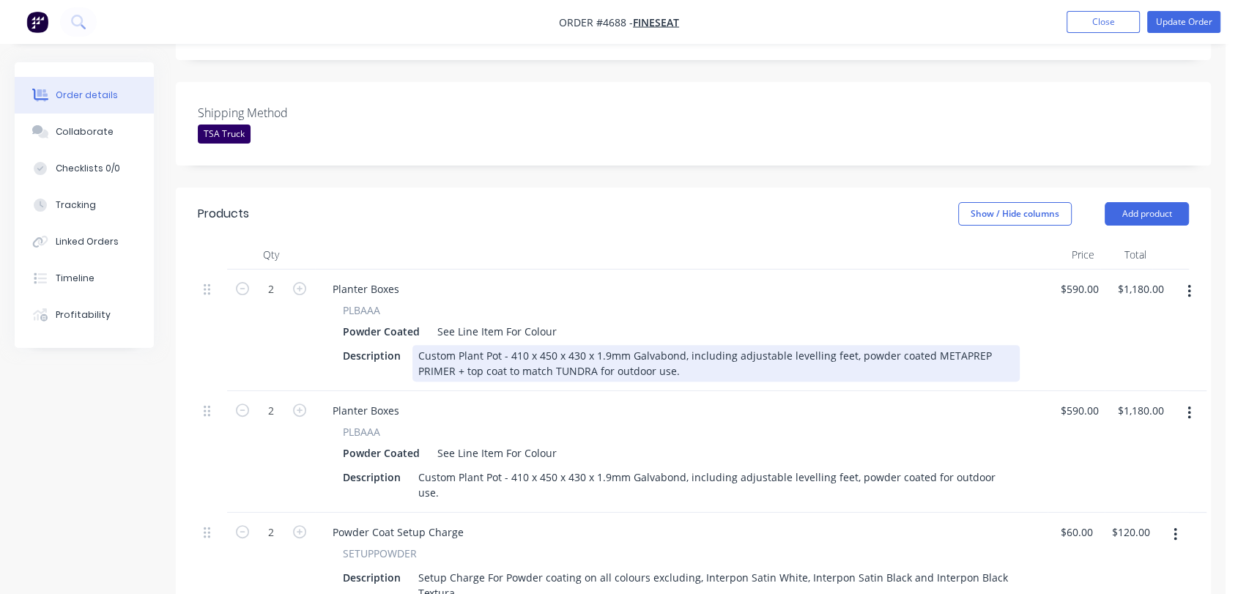
scroll to position [407, 0]
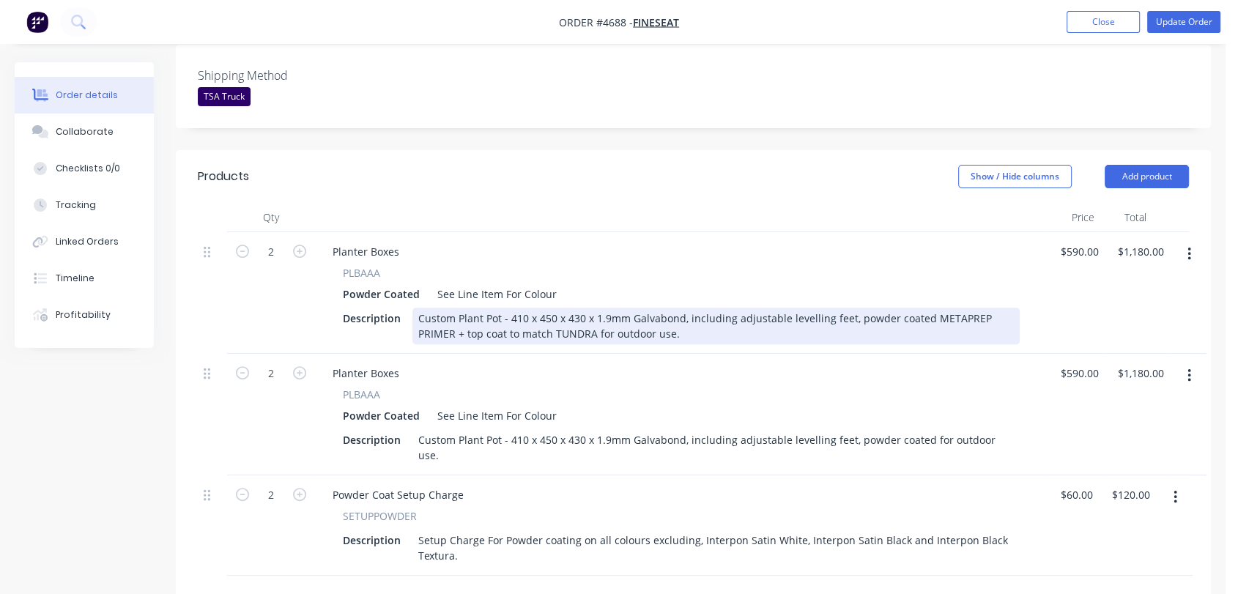
drag, startPoint x: 926, startPoint y: 278, endPoint x: 958, endPoint y: 295, distance: 36.4
click at [958, 308] on div "Custom Plant Pot - 410 x 450 x 430 x 1.9mm Galvabond, including adjustable leve…" at bounding box center [716, 326] width 607 height 37
copy div "METAPREP PRIMER + top coat to match TUNDRA for outdoor use."
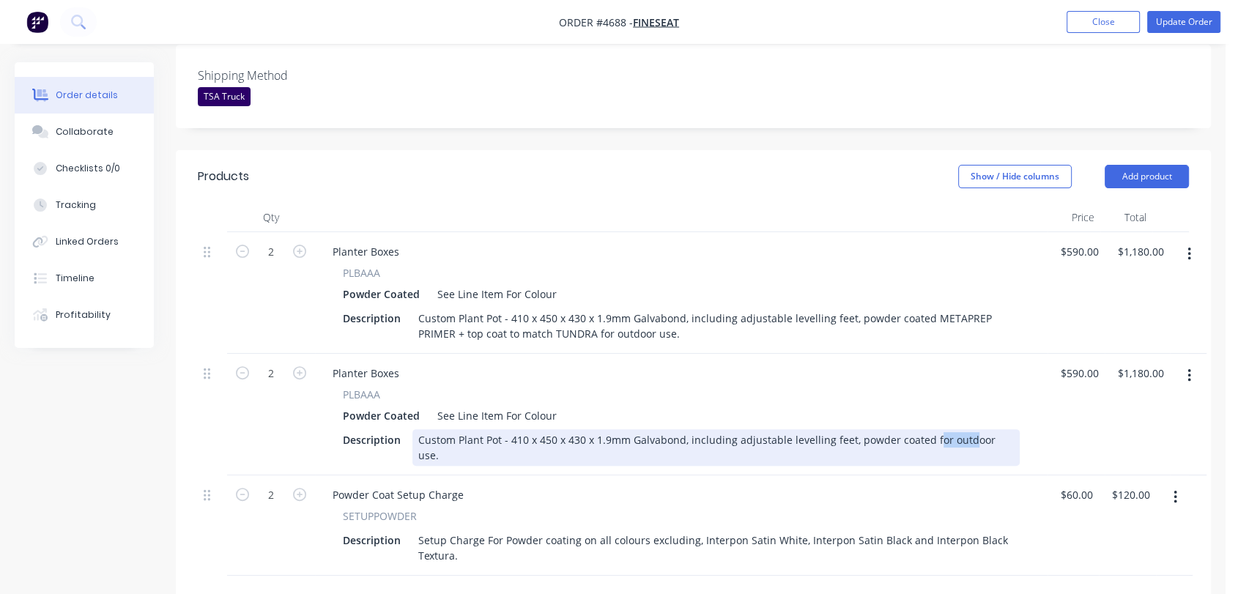
drag, startPoint x: 927, startPoint y: 394, endPoint x: 952, endPoint y: 410, distance: 29.7
click at [962, 410] on div "Planter Boxes PLBAAA Powder Coated See Line Item For Colour Description Custom …" at bounding box center [681, 415] width 733 height 122
drag, startPoint x: 921, startPoint y: 397, endPoint x: 1020, endPoint y: 414, distance: 100.3
click at [1020, 414] on div "Planter Boxes PLBAAA Powder Coated See Line Item For Colour Description Custom …" at bounding box center [681, 415] width 733 height 122
drag, startPoint x: 592, startPoint y: 415, endPoint x: 552, endPoint y: 418, distance: 39.7
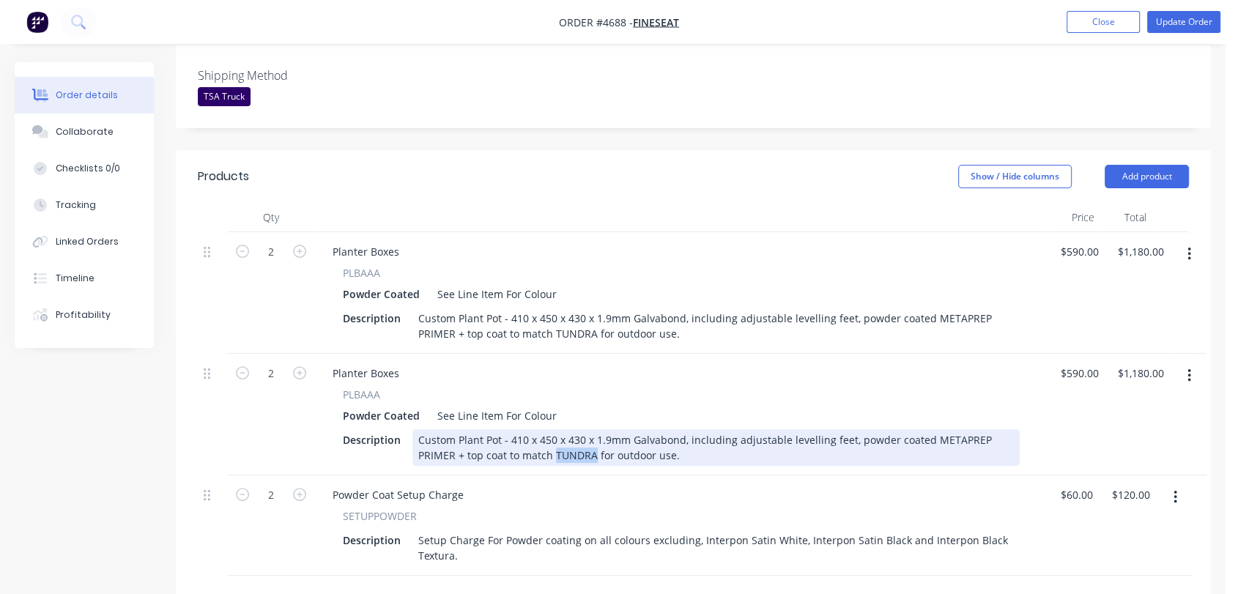
click at [552, 429] on div "Custom Plant Pot - 410 x 450 x 430 x 1.9mm Galvabond, including adjustable leve…" at bounding box center [716, 447] width 607 height 37
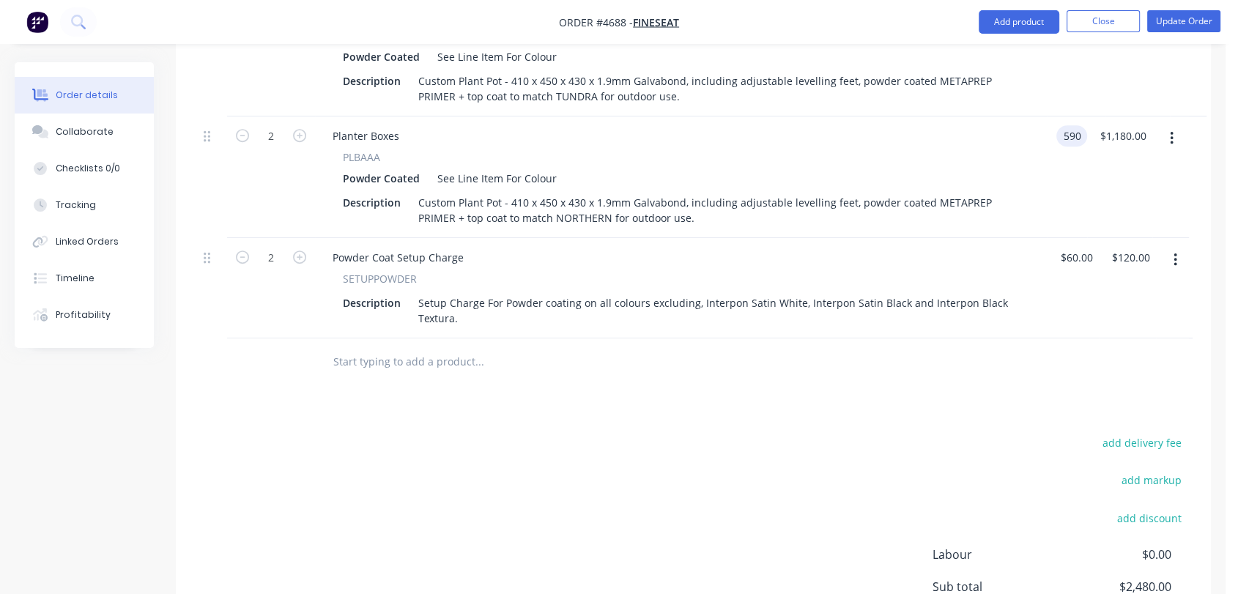
scroll to position [651, 0]
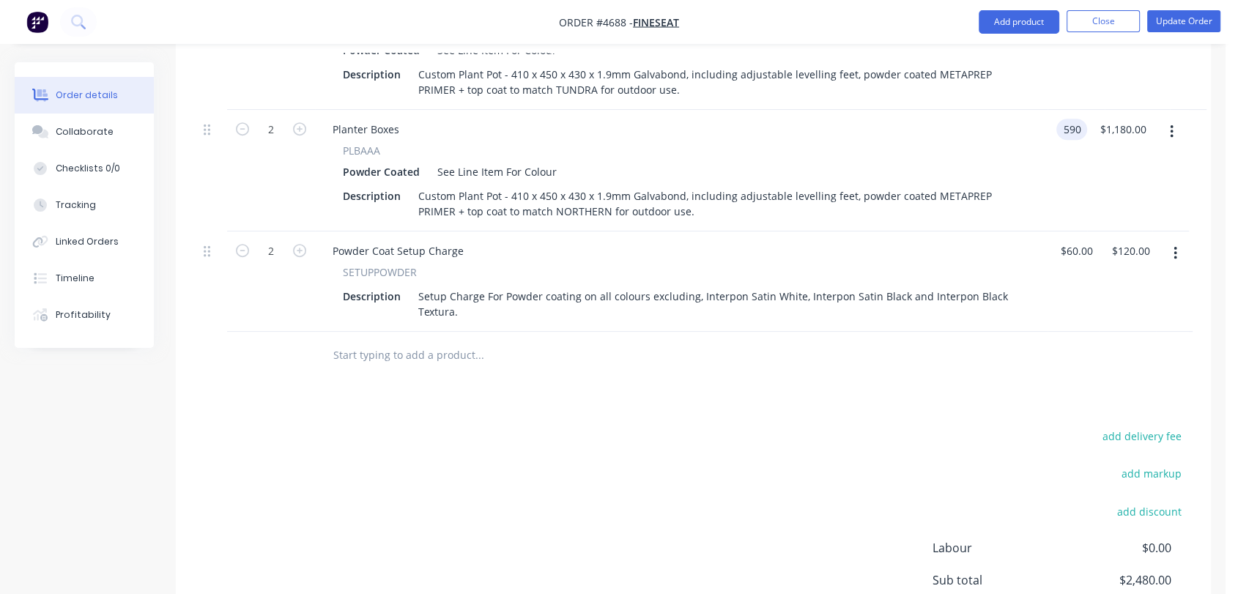
type input "$590.00"
click at [370, 341] on input "text" at bounding box center [479, 355] width 293 height 29
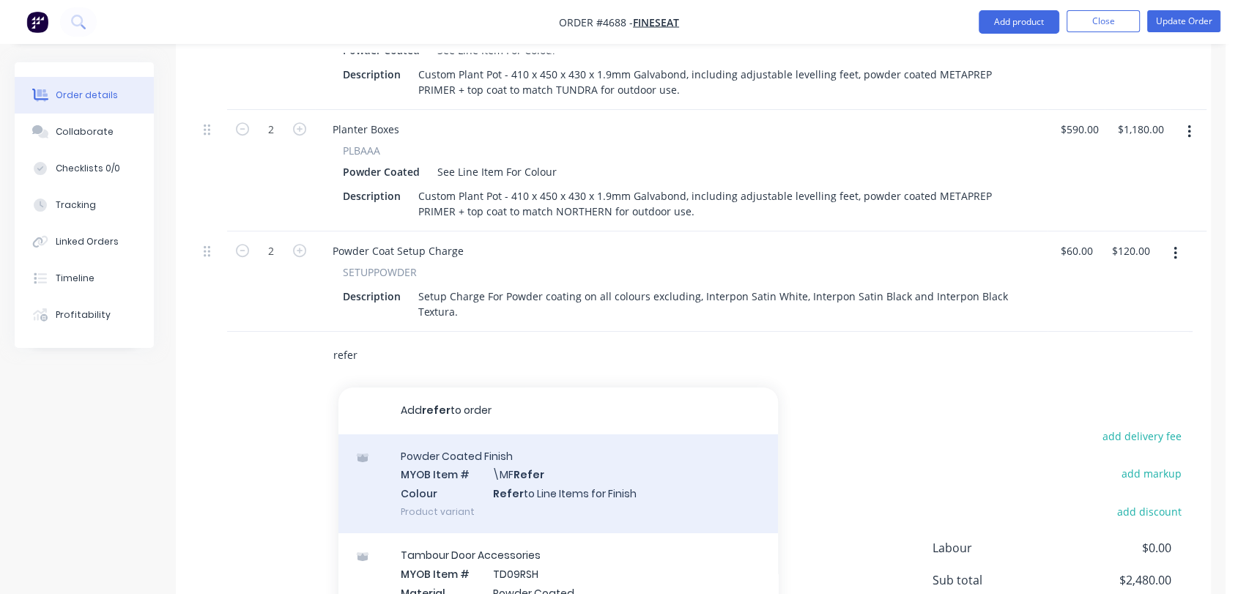
type input "refer"
click at [563, 451] on div "Powder Coated Finish MYOB Item # \MF Refer Colour Refer to Line Items for Finis…" at bounding box center [559, 484] width 440 height 99
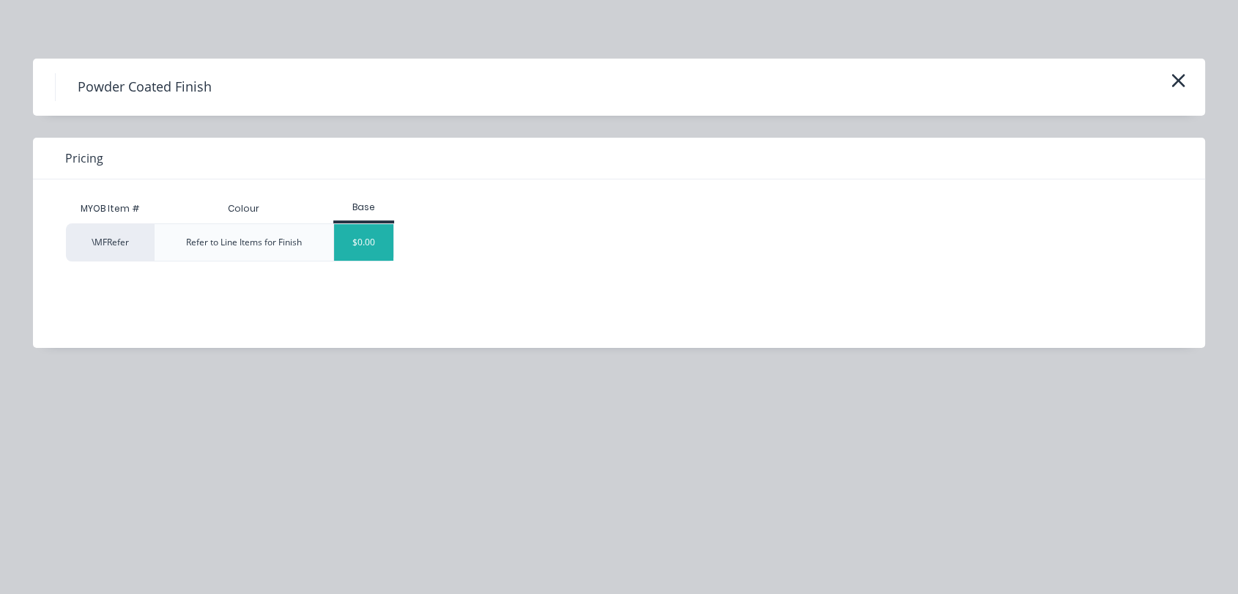
click at [387, 254] on div "$0.00" at bounding box center [363, 242] width 59 height 37
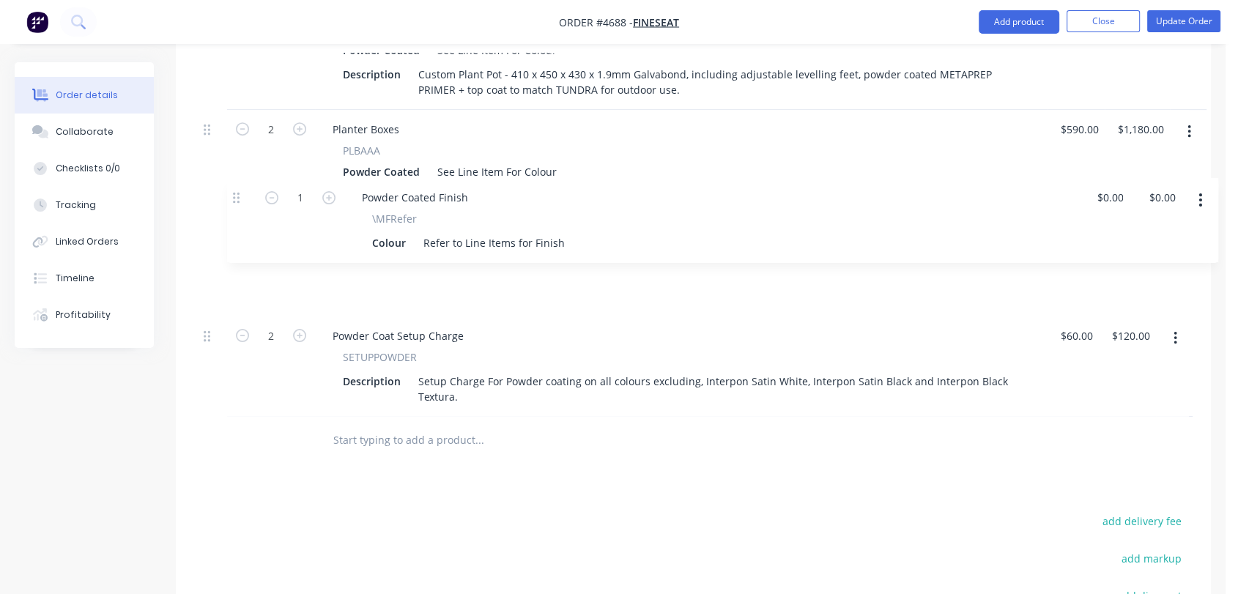
drag, startPoint x: 204, startPoint y: 315, endPoint x: 273, endPoint y: 265, distance: 84.4
click at [234, 211] on div "2 Planter Boxes PLBAAA Powder Coated See Line Item For Colour Description Custo…" at bounding box center [693, 202] width 991 height 429
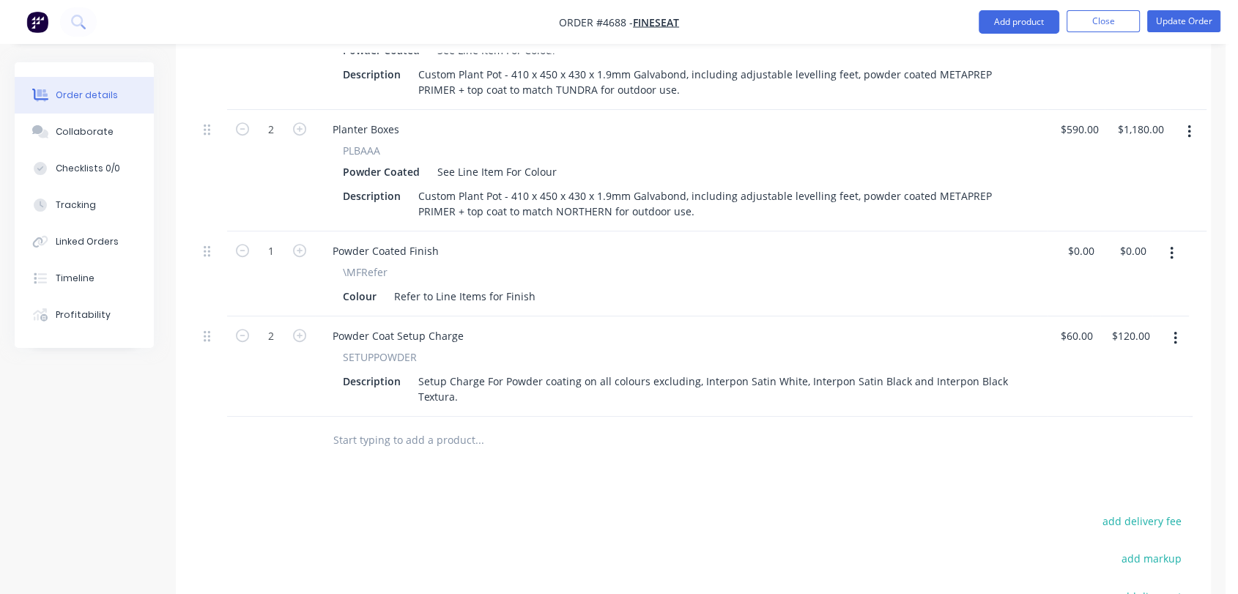
click at [403, 426] on input "text" at bounding box center [479, 440] width 293 height 29
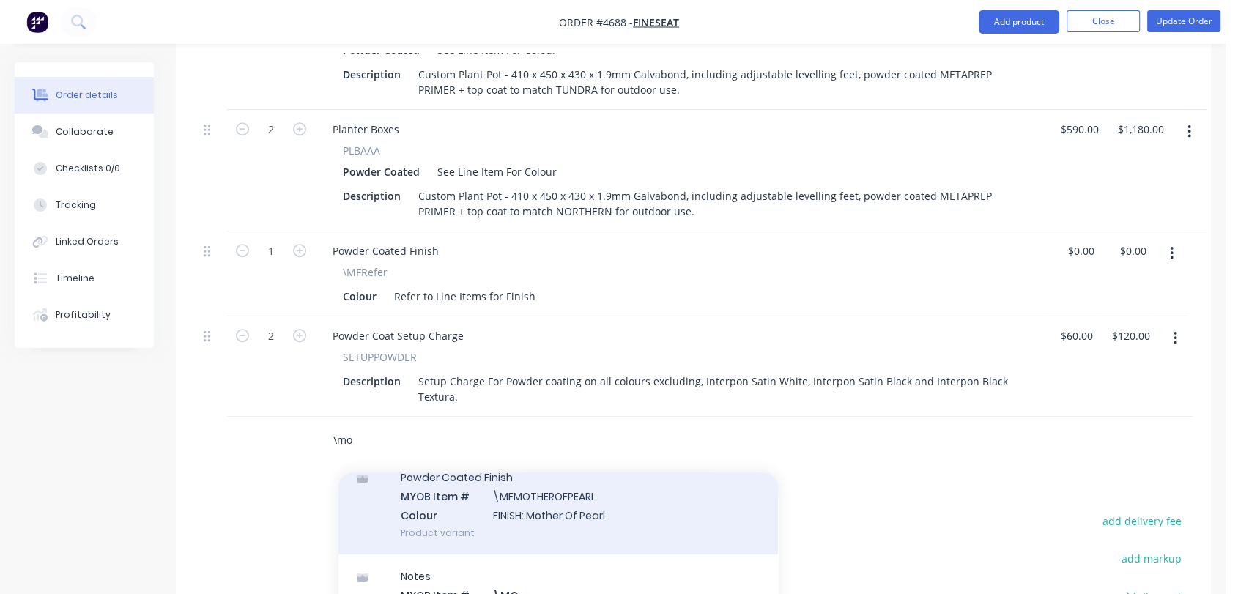
scroll to position [244, 0]
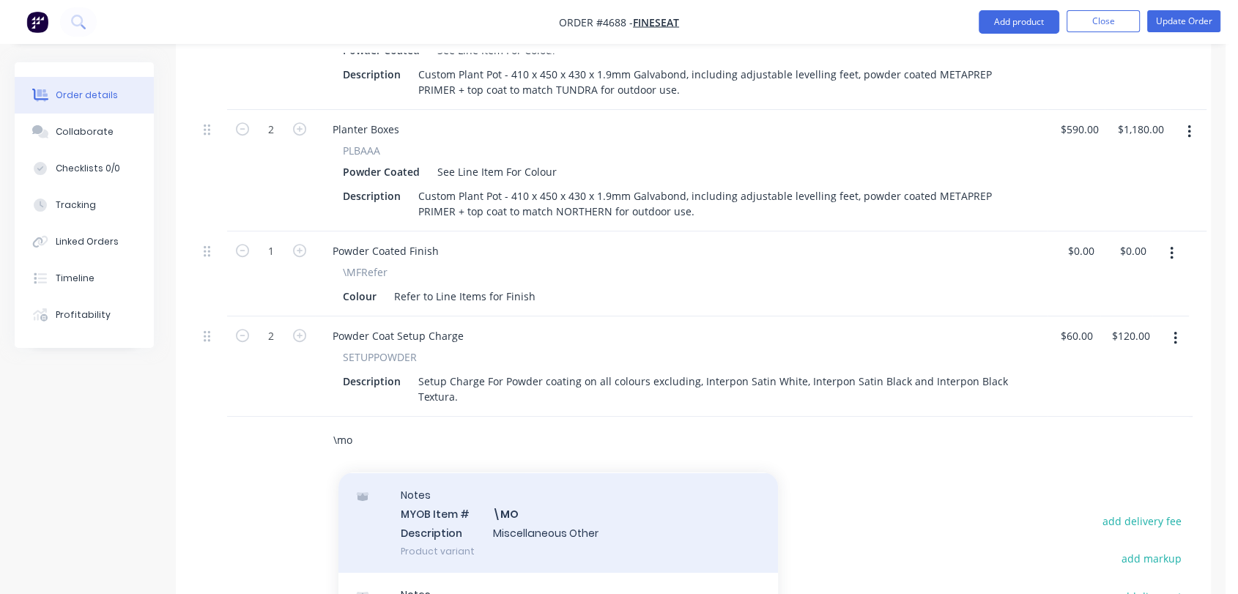
type input "\mo"
click at [527, 482] on div "Notes MYOB Item # \MO Description Miscellaneous Other Product variant" at bounding box center [559, 522] width 440 height 99
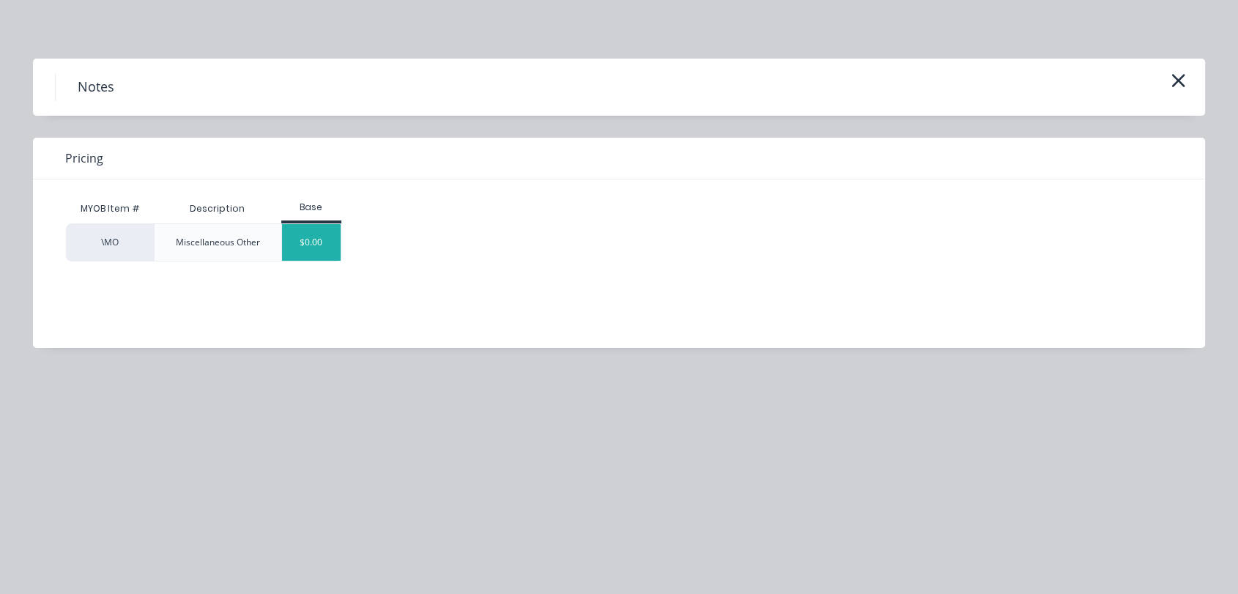
click at [329, 241] on div "$0.00" at bounding box center [311, 242] width 59 height 37
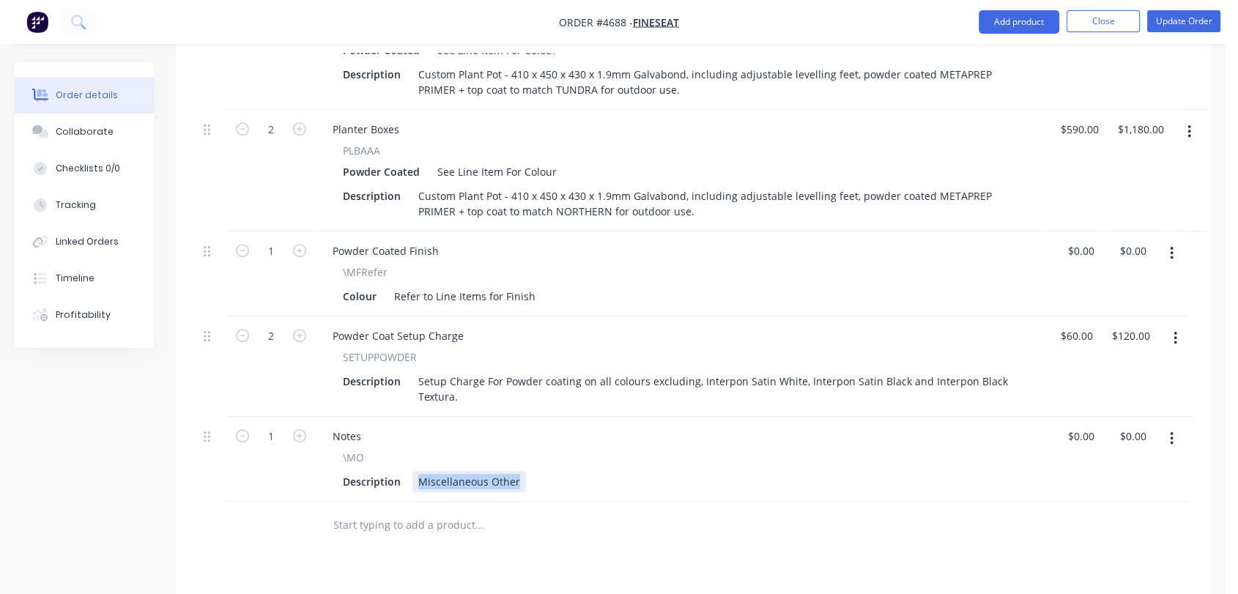
drag, startPoint x: 415, startPoint y: 436, endPoint x: 557, endPoint y: 434, distance: 141.4
click at [558, 471] on div "Description Miscellaneous Other" at bounding box center [678, 481] width 683 height 21
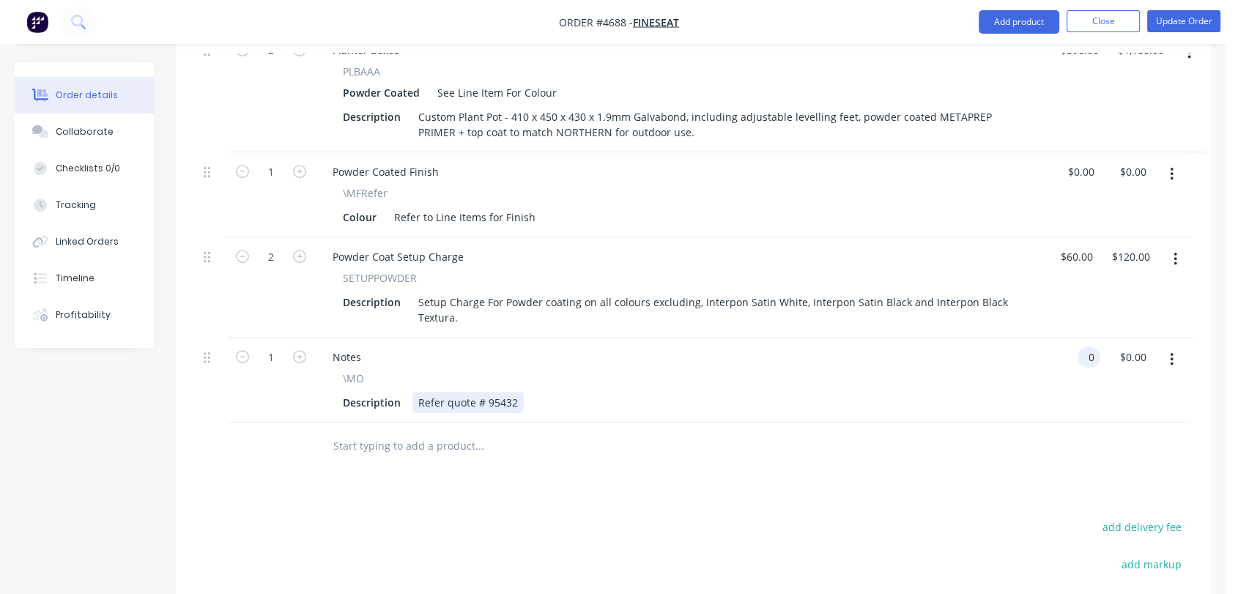
scroll to position [733, 0]
type input "$0.00"
click at [396, 429] on input "text" at bounding box center [479, 443] width 293 height 29
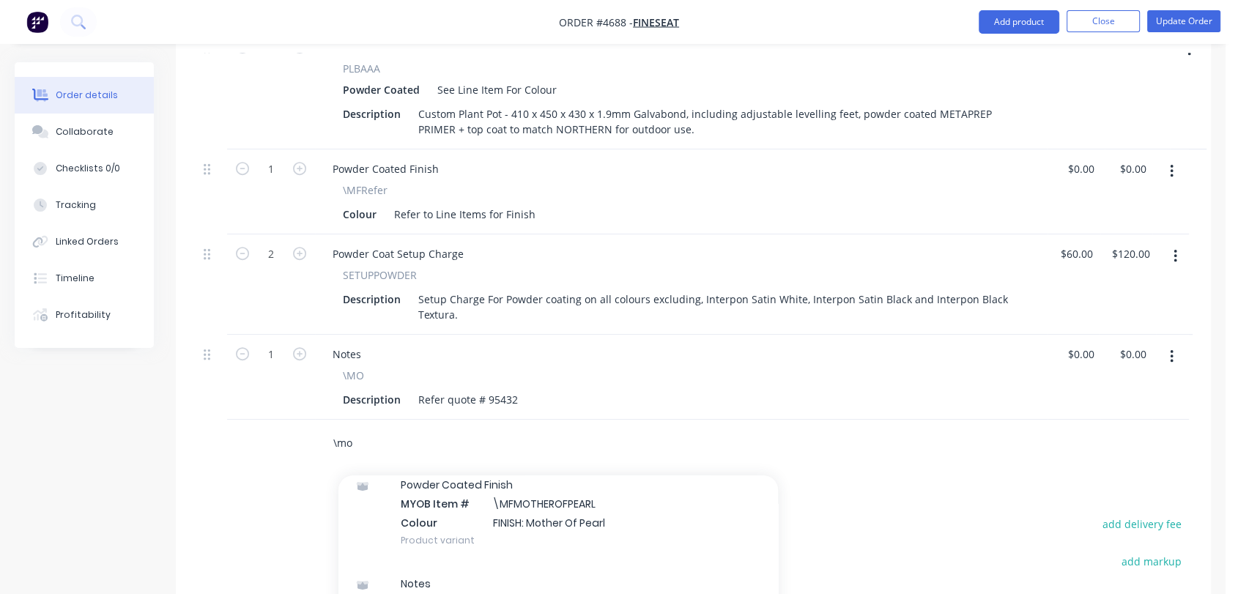
scroll to position [244, 0]
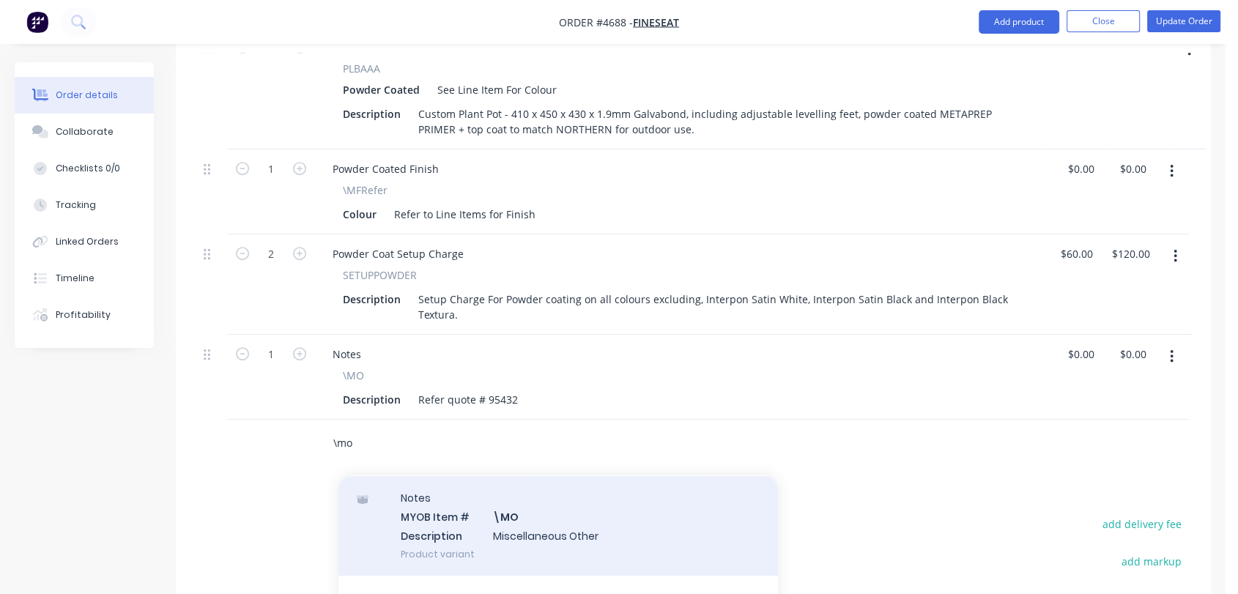
type input "\mo"
click at [575, 484] on div "Notes MYOB Item # \MO Description Miscellaneous Other Product variant" at bounding box center [559, 525] width 440 height 99
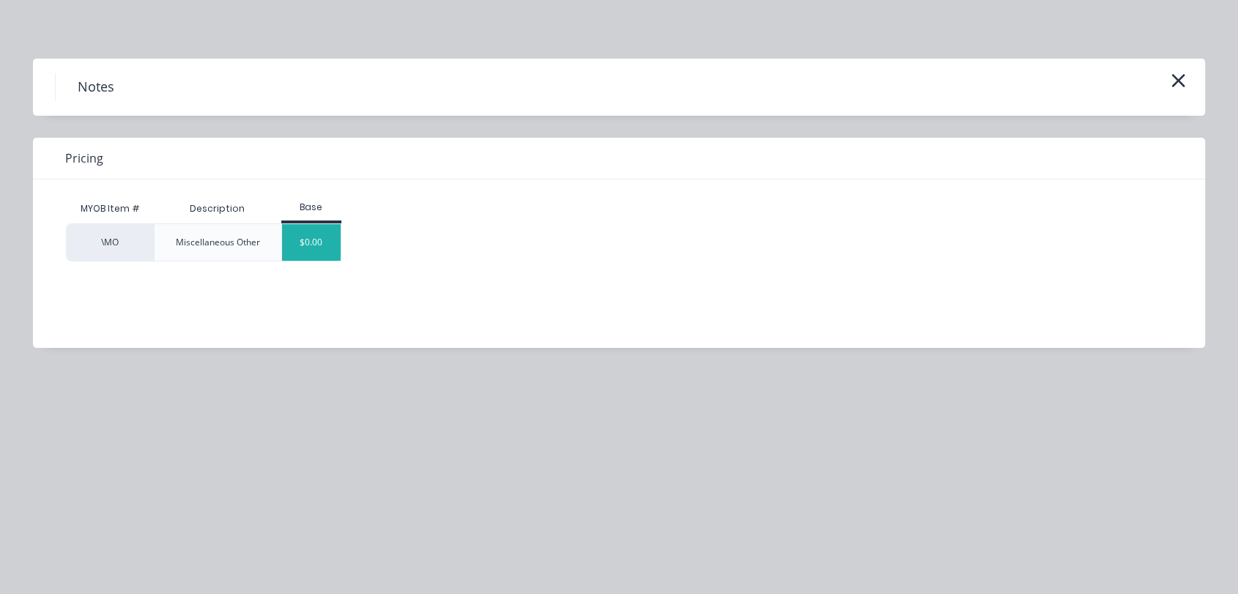
drag, startPoint x: 308, startPoint y: 246, endPoint x: 311, endPoint y: 264, distance: 17.8
click at [305, 249] on div "$0.00" at bounding box center [311, 242] width 59 height 37
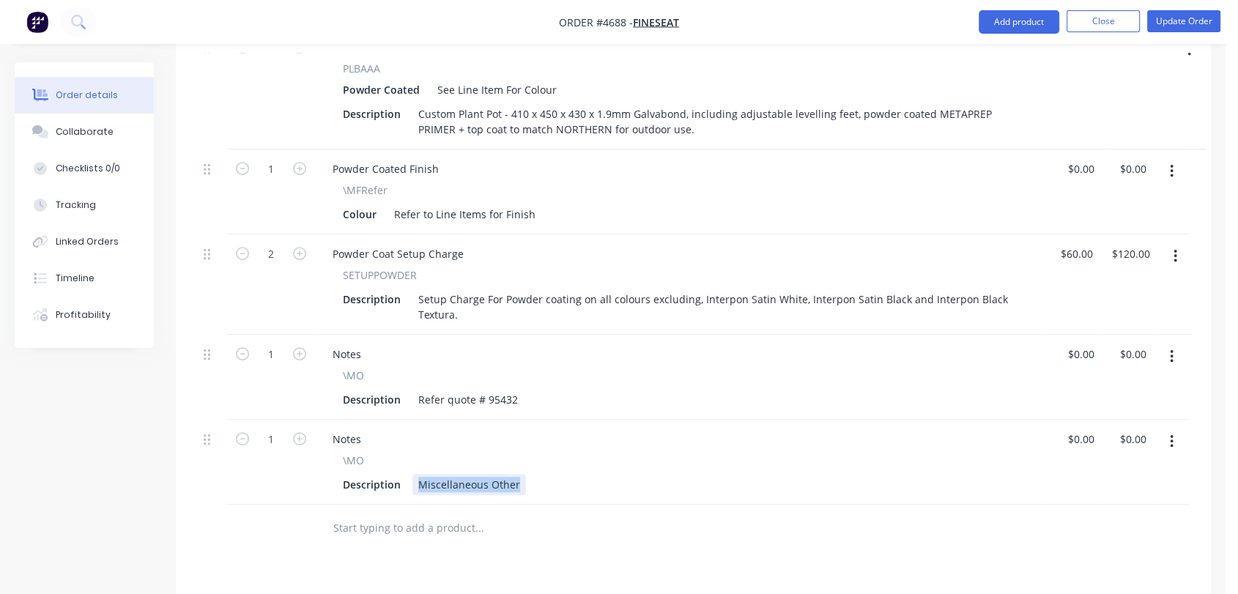
drag, startPoint x: 410, startPoint y: 441, endPoint x: 578, endPoint y: 462, distance: 169.1
click at [578, 462] on div "Qty Price Total 2 Planter Boxes PLBAAA Powder Coated See Line Item For Colour D…" at bounding box center [693, 215] width 1035 height 676
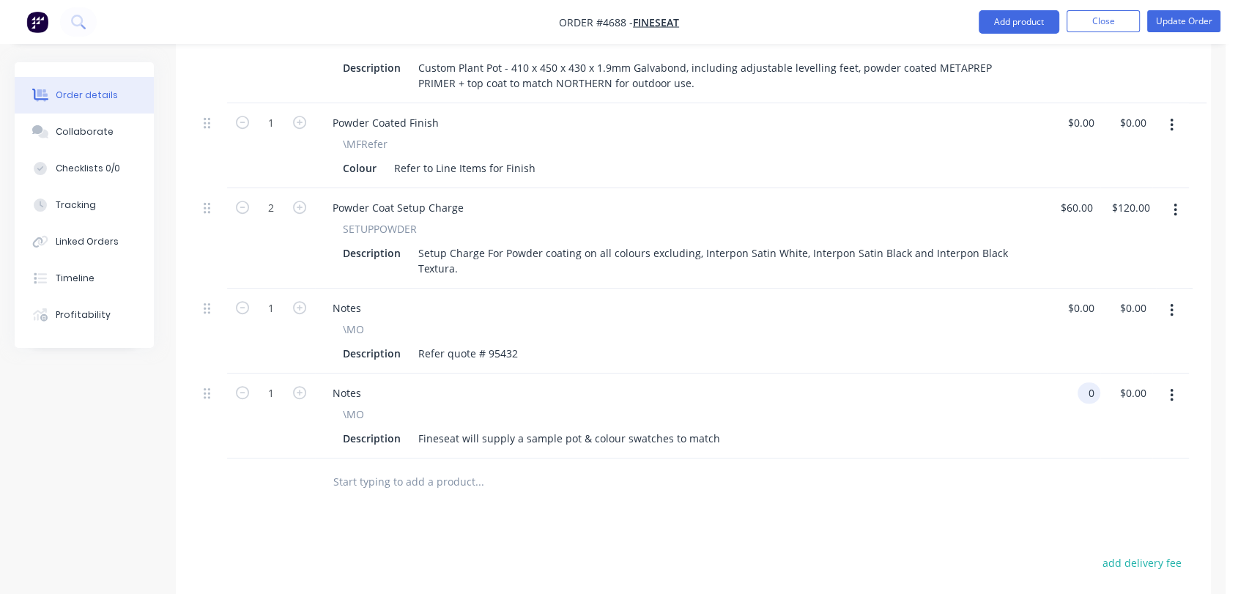
scroll to position [814, 0]
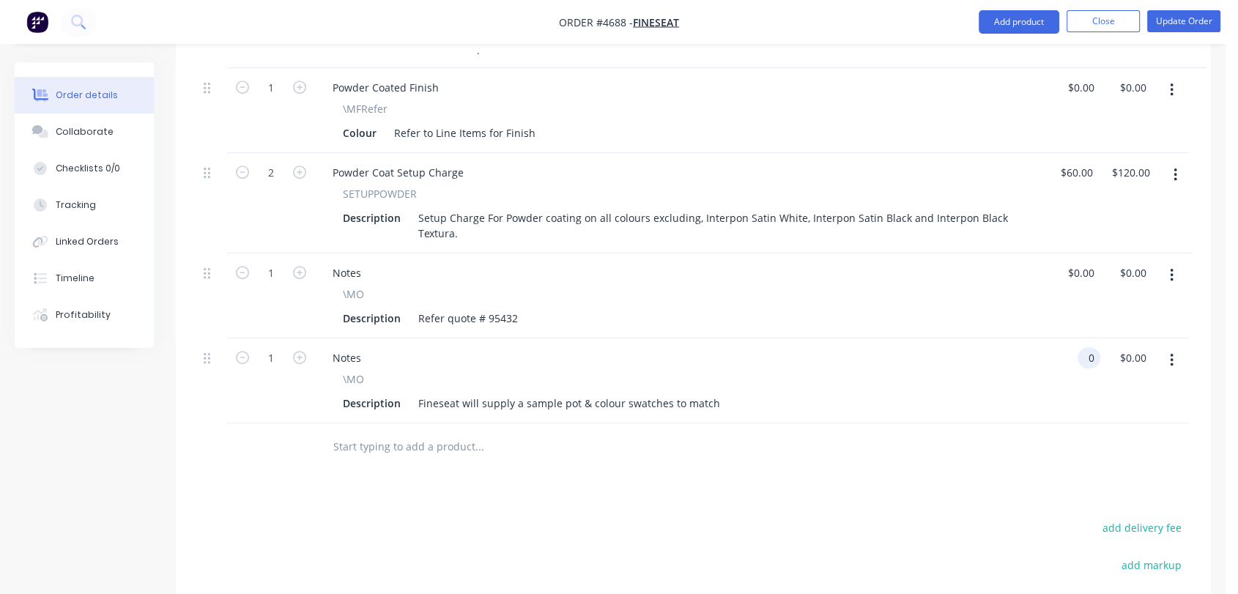
type input "$0.00"
click at [404, 432] on input "text" at bounding box center [479, 446] width 293 height 29
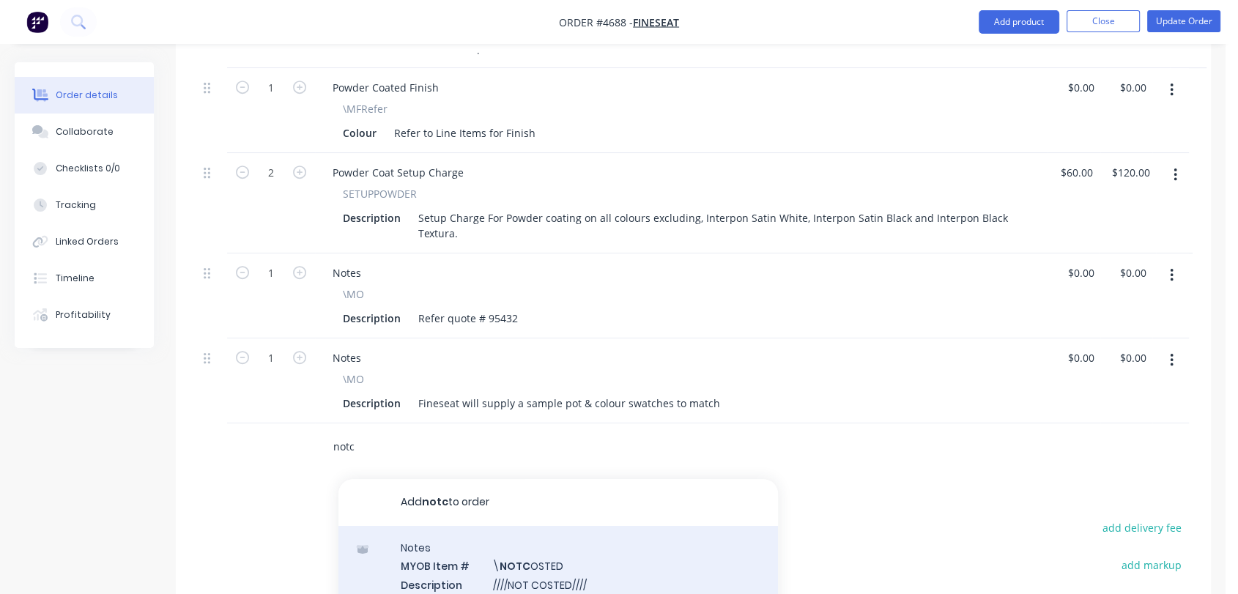
type input "notc"
click at [551, 529] on div "Notes MYOB Item # \ NOTC OSTED Description ////NOT COSTED//// Product variant" at bounding box center [559, 575] width 440 height 99
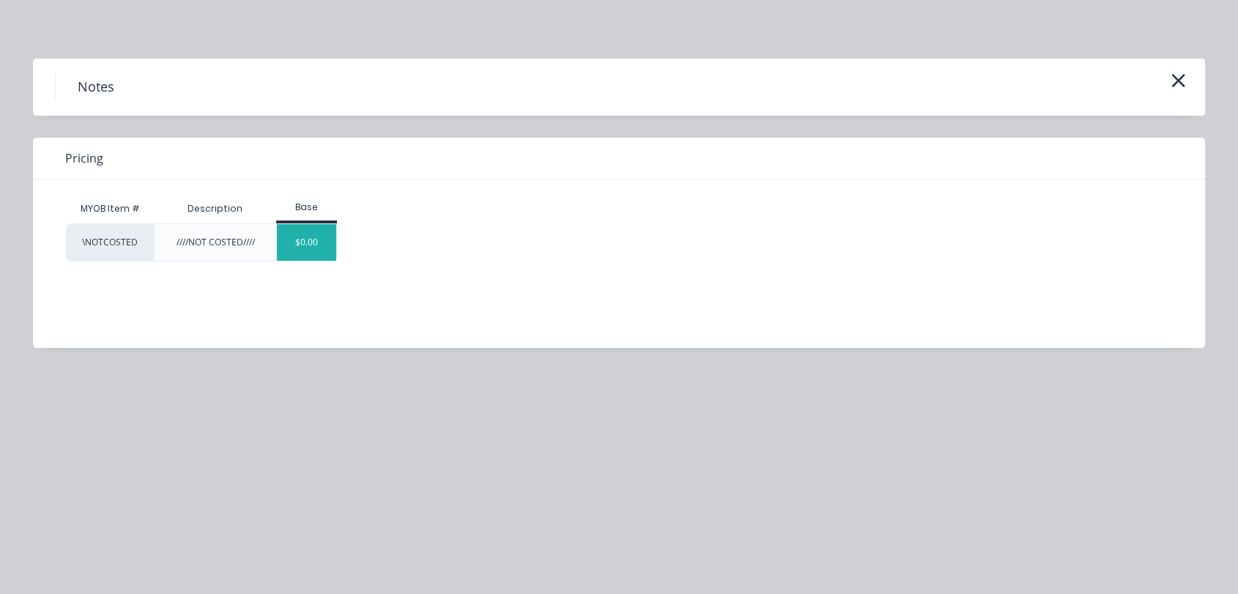
click at [326, 247] on div "$0.00" at bounding box center [306, 242] width 59 height 37
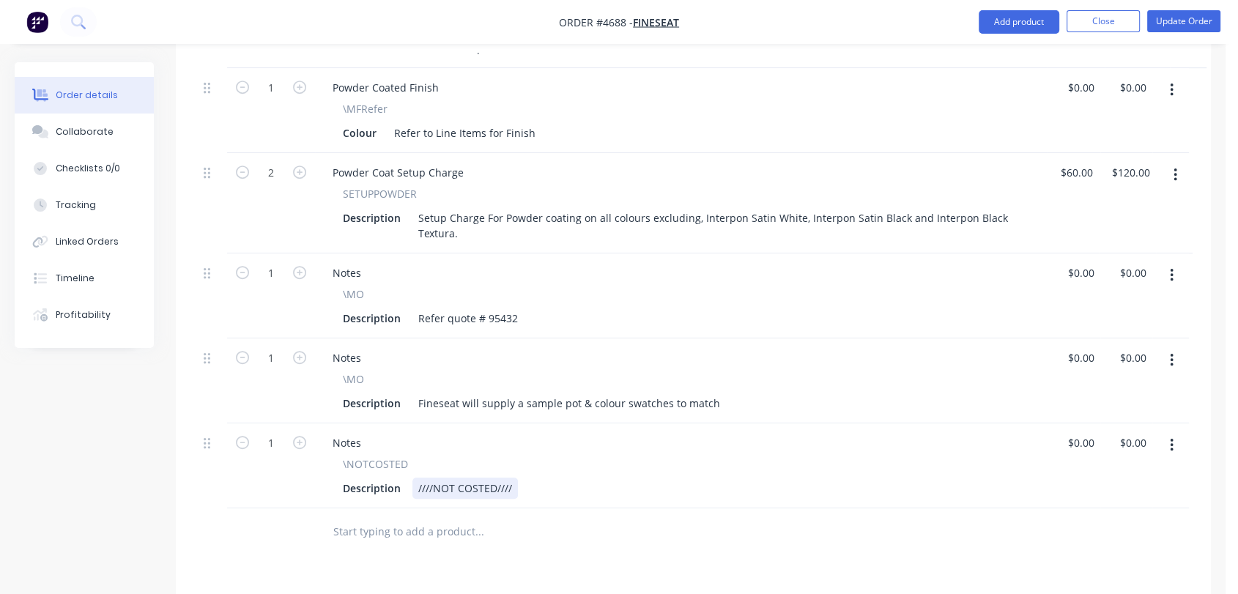
click at [516, 478] on div "Description ////NOT COSTED////" at bounding box center [678, 488] width 683 height 21
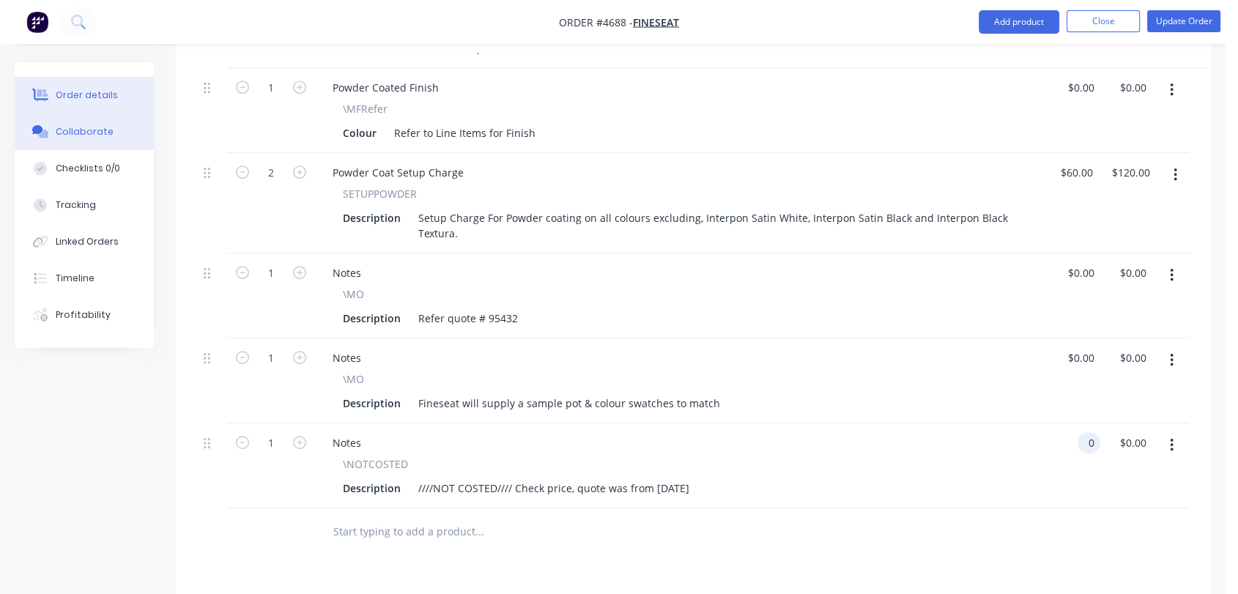
type input "$0.00"
click at [103, 135] on div "Collaborate" at bounding box center [85, 131] width 58 height 13
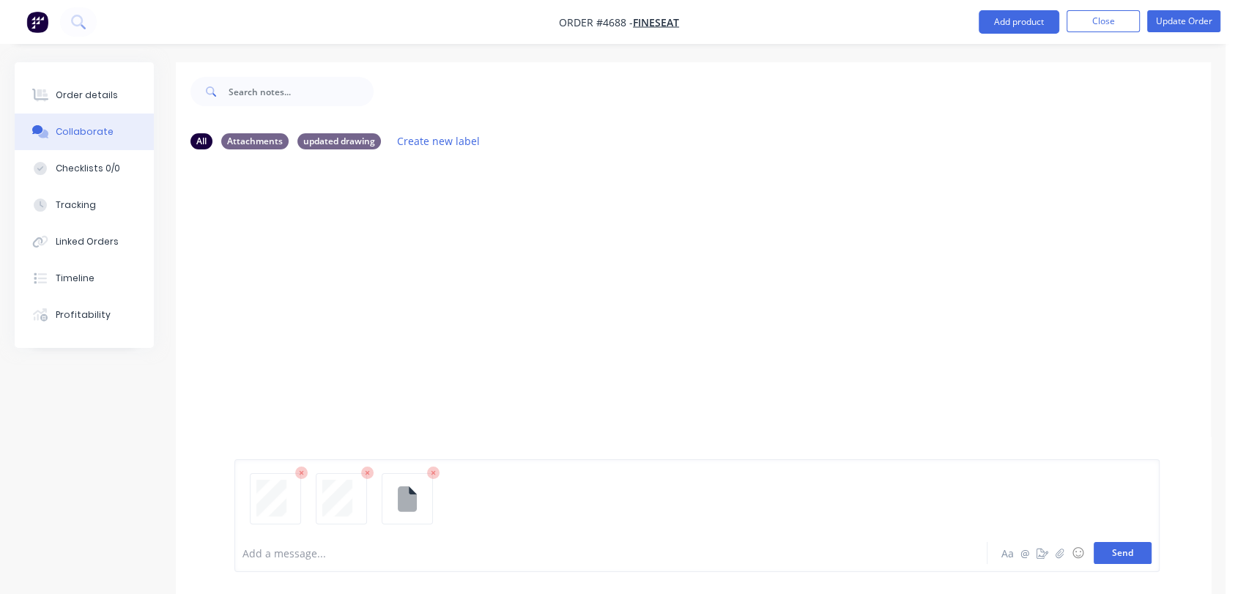
click at [1134, 561] on button "Send" at bounding box center [1123, 553] width 58 height 22
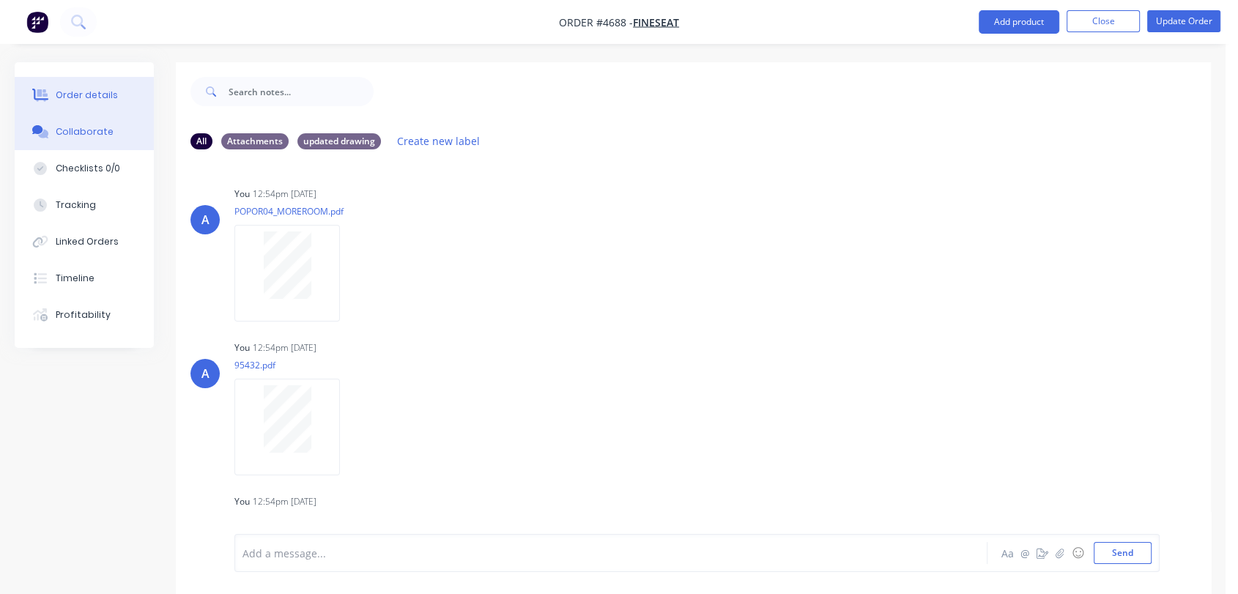
click at [96, 86] on button "Order details" at bounding box center [84, 95] width 139 height 37
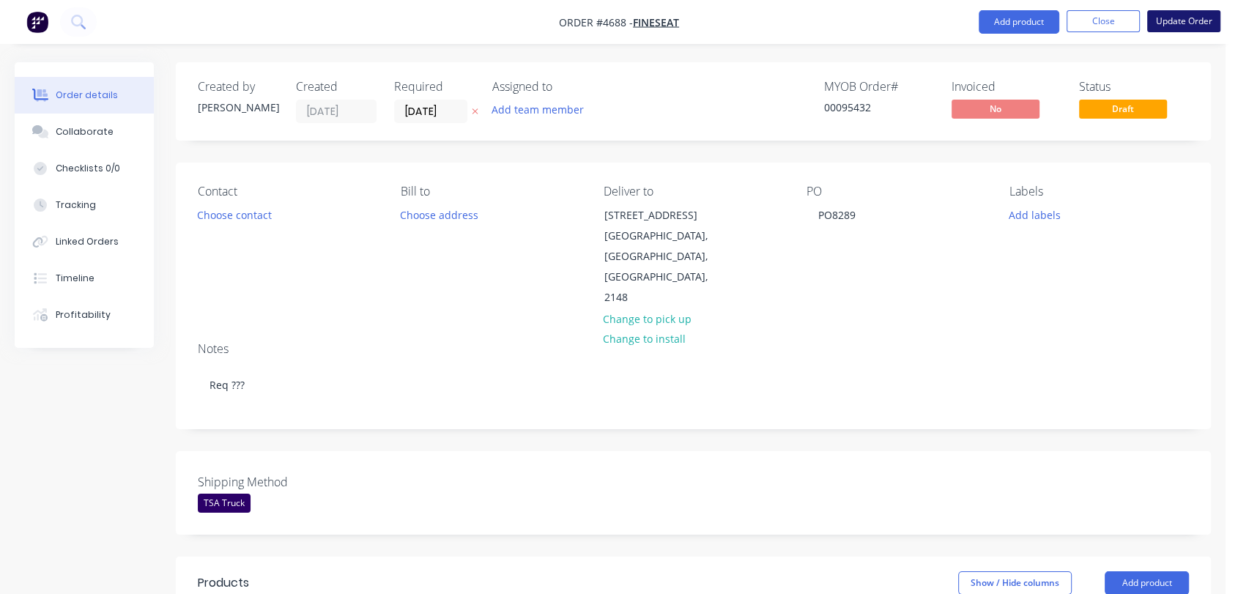
click at [1177, 18] on button "Update Order" at bounding box center [1183, 21] width 73 height 22
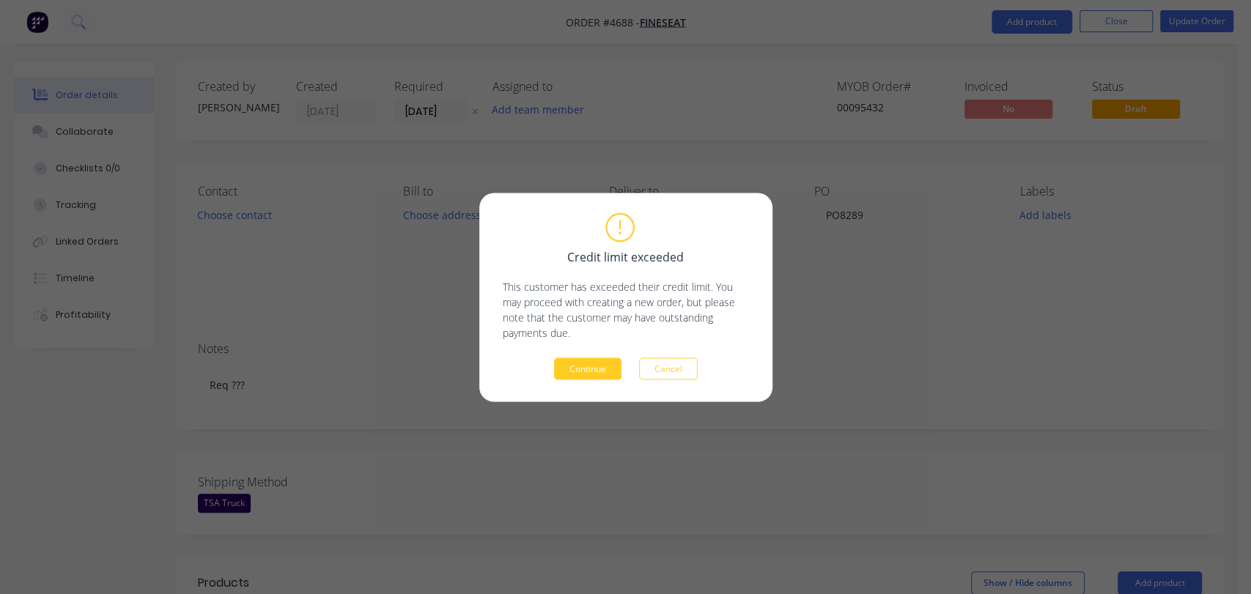
click at [614, 363] on button "Continue" at bounding box center [587, 369] width 67 height 22
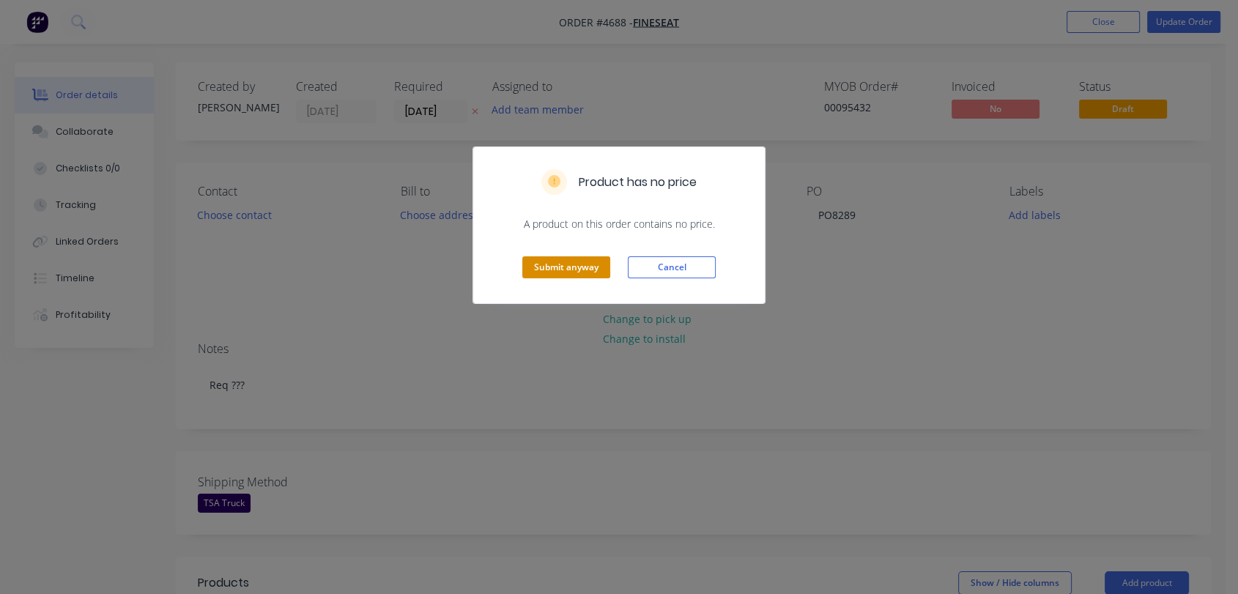
click at [569, 278] on div "Submit anyway Cancel" at bounding box center [619, 268] width 292 height 72
click at [557, 270] on button "Submit anyway" at bounding box center [566, 267] width 88 height 22
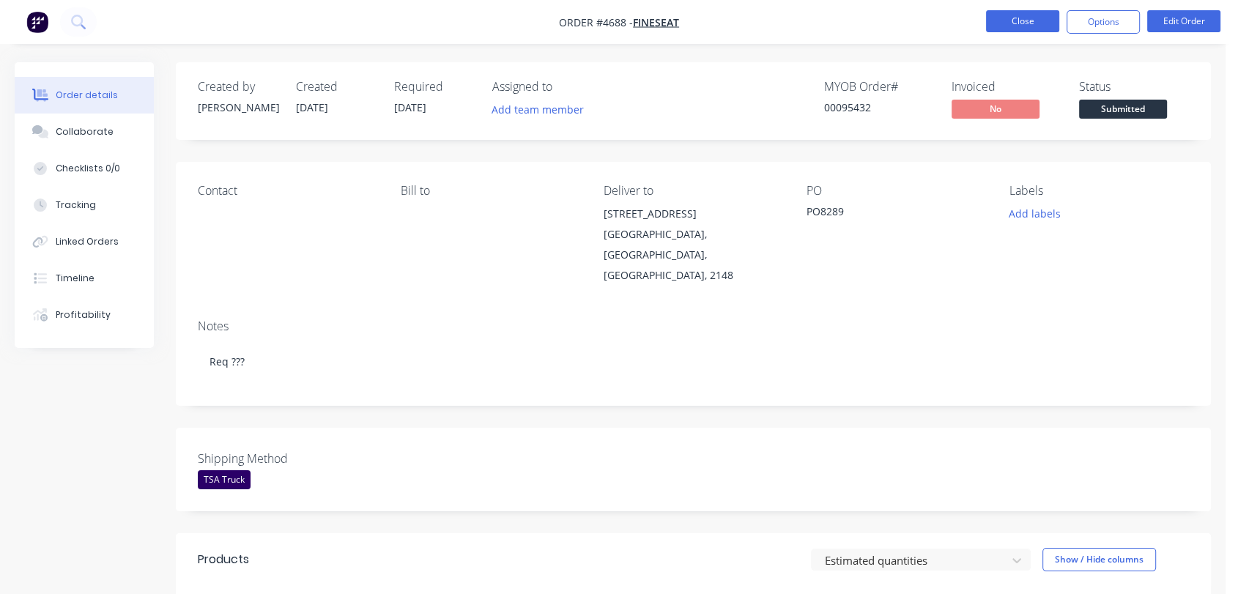
click at [1033, 25] on button "Close" at bounding box center [1022, 21] width 73 height 22
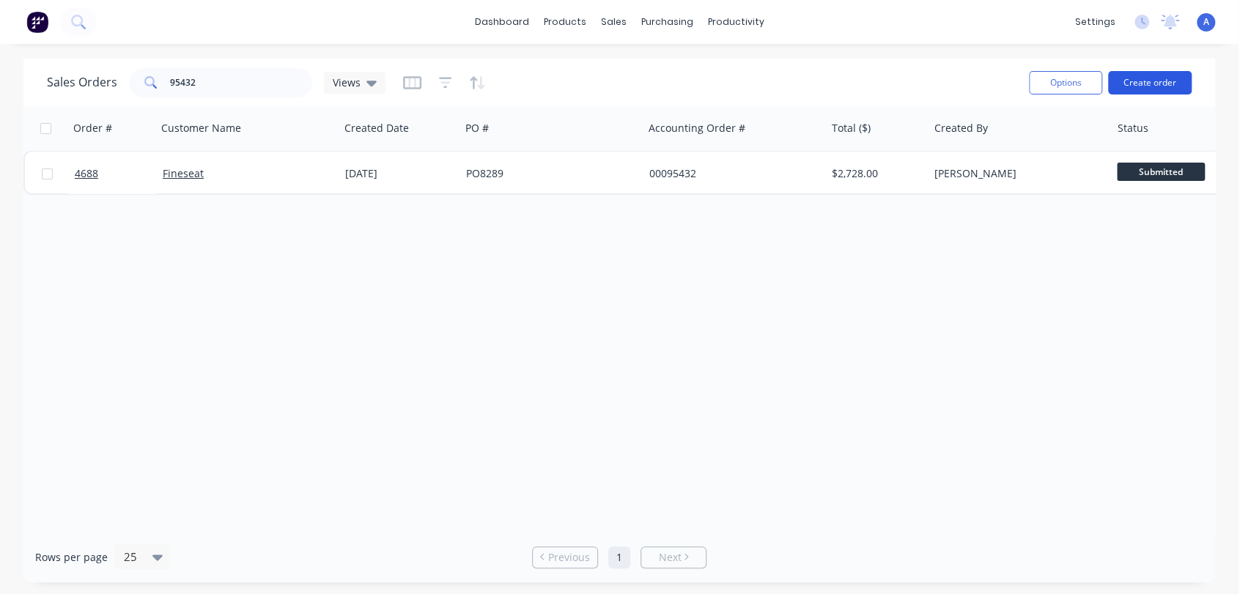
click at [1138, 79] on button "Create order" at bounding box center [1150, 82] width 84 height 23
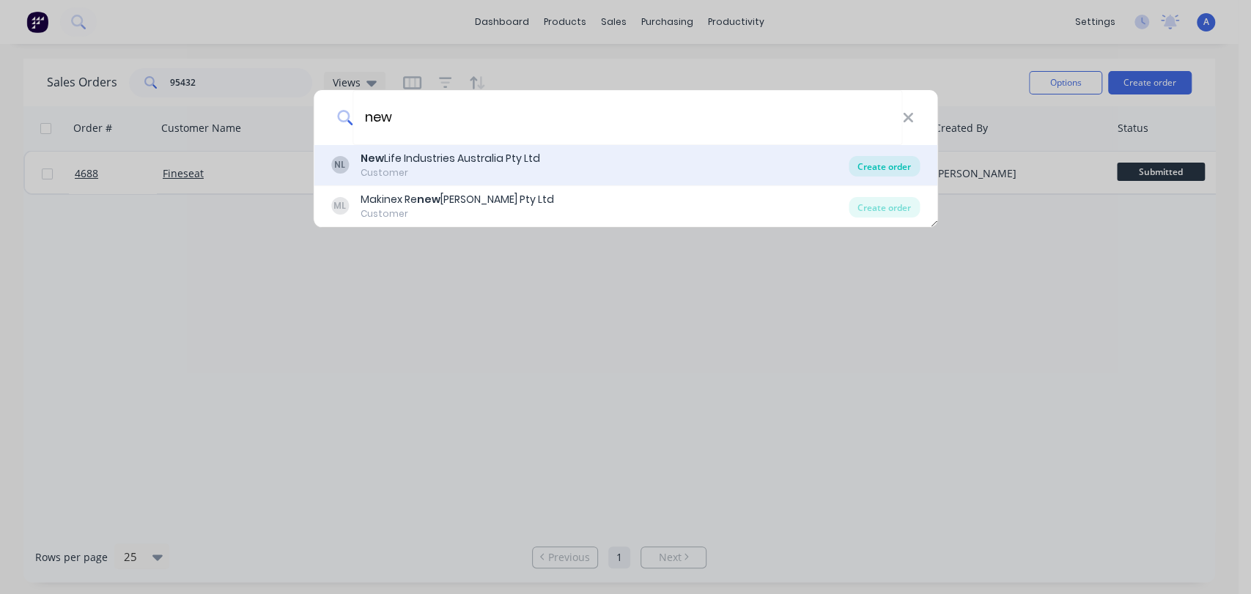
type input "new"
click at [903, 160] on div "Create order" at bounding box center [884, 166] width 71 height 21
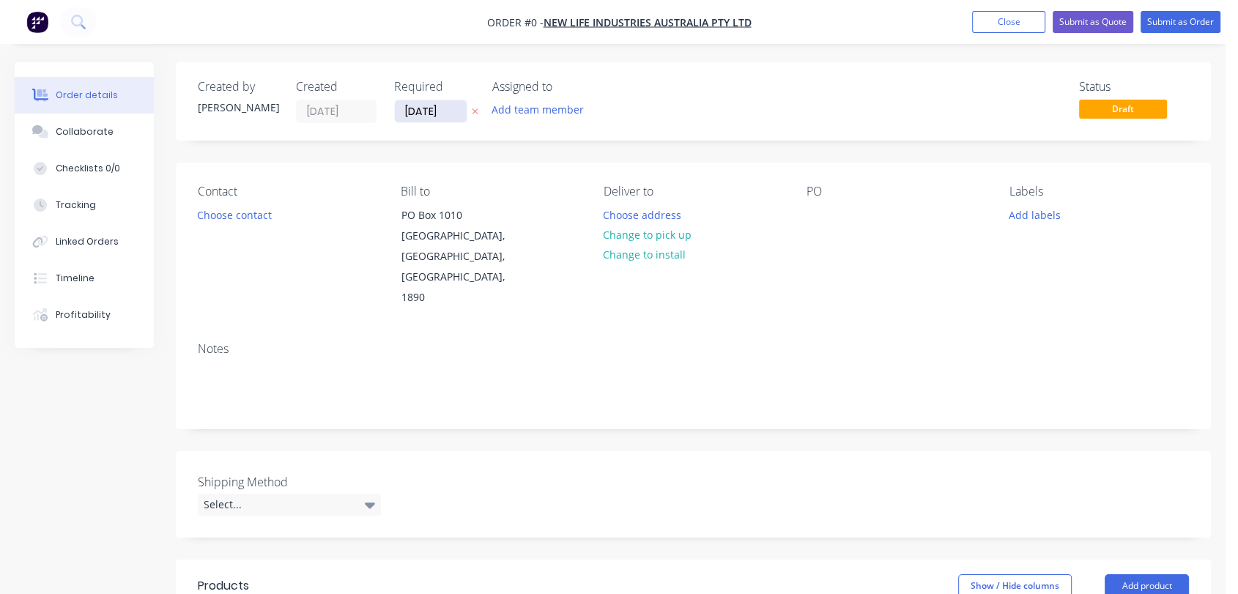
click at [449, 111] on input "[DATE]" at bounding box center [431, 111] width 72 height 22
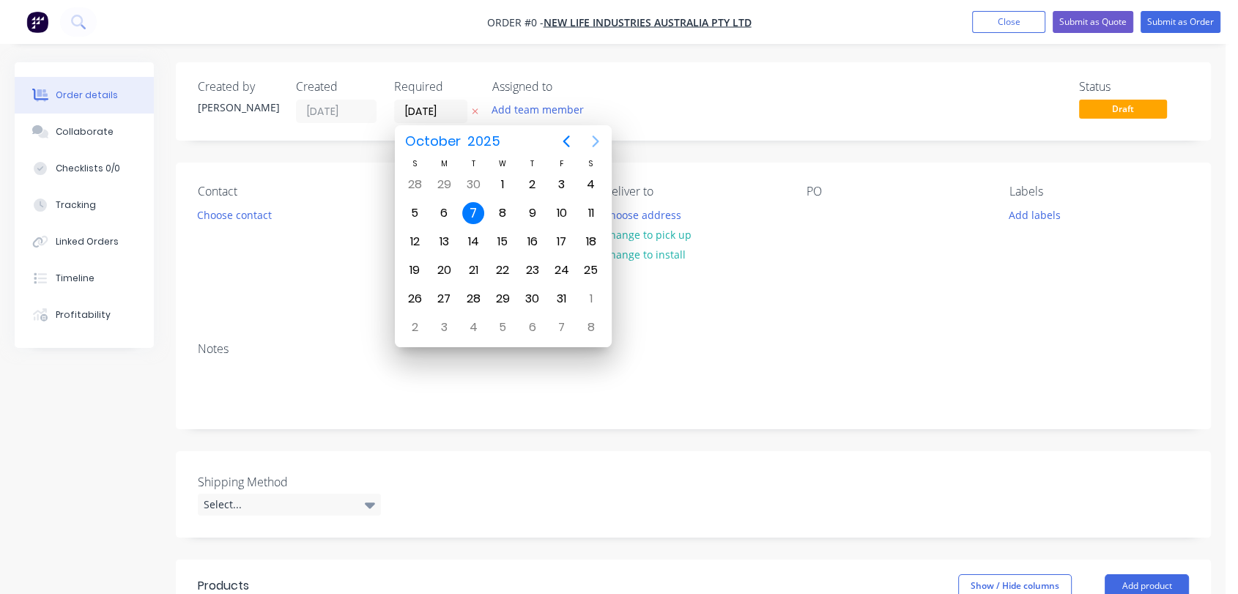
click at [589, 140] on icon "Next page" at bounding box center [596, 142] width 18 height 18
drag, startPoint x: 500, startPoint y: 295, endPoint x: 447, endPoint y: 312, distance: 55.6
click at [498, 295] on div "31" at bounding box center [503, 299] width 22 height 22
type input "[DATE]"
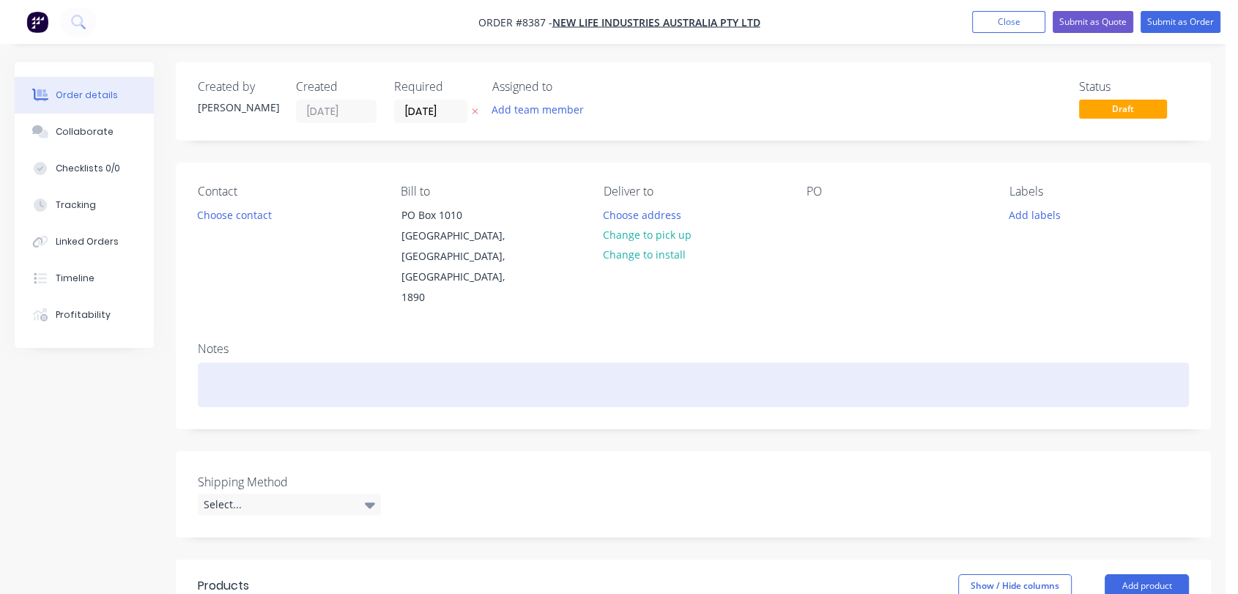
click at [267, 363] on div at bounding box center [693, 385] width 991 height 45
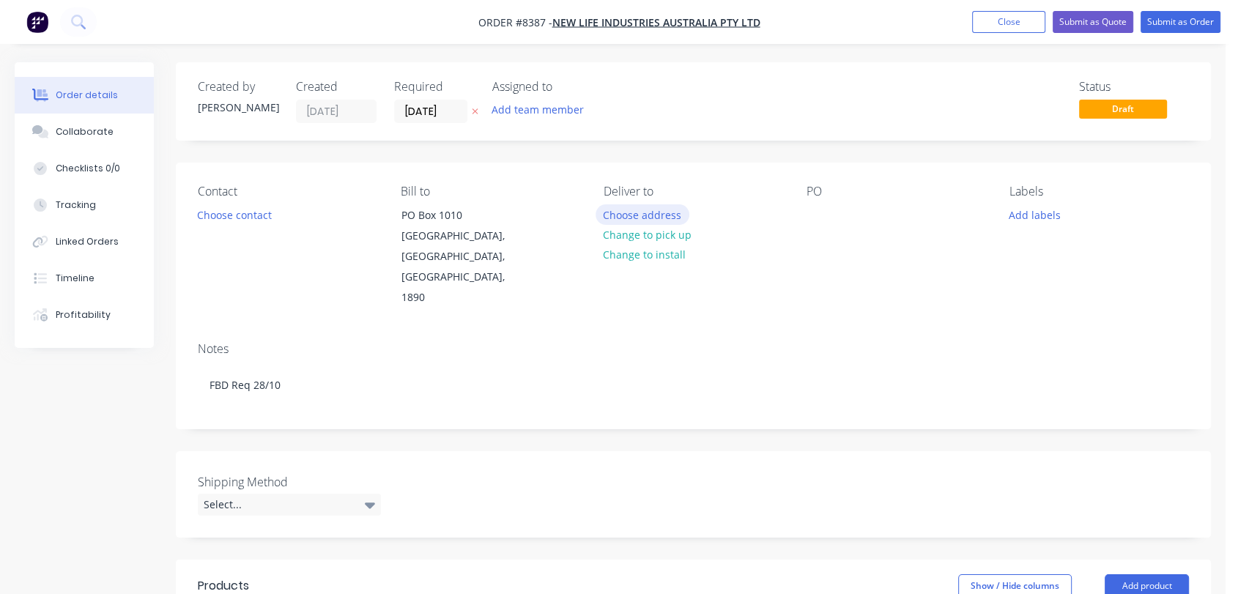
click at [654, 210] on button "Choose address" at bounding box center [643, 214] width 94 height 20
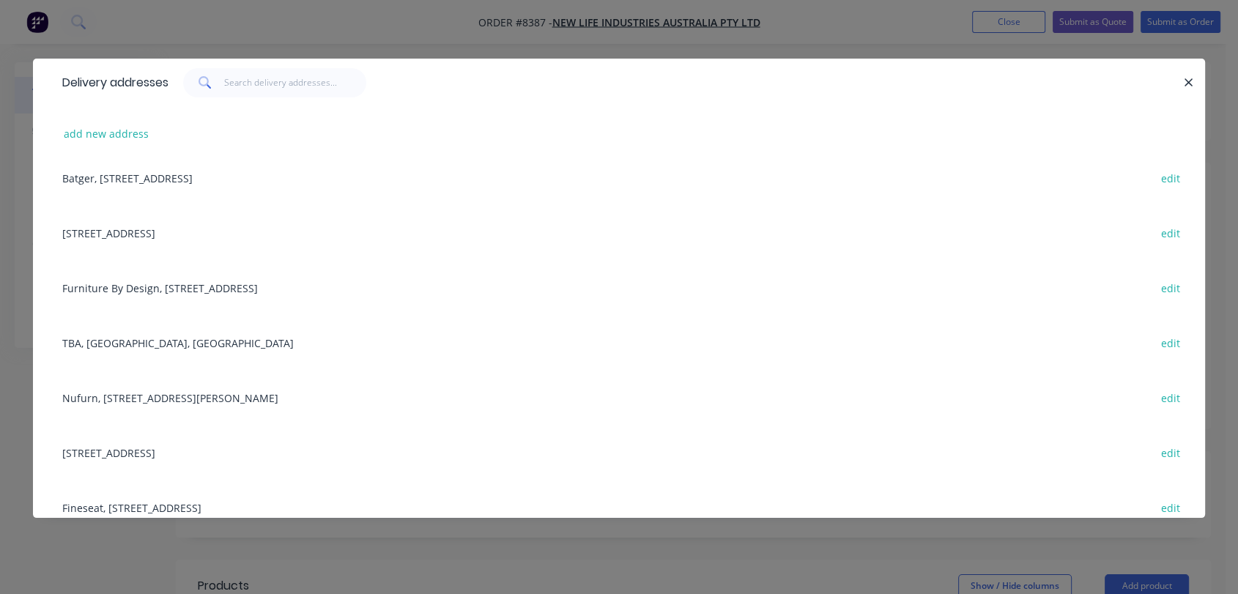
scroll to position [244, 0]
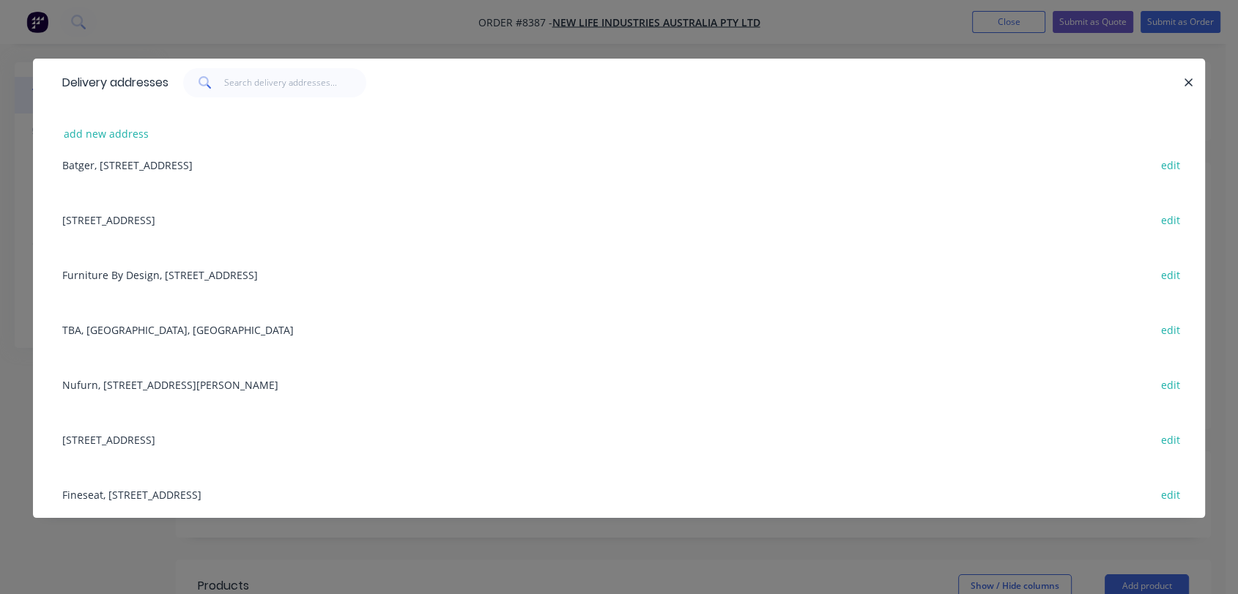
click at [252, 273] on div "Furniture By Design, [STREET_ADDRESS] edit" at bounding box center [619, 274] width 1128 height 55
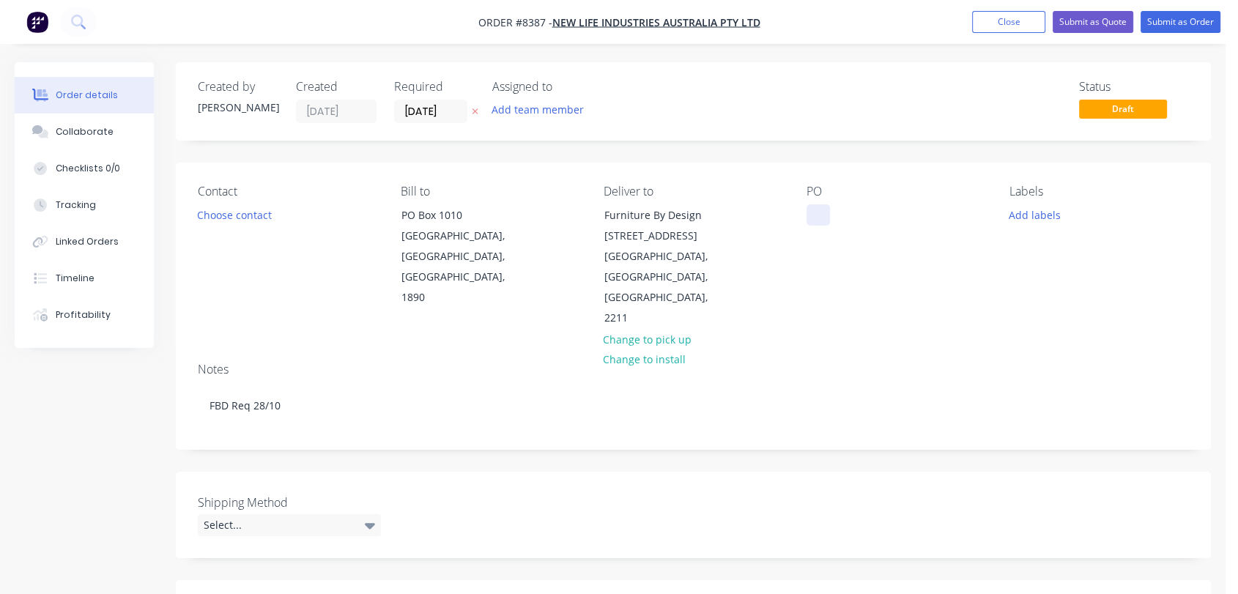
click at [816, 218] on div at bounding box center [818, 214] width 23 height 21
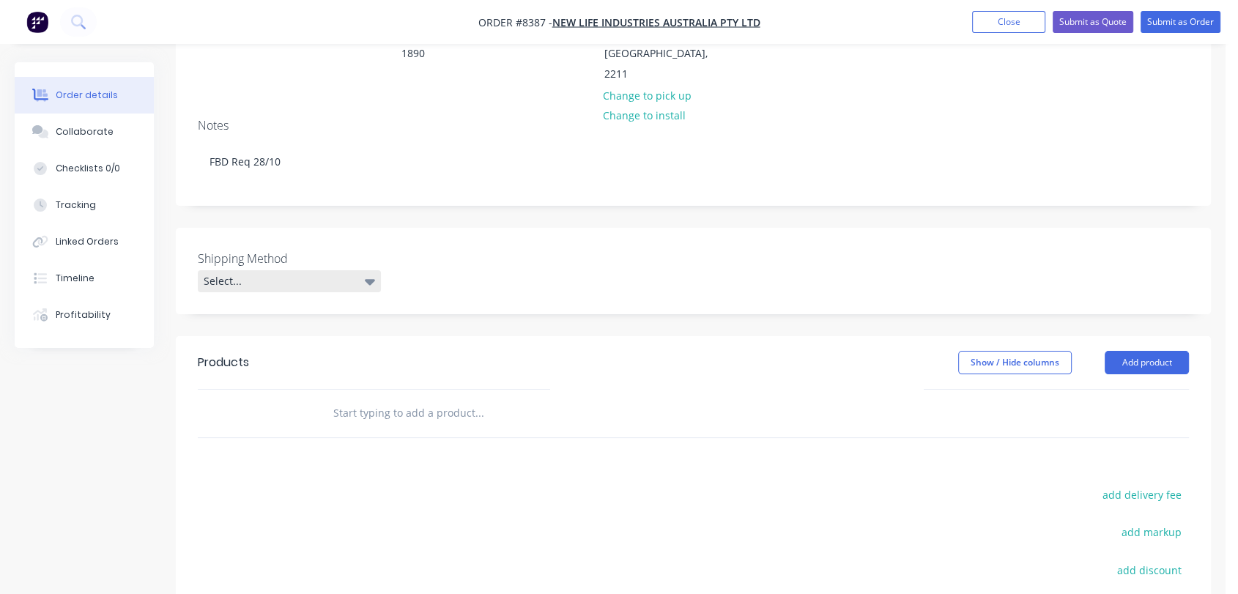
click at [322, 270] on div "Select..." at bounding box center [289, 281] width 183 height 22
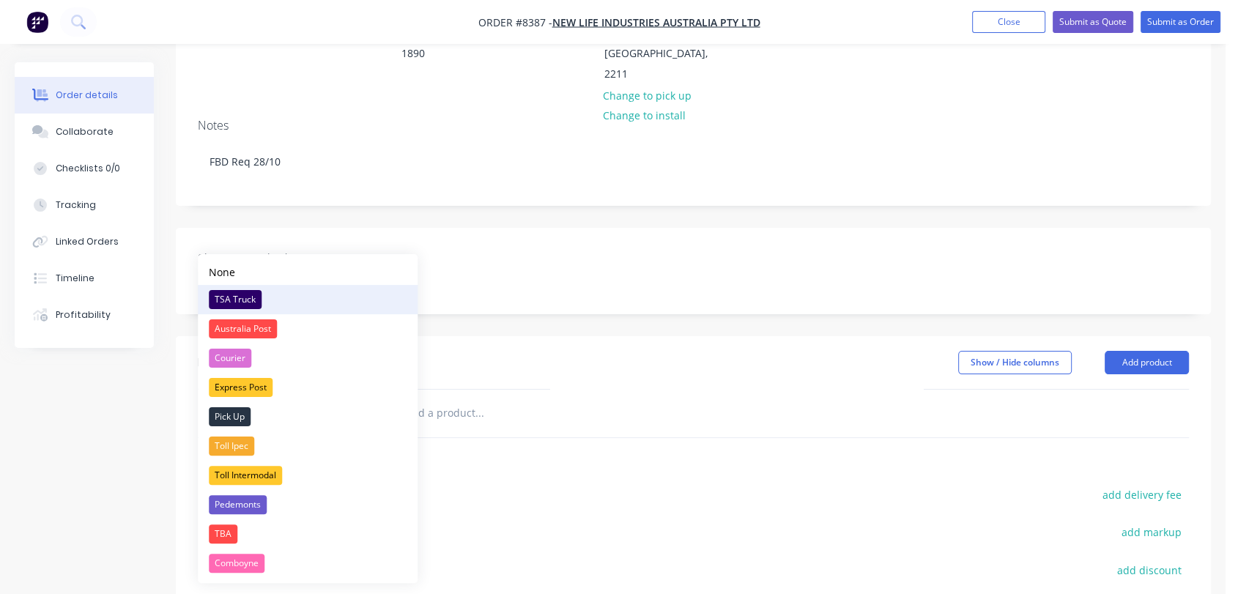
click at [251, 295] on div "TSA Truck" at bounding box center [235, 299] width 53 height 19
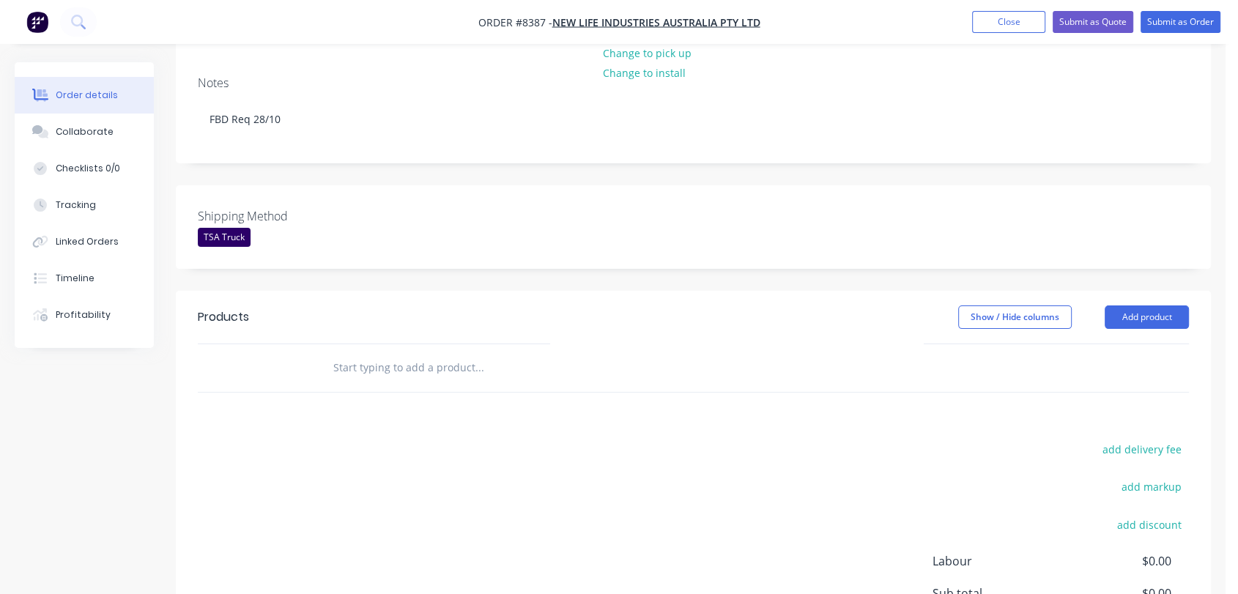
scroll to position [325, 0]
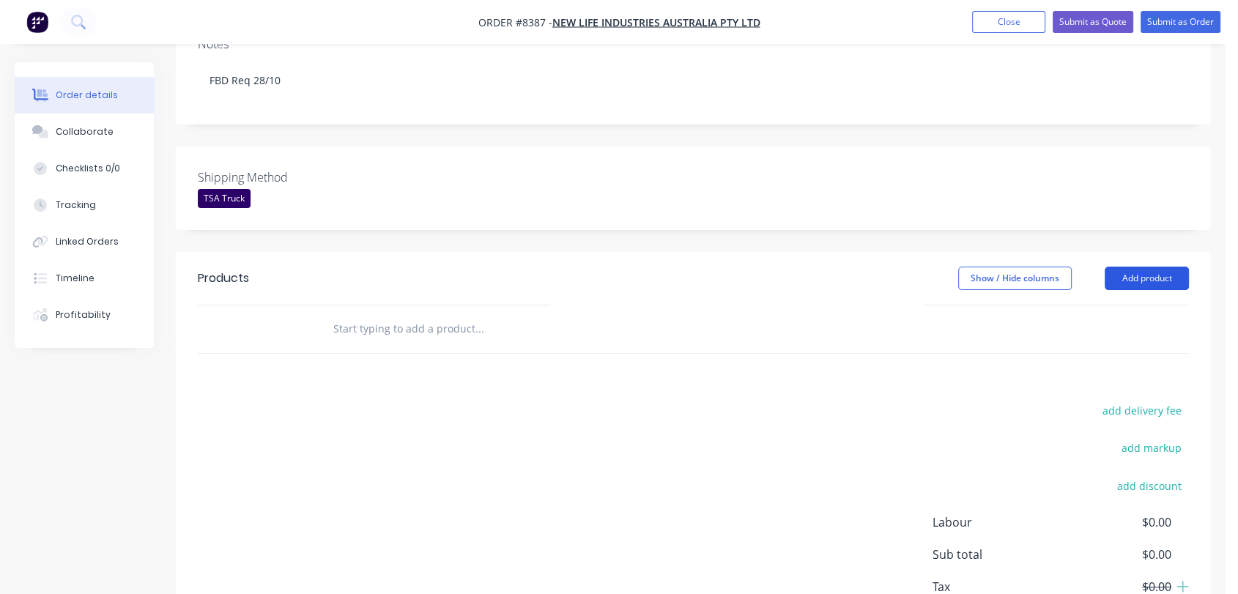
click at [1178, 267] on button "Add product" at bounding box center [1147, 278] width 84 height 23
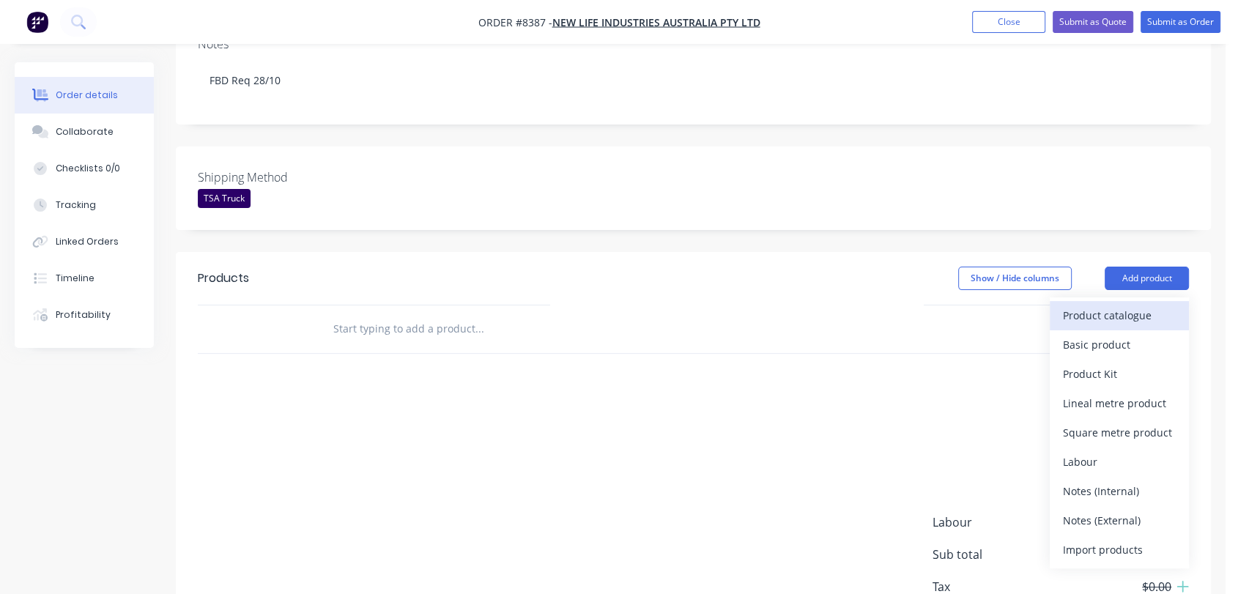
click at [1079, 305] on div "Product catalogue" at bounding box center [1119, 315] width 113 height 21
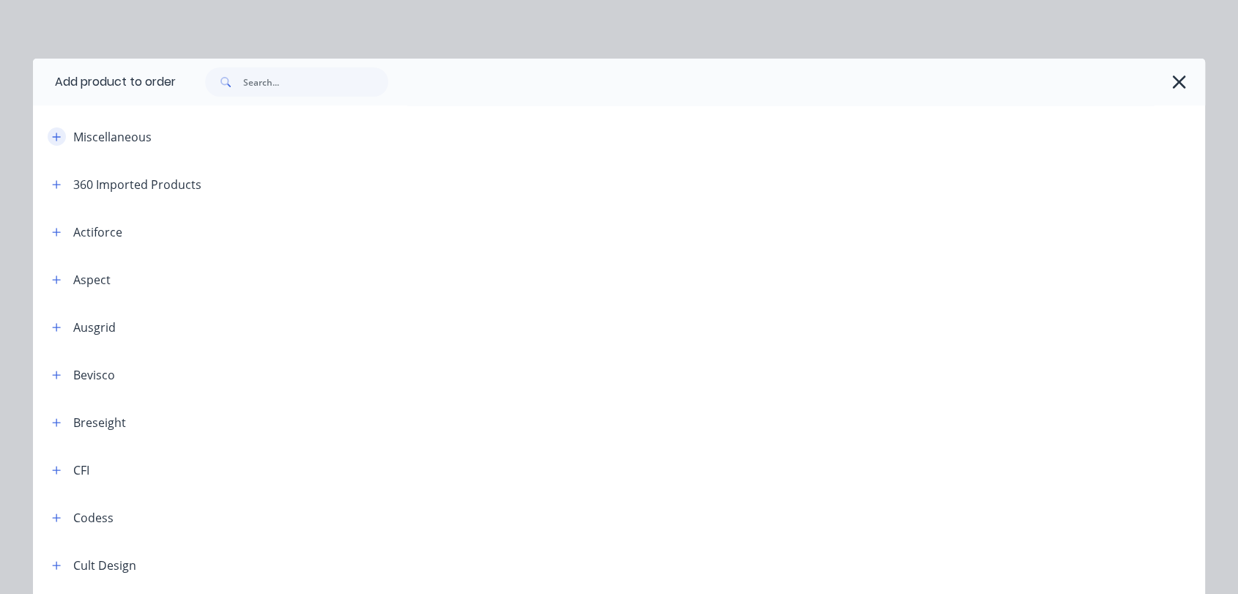
click at [48, 130] on button "button" at bounding box center [57, 136] width 18 height 18
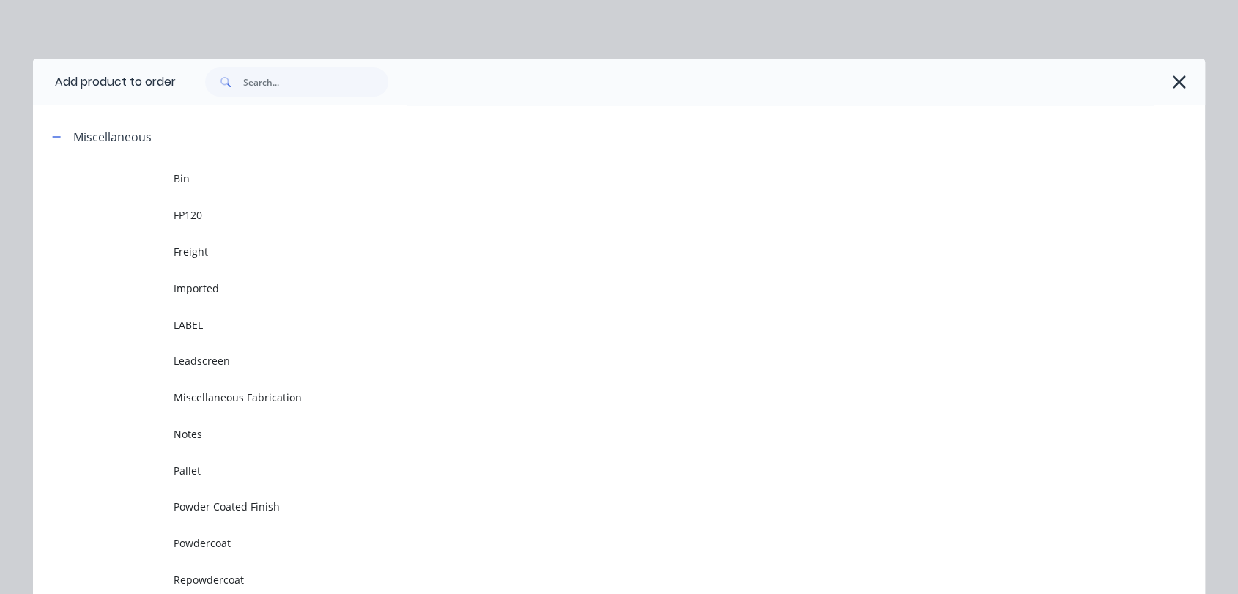
drag, startPoint x: 226, startPoint y: 543, endPoint x: 315, endPoint y: 487, distance: 104.7
click at [225, 543] on span "Powdercoat" at bounding box center [586, 543] width 825 height 15
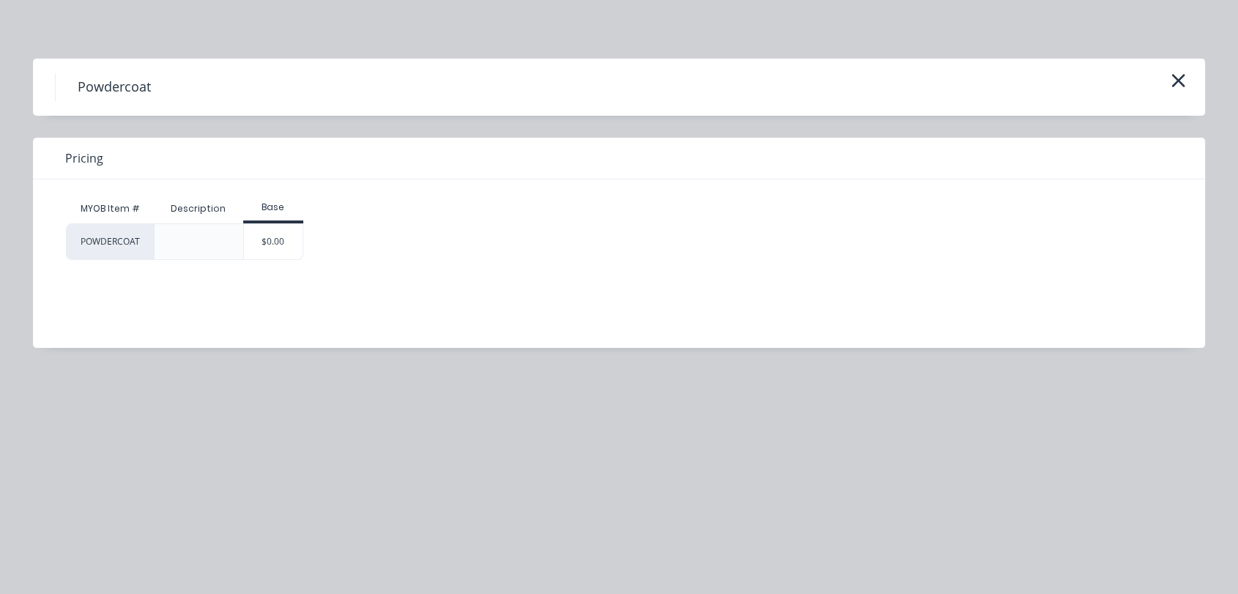
click at [289, 244] on div "$0.00" at bounding box center [273, 241] width 59 height 35
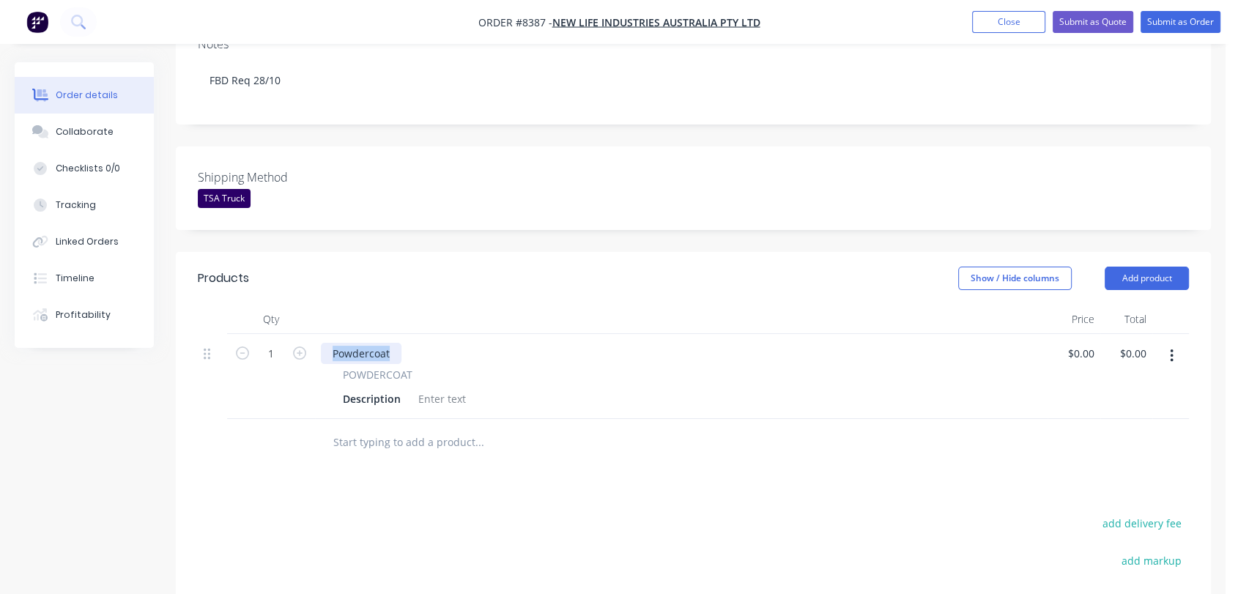
drag, startPoint x: 396, startPoint y: 311, endPoint x: 324, endPoint y: 297, distance: 73.0
click at [324, 334] on div "Powdercoat POWDERCOAT Description" at bounding box center [681, 376] width 733 height 85
click at [446, 388] on div at bounding box center [442, 398] width 59 height 21
paste div
click at [435, 428] on input "text" at bounding box center [479, 442] width 293 height 29
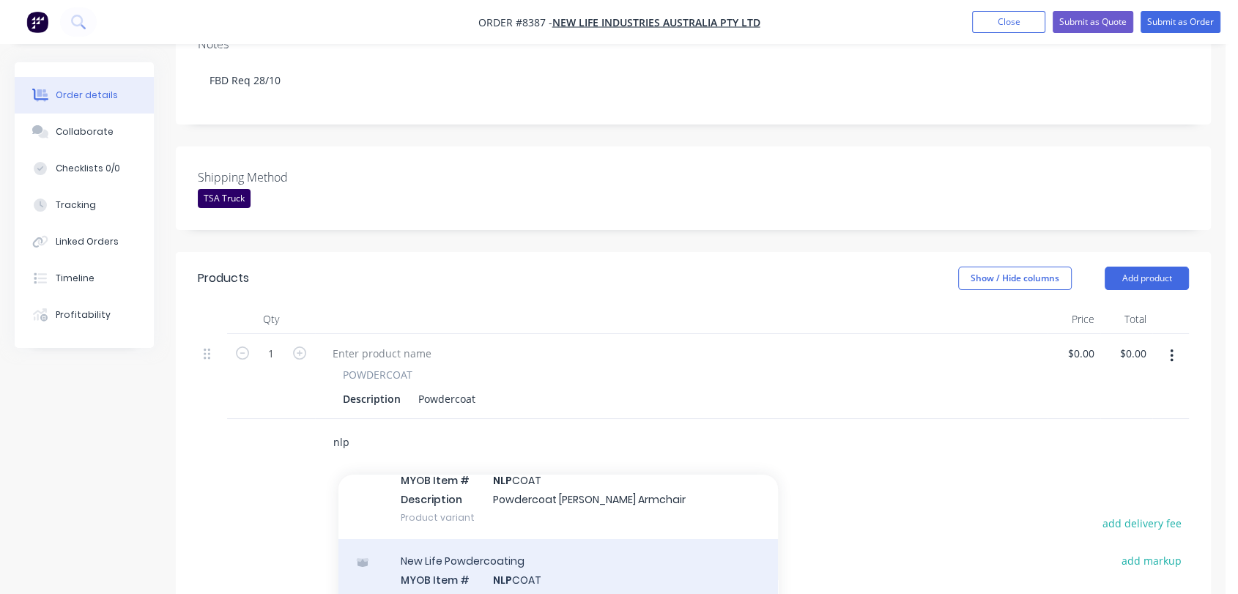
scroll to position [0, 0]
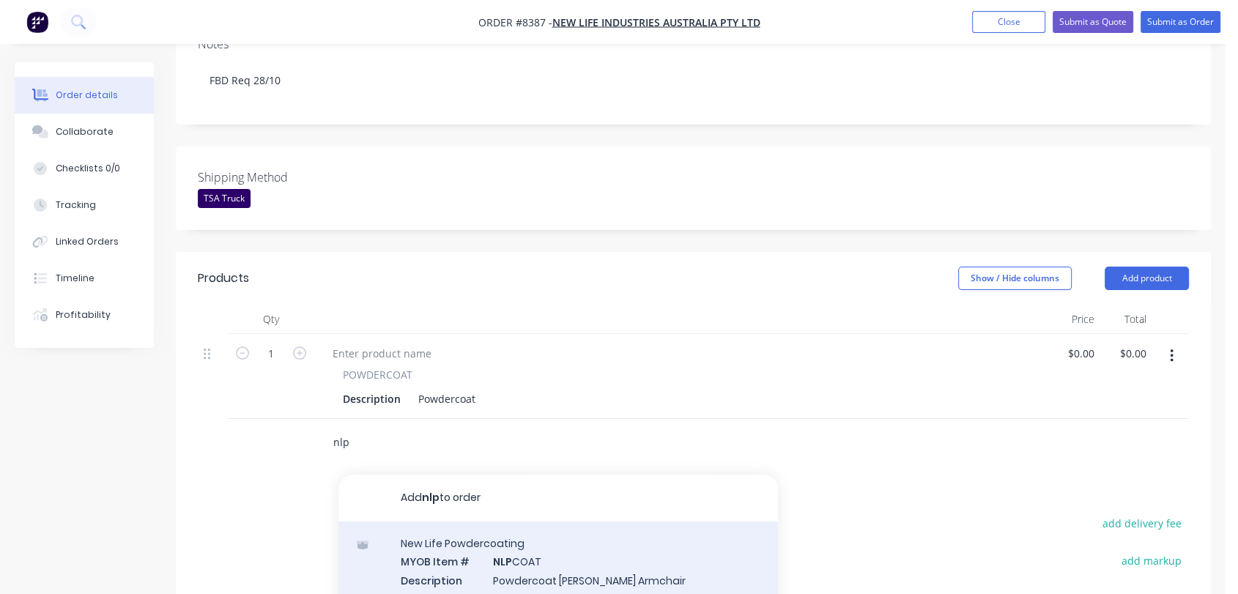
type input "nlp"
click at [608, 522] on div "New Life Powdercoating MYOB Item # NLP COAT Description Powdercoat [PERSON_NAME…" at bounding box center [559, 571] width 440 height 99
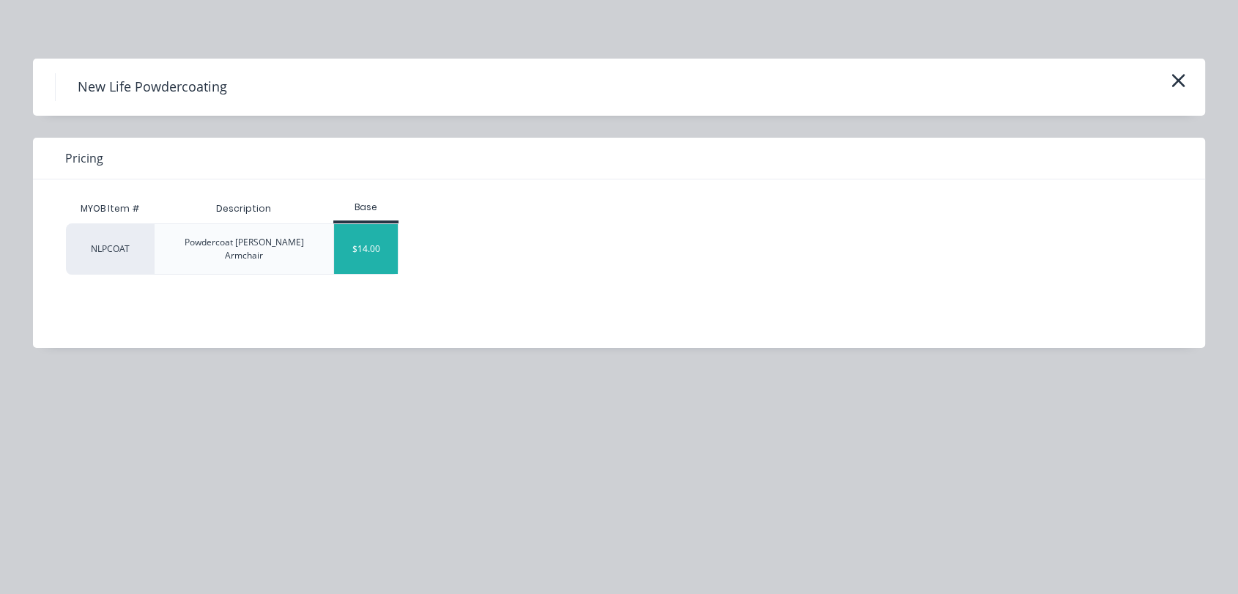
click at [370, 243] on div "$14.00" at bounding box center [366, 249] width 64 height 50
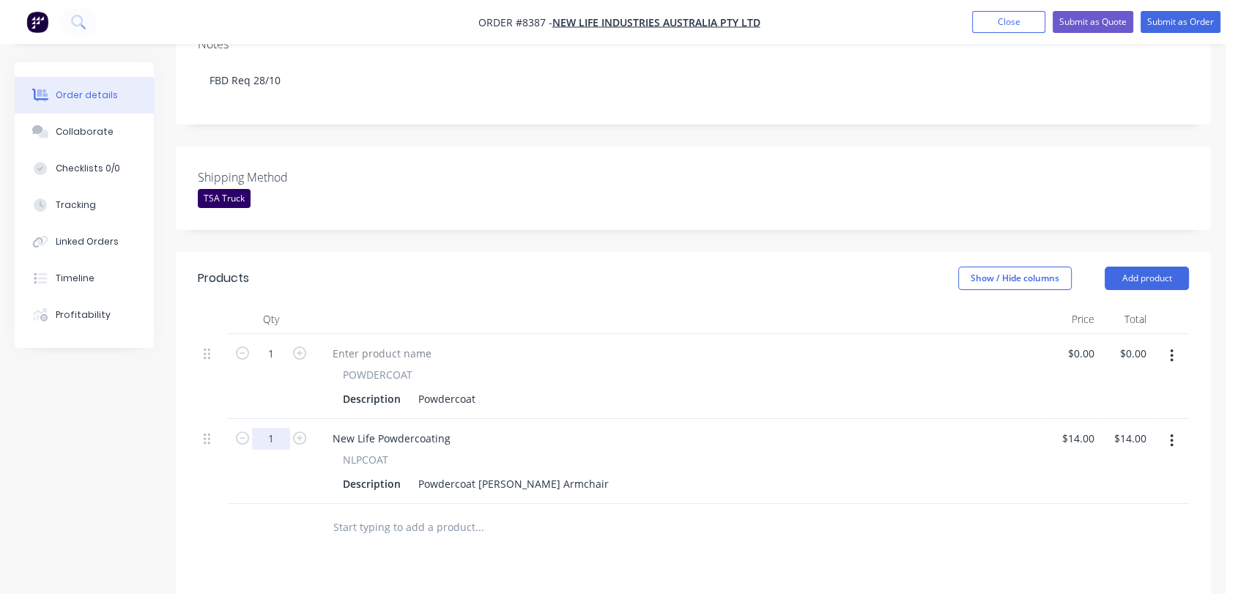
click at [276, 428] on input "1" at bounding box center [271, 439] width 38 height 22
type input "16"
type input "$224.00"
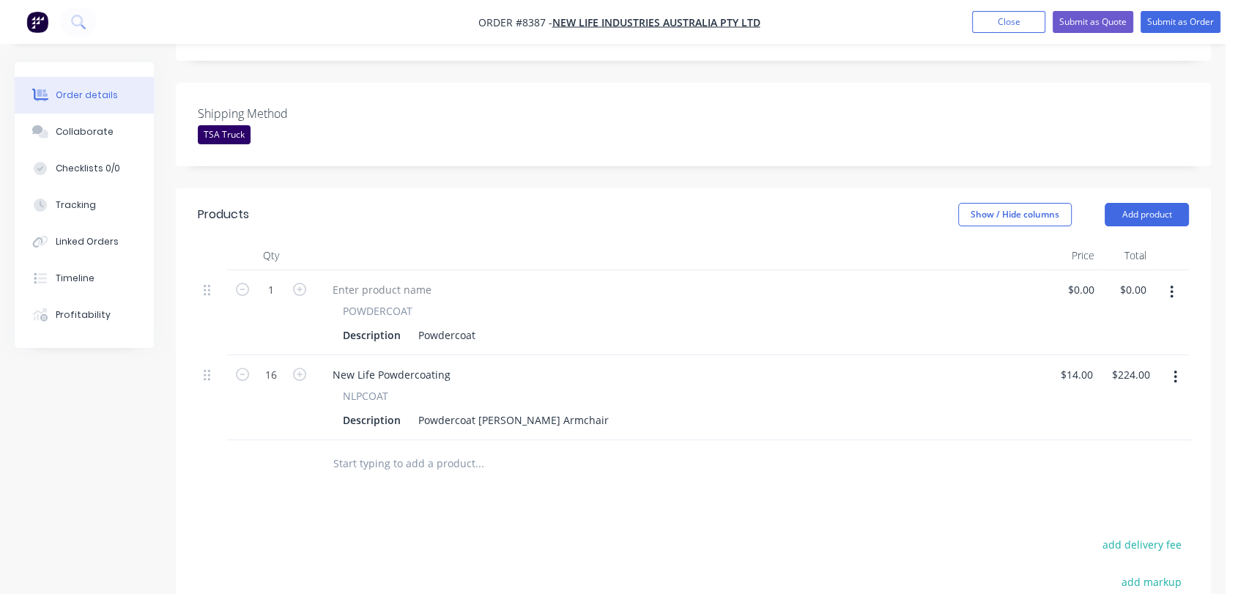
scroll to position [407, 0]
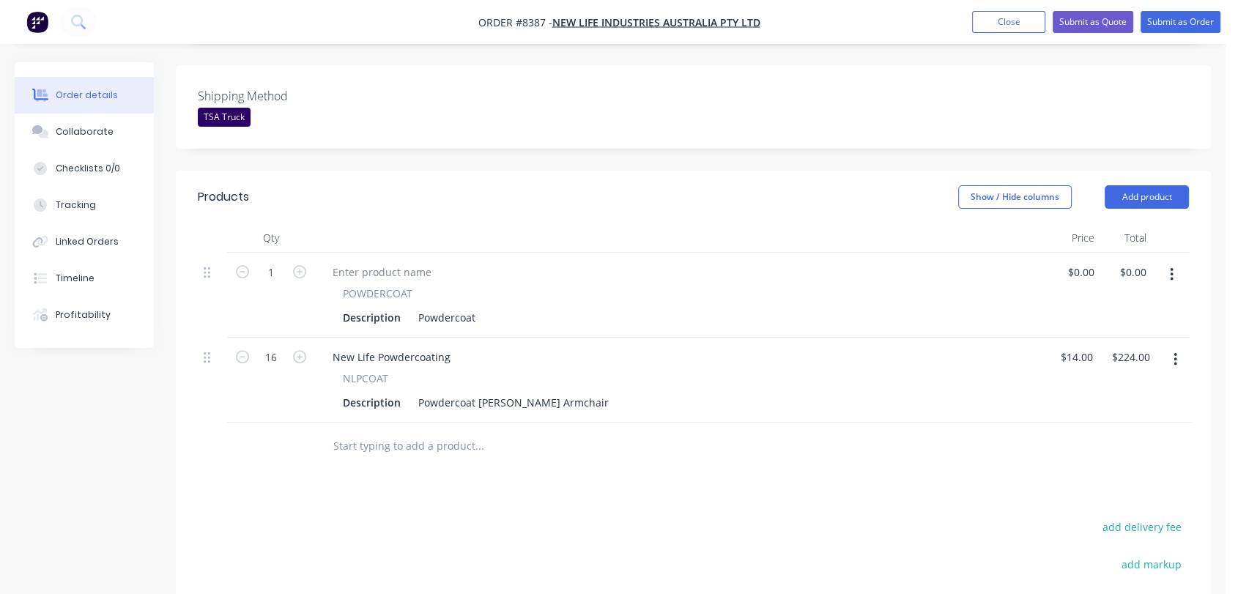
click at [1170, 267] on icon "button" at bounding box center [1172, 275] width 4 height 16
click at [1089, 332] on div "Duplicate" at bounding box center [1119, 342] width 113 height 21
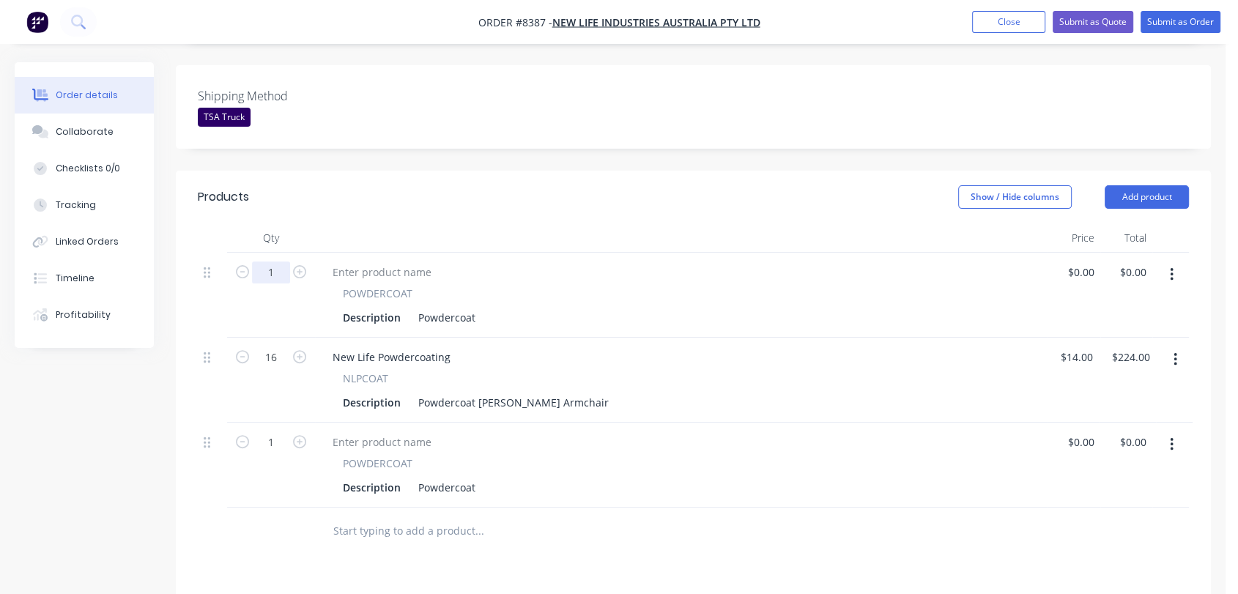
click at [276, 262] on input "1" at bounding box center [271, 273] width 38 height 22
type input "8"
click at [285, 432] on input "1" at bounding box center [271, 443] width 38 height 22
type input "6"
click at [476, 307] on div "Powdercoat" at bounding box center [447, 317] width 69 height 21
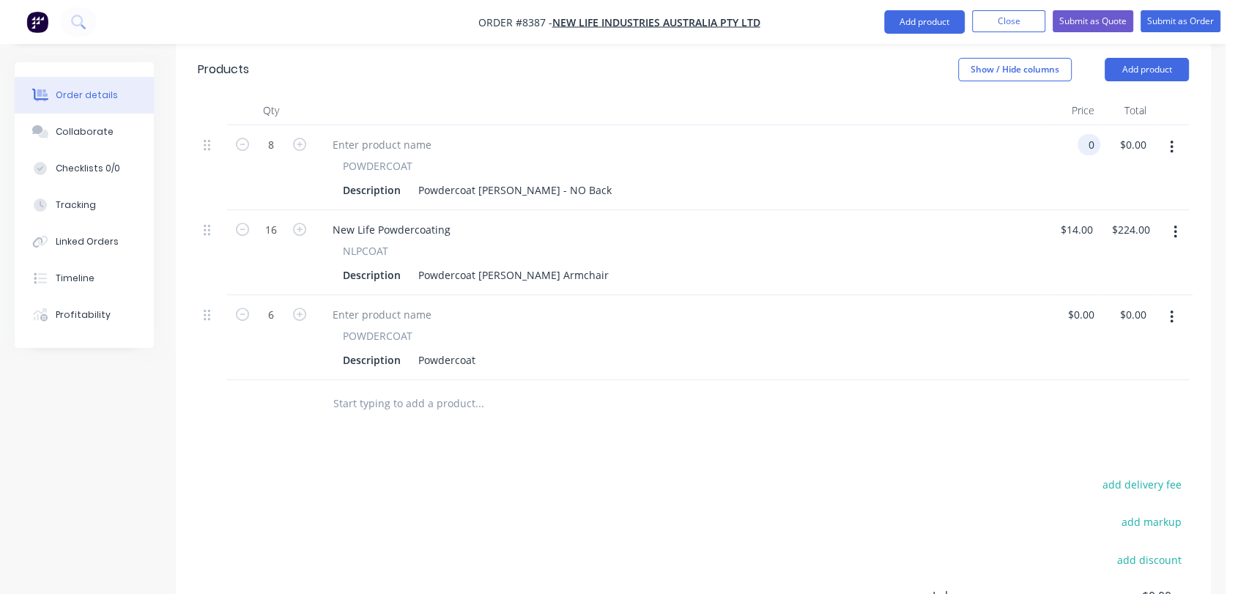
scroll to position [569, 0]
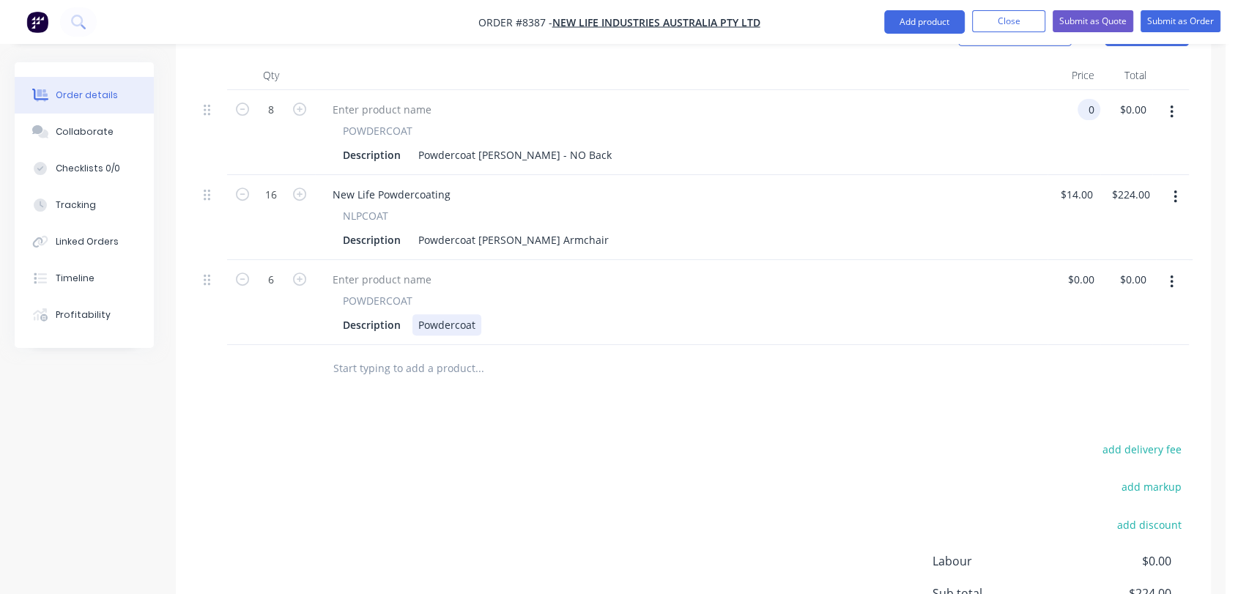
type input "$0.00"
click at [476, 314] on div "Powdercoat" at bounding box center [447, 324] width 69 height 21
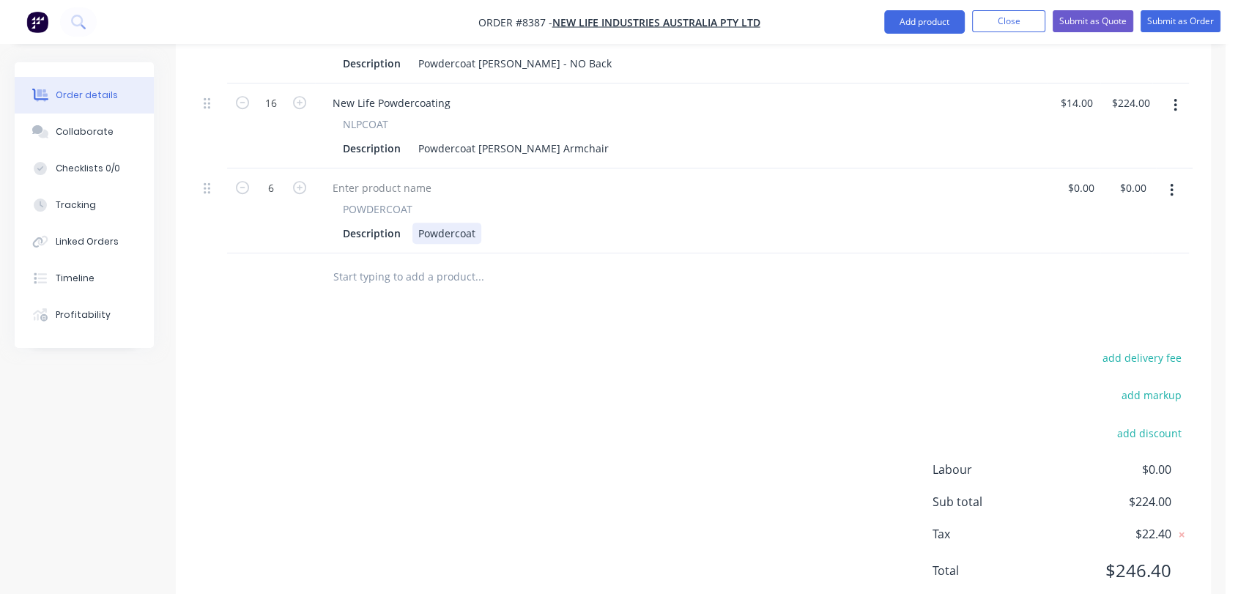
scroll to position [668, 0]
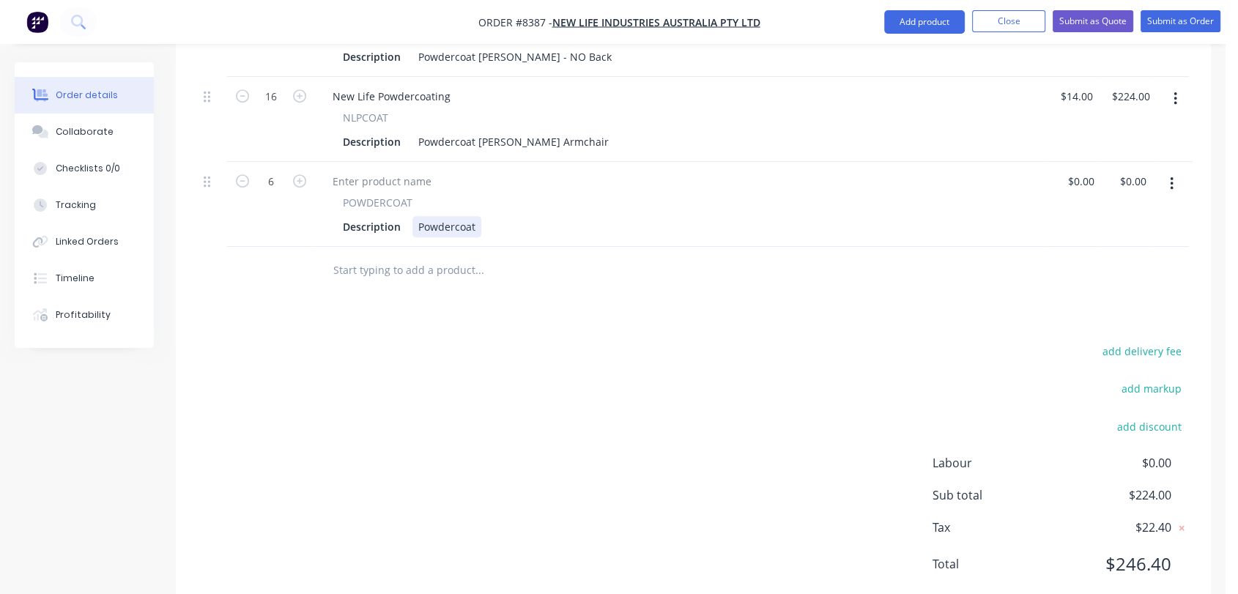
click at [478, 216] on div "Powdercoat" at bounding box center [447, 226] width 69 height 21
type input "$0.00"
click at [451, 256] on input "text" at bounding box center [479, 270] width 293 height 29
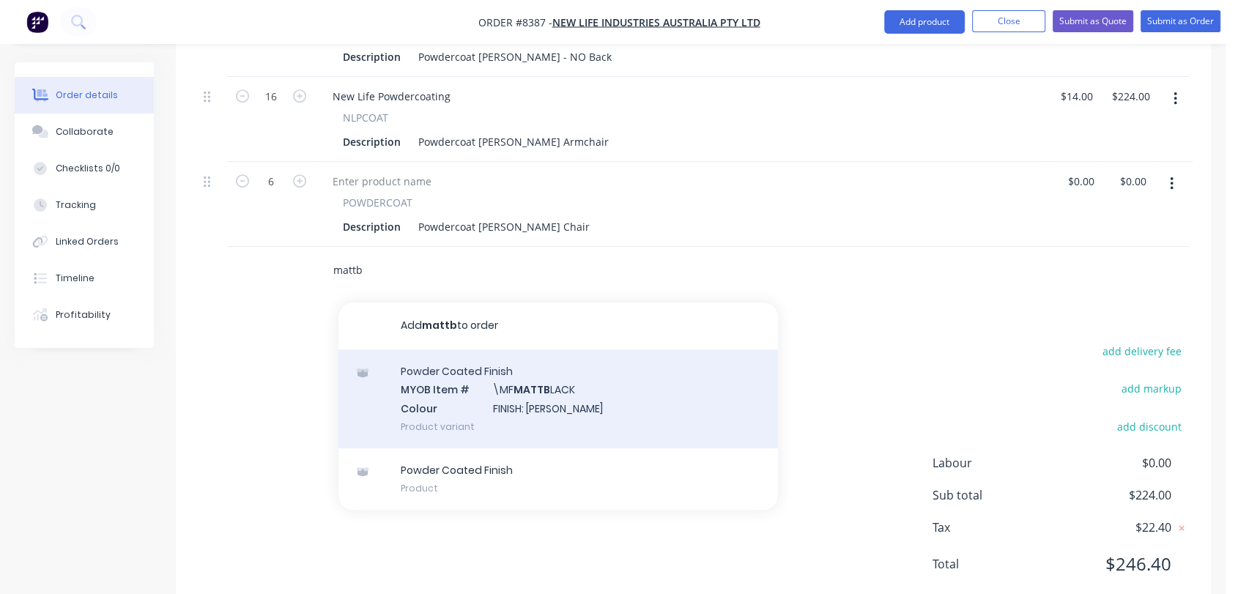
type input "mattb"
click at [557, 364] on div "Powder Coated Finish MYOB Item # \MF MATTB LACK Colour FINISH: [PERSON_NAME] Pr…" at bounding box center [559, 399] width 440 height 99
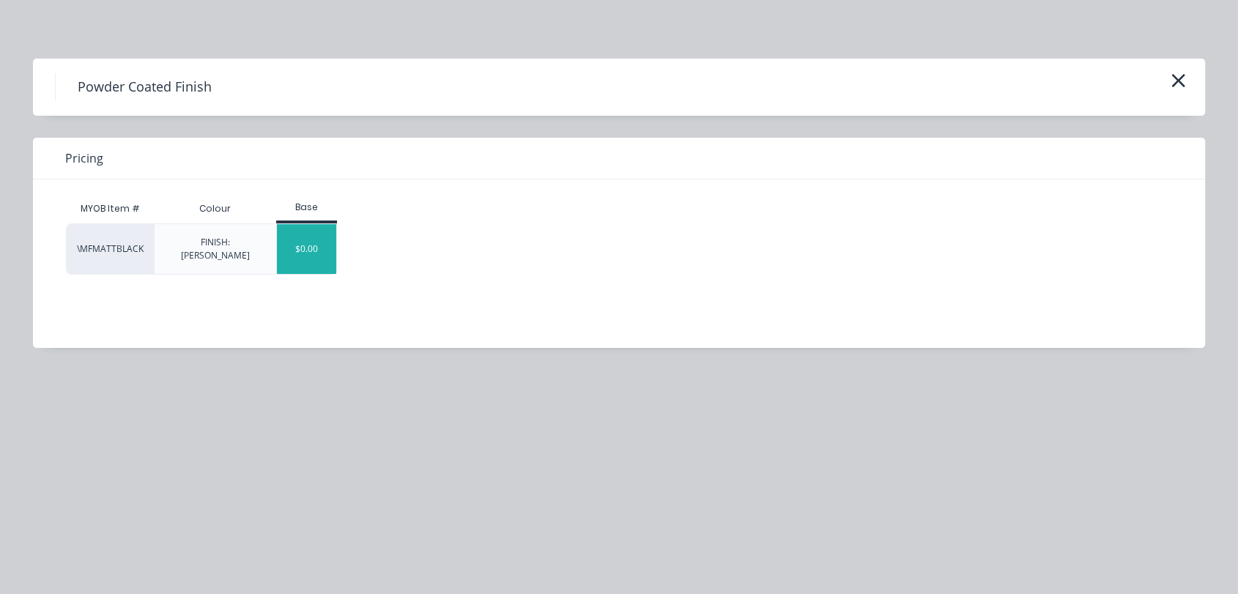
click at [328, 244] on div "$0.00" at bounding box center [306, 249] width 59 height 50
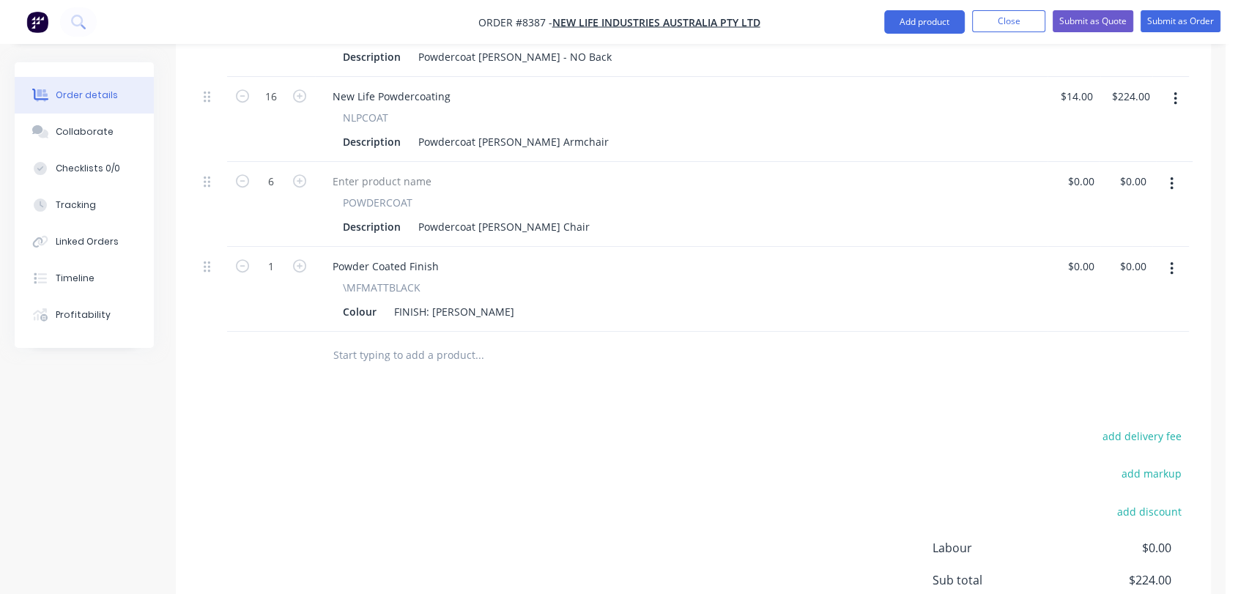
click at [411, 341] on input "text" at bounding box center [479, 355] width 293 height 29
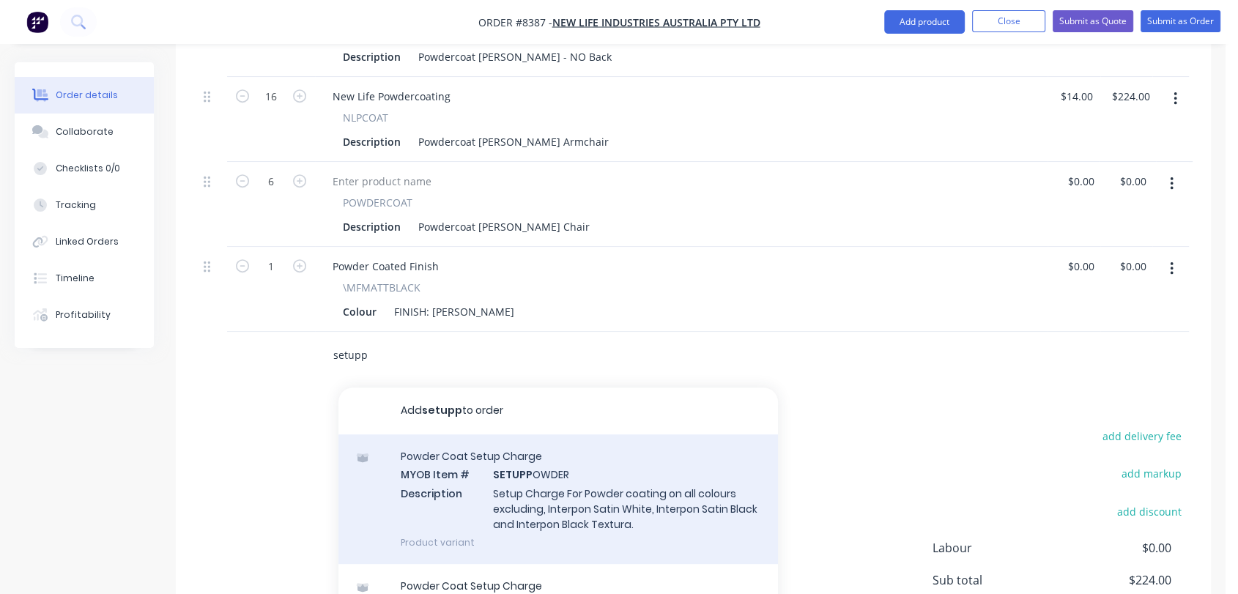
type input "setupp"
click at [511, 478] on div "Powder Coat Setup Charge MYOB Item # SETUPP OWDER Description Setup Charge For …" at bounding box center [559, 500] width 440 height 130
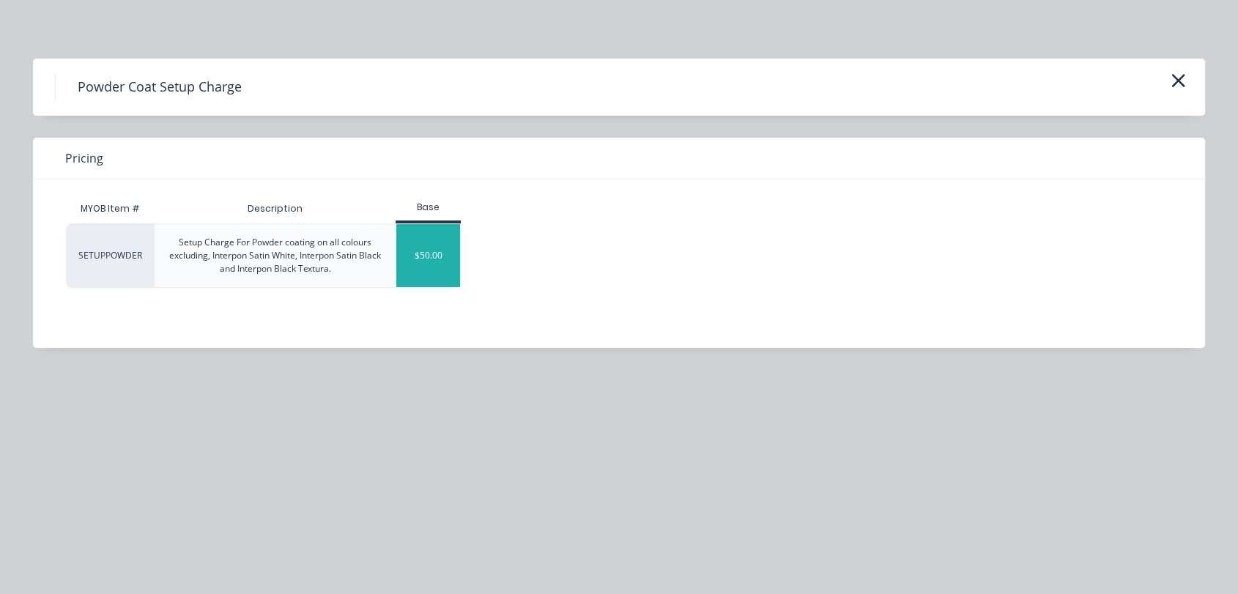
click at [439, 246] on div "$50.00" at bounding box center [428, 255] width 64 height 63
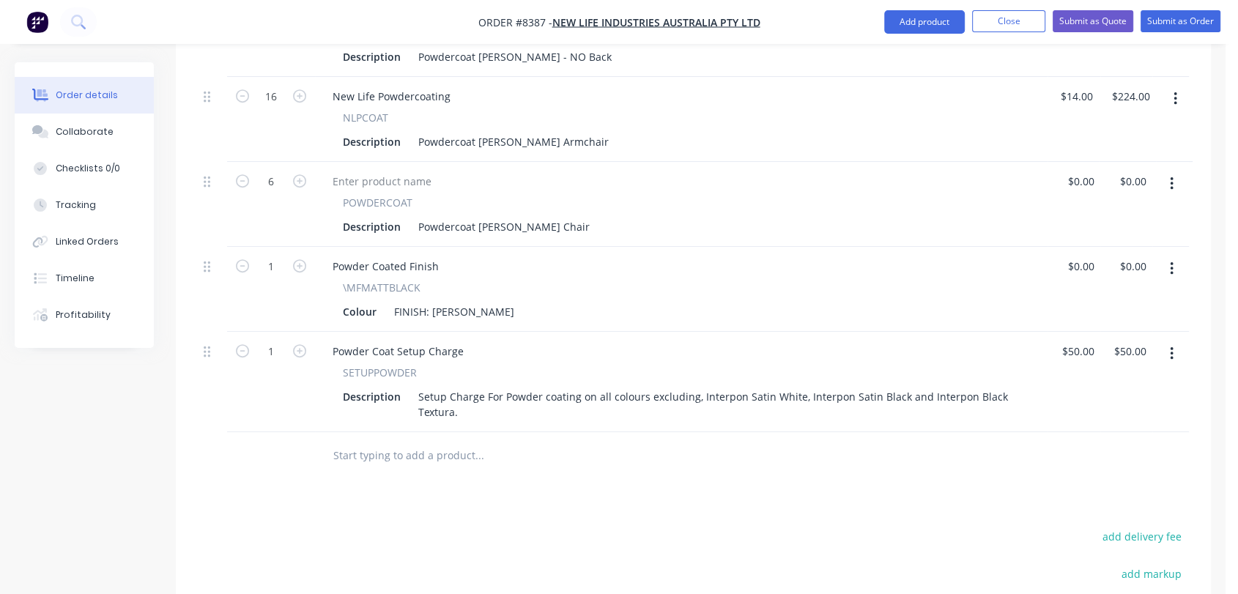
click at [443, 441] on input "text" at bounding box center [479, 455] width 293 height 29
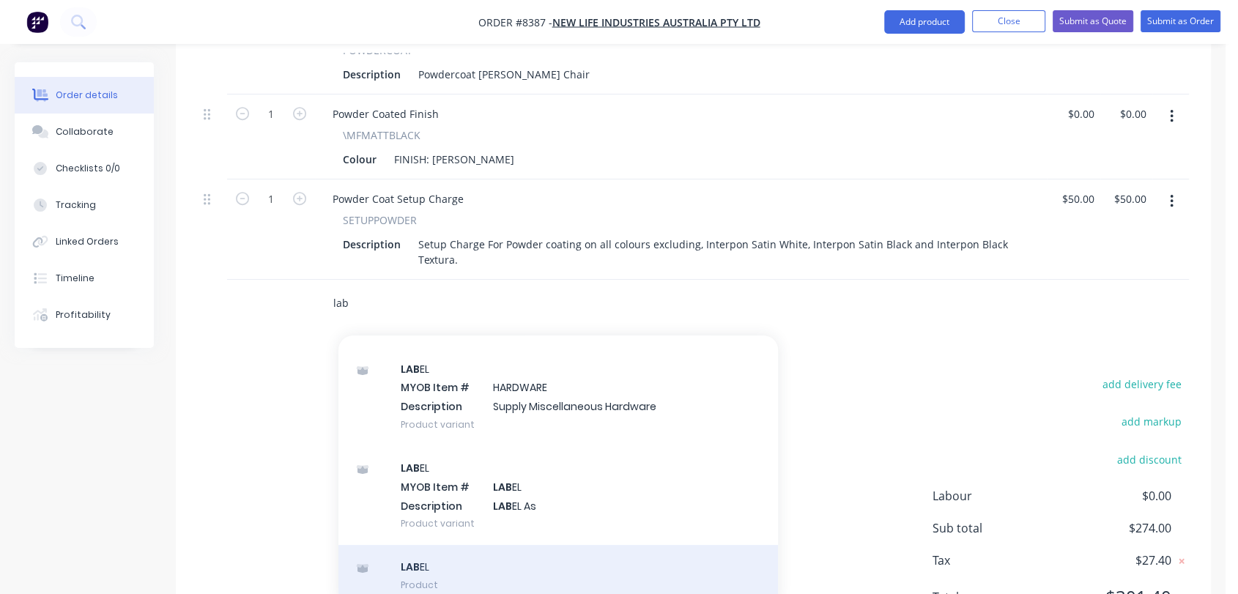
scroll to position [830, 0]
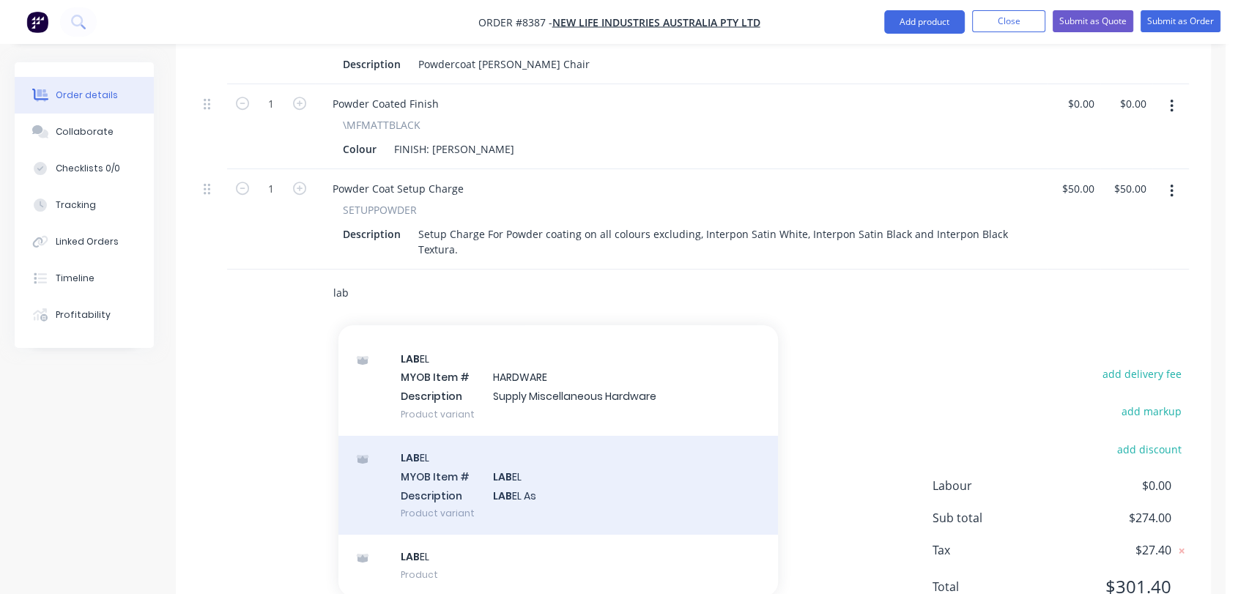
type input "lab"
click at [557, 436] on div "LAB EL MYOB Item # LAB EL Description LAB EL As Product variant" at bounding box center [559, 485] width 440 height 99
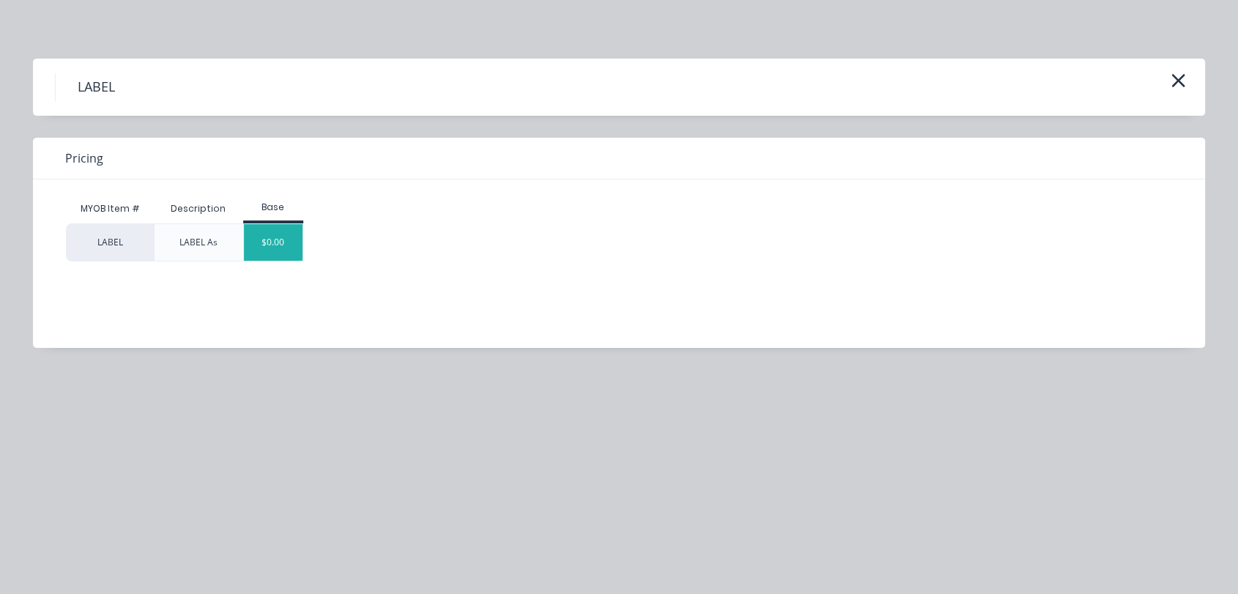
click at [289, 248] on div "$0.00" at bounding box center [273, 242] width 59 height 37
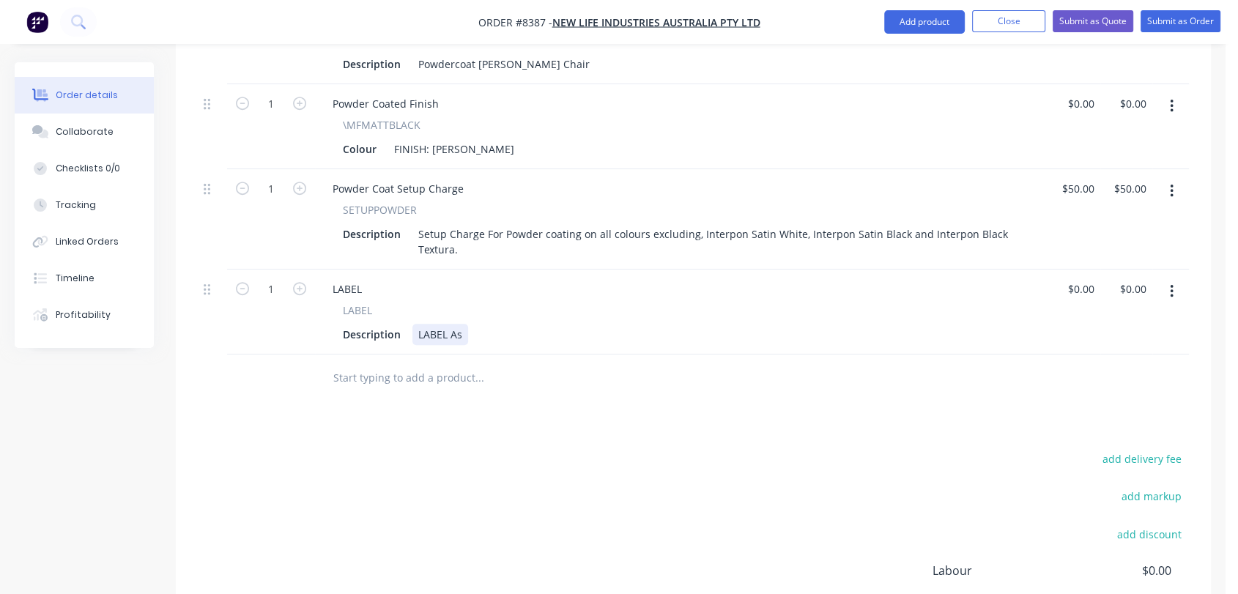
click at [461, 324] on div "LABEL As" at bounding box center [441, 334] width 56 height 21
type input "$0.00"
click at [401, 363] on input "text" at bounding box center [479, 377] width 293 height 29
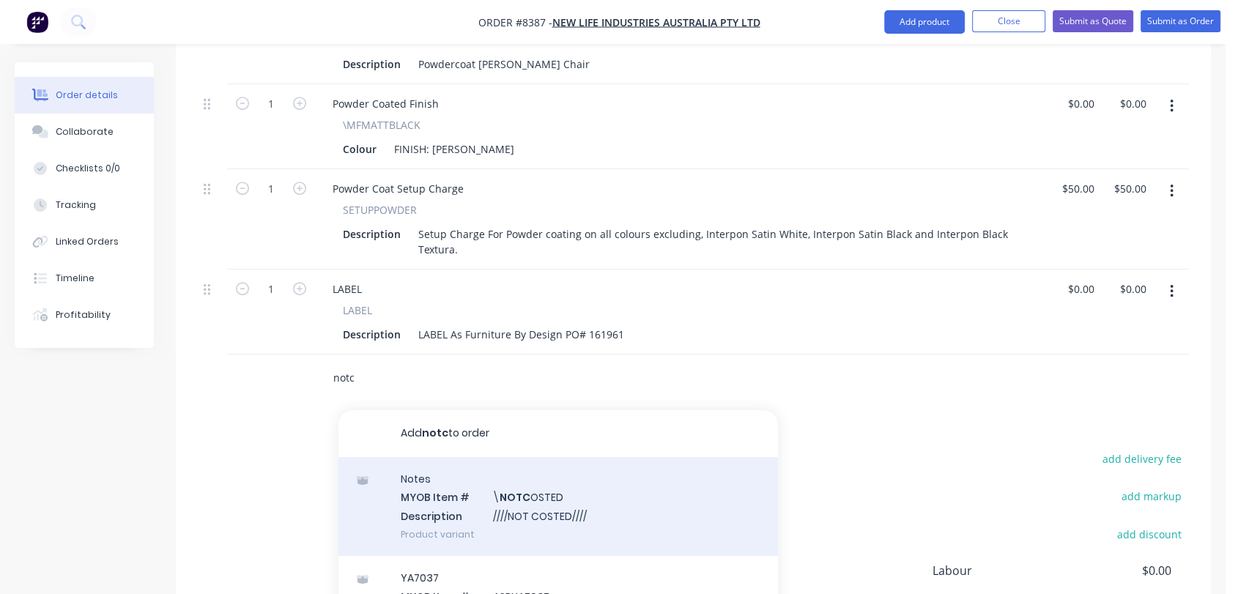
type input "notc"
click at [551, 483] on div "Notes MYOB Item # \ NOTC OSTED Description ////NOT COSTED//// Product variant" at bounding box center [559, 506] width 440 height 99
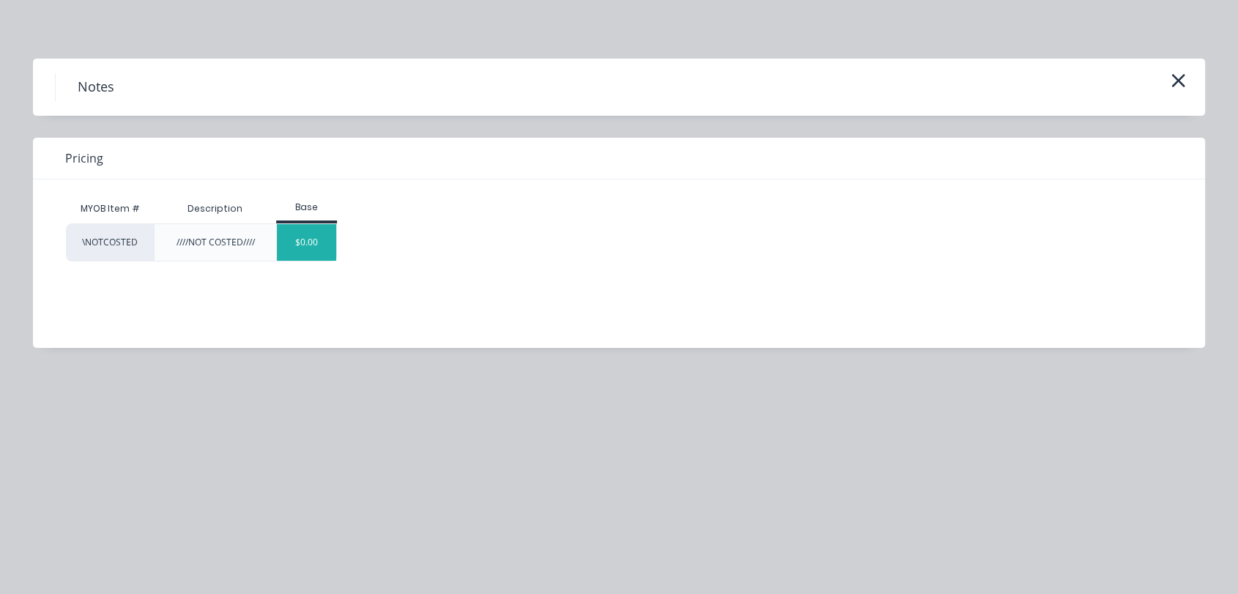
click at [325, 247] on div "$0.00" at bounding box center [306, 242] width 59 height 37
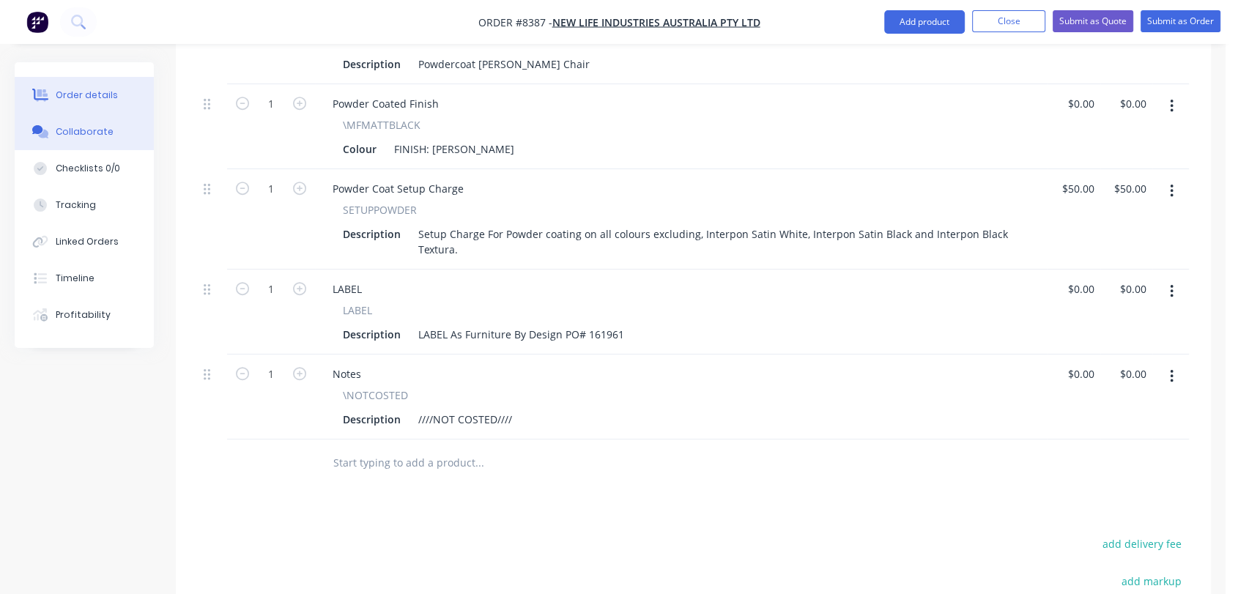
click at [85, 126] on div "Collaborate" at bounding box center [85, 131] width 58 height 13
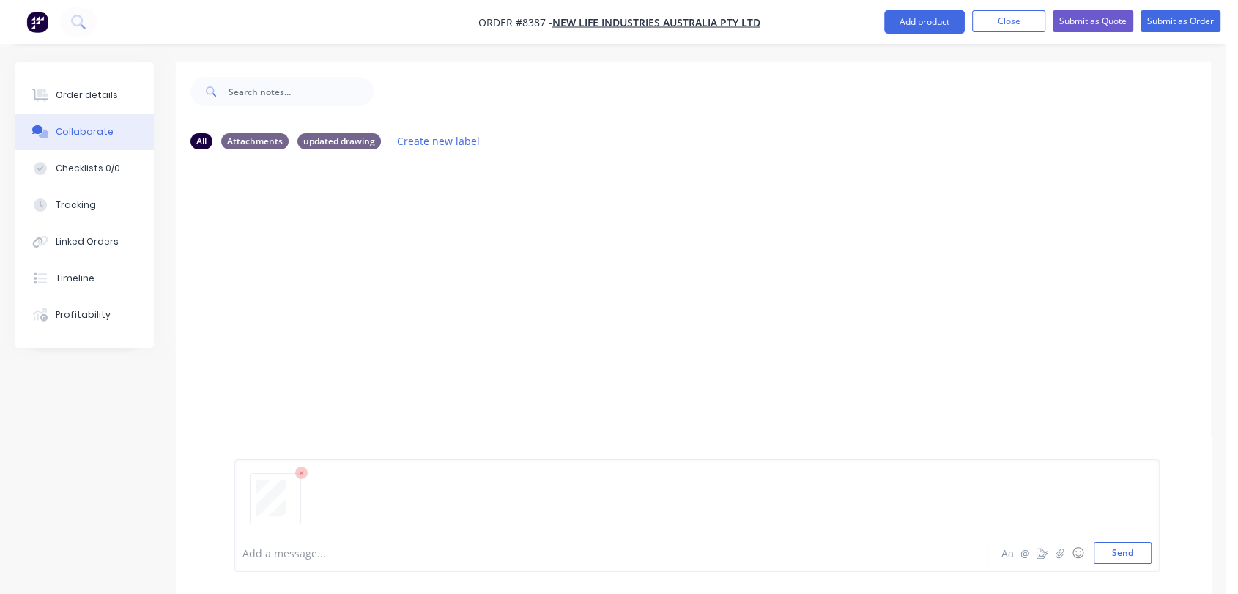
drag, startPoint x: 1134, startPoint y: 549, endPoint x: 976, endPoint y: 488, distance: 169.6
click at [1133, 549] on button "Send" at bounding box center [1123, 553] width 58 height 22
click at [87, 96] on div "Order details" at bounding box center [87, 95] width 62 height 13
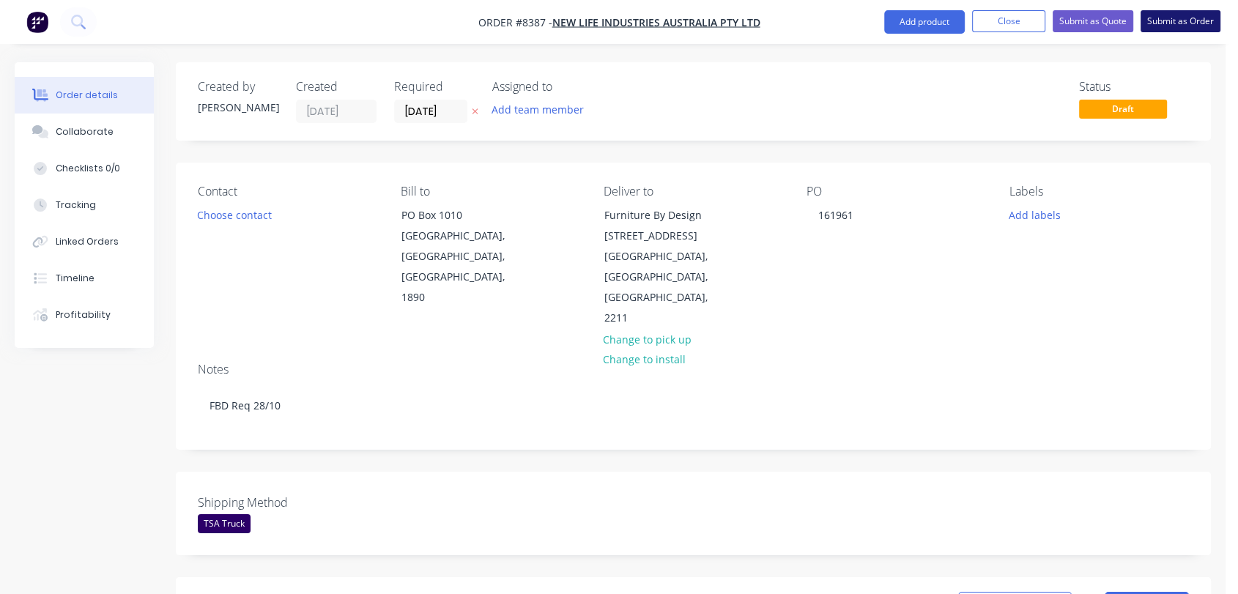
click at [1167, 23] on button "Submit as Order" at bounding box center [1181, 21] width 80 height 22
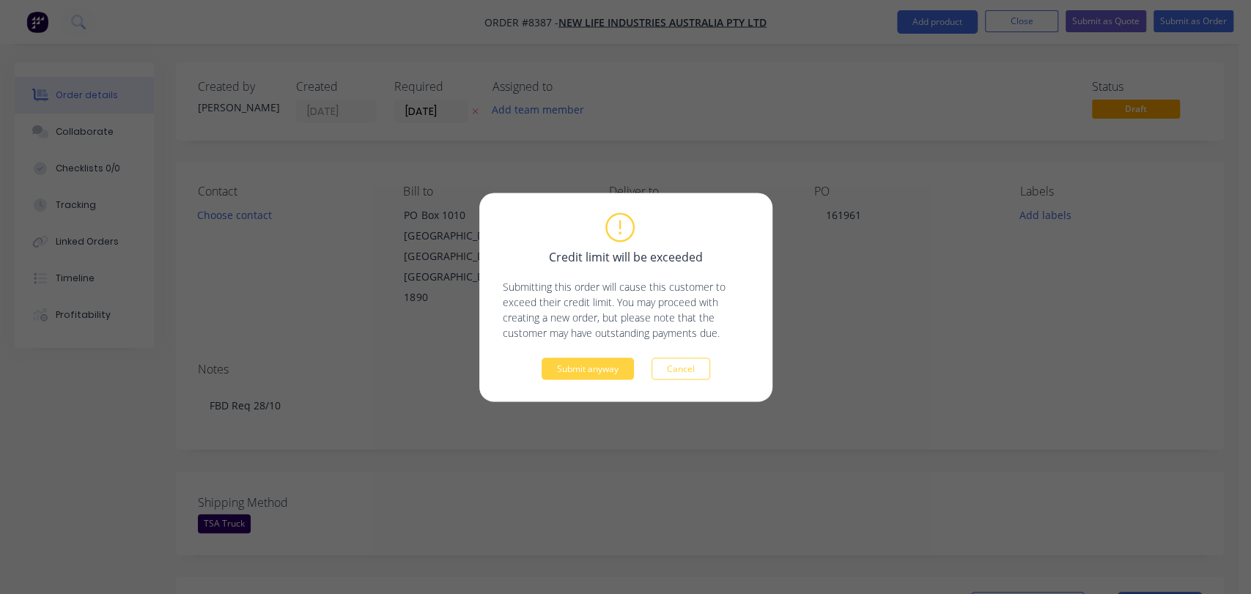
click at [594, 354] on div "Credit limit will be exceeded Submitting this order will cause this customer to…" at bounding box center [626, 297] width 246 height 165
click at [592, 364] on button "Submit anyway" at bounding box center [588, 369] width 92 height 22
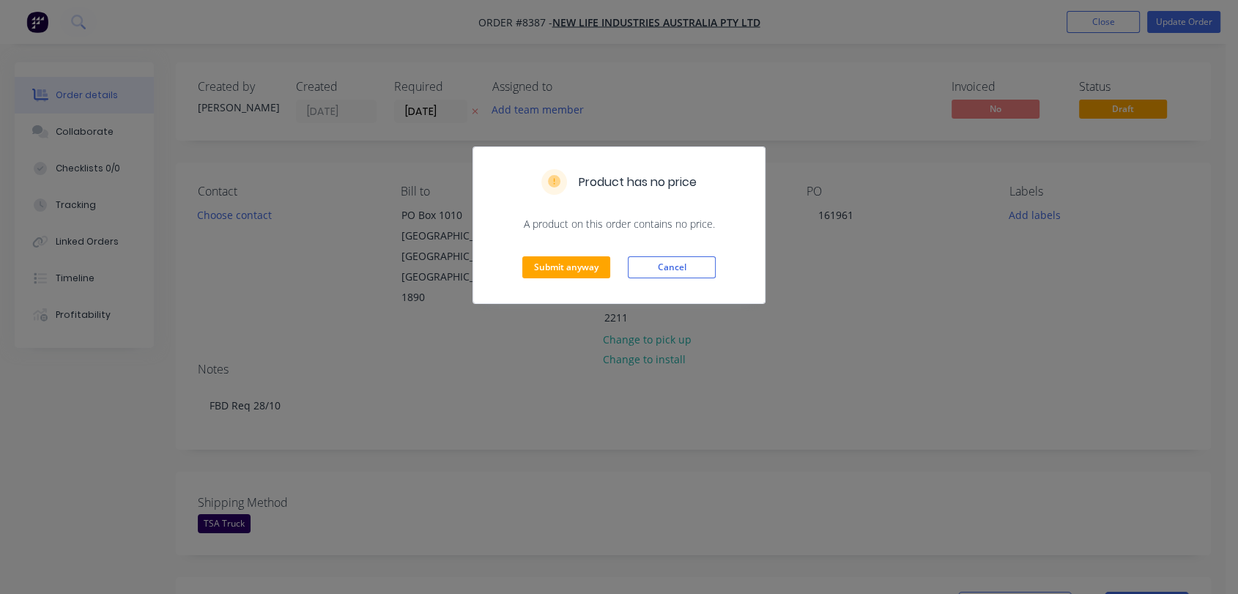
click at [568, 248] on div "Submit anyway Cancel" at bounding box center [619, 268] width 292 height 72
click at [563, 269] on button "Submit anyway" at bounding box center [566, 267] width 88 height 22
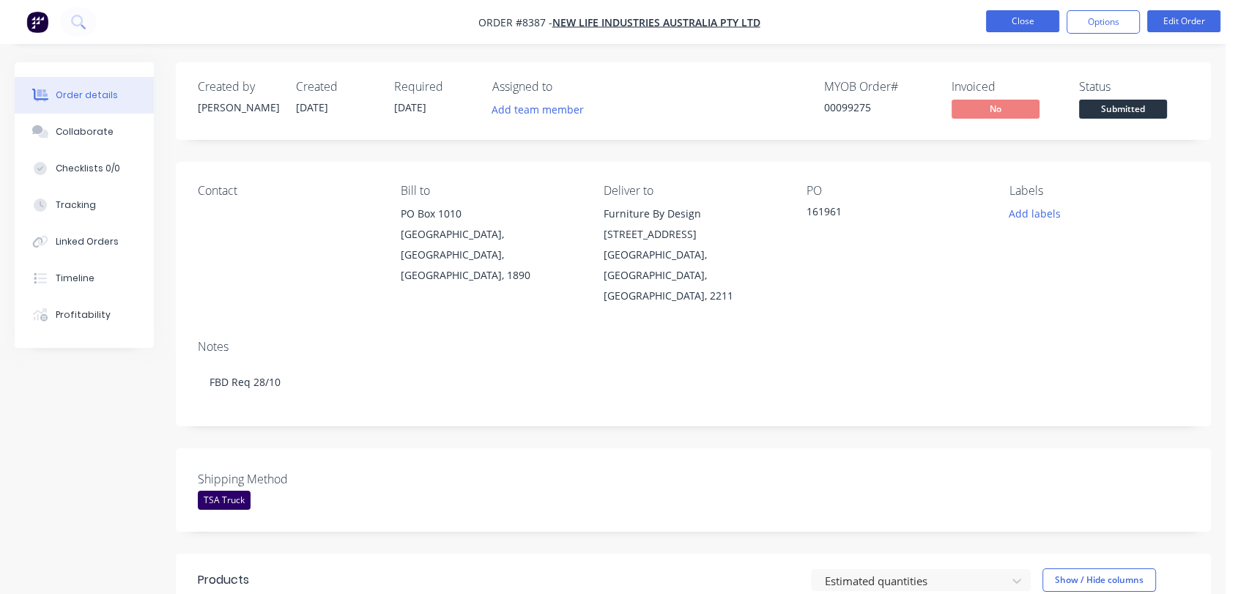
click at [1039, 16] on button "Close" at bounding box center [1022, 21] width 73 height 22
